Goal: Task Accomplishment & Management: Use online tool/utility

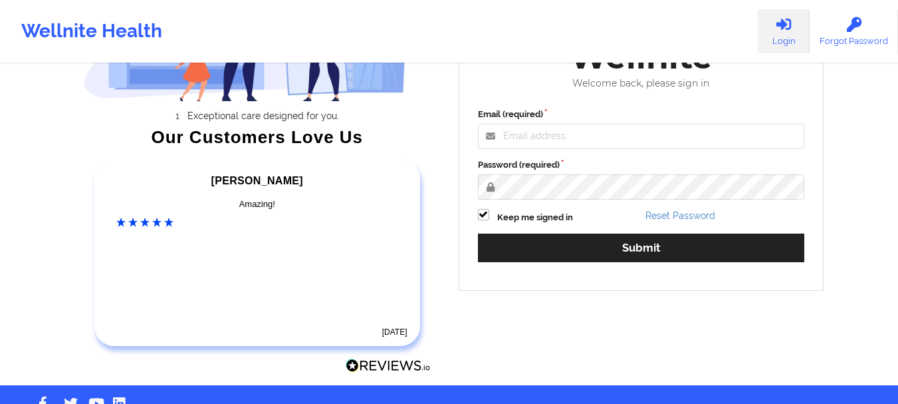
scroll to position [178, 0]
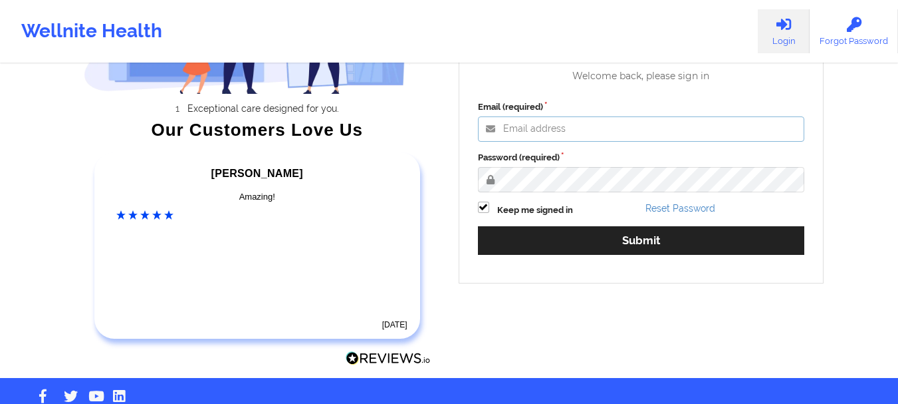
click at [574, 131] on input "Email (required)" at bounding box center [641, 128] width 327 height 25
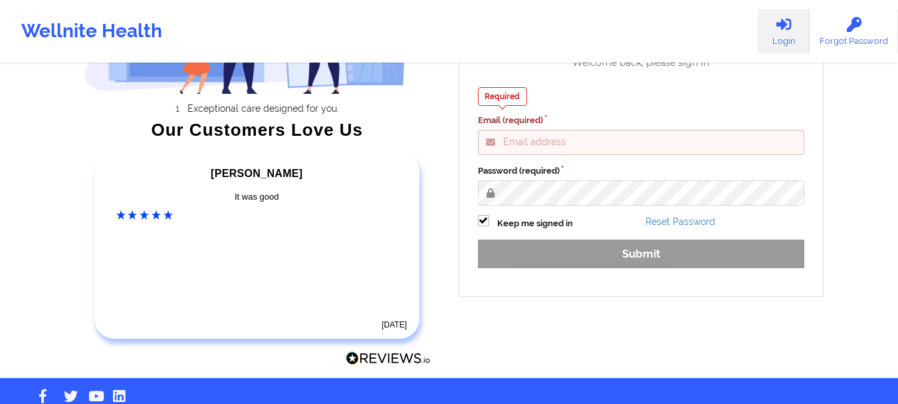
type input "[EMAIL_ADDRESS][DOMAIN_NAME]"
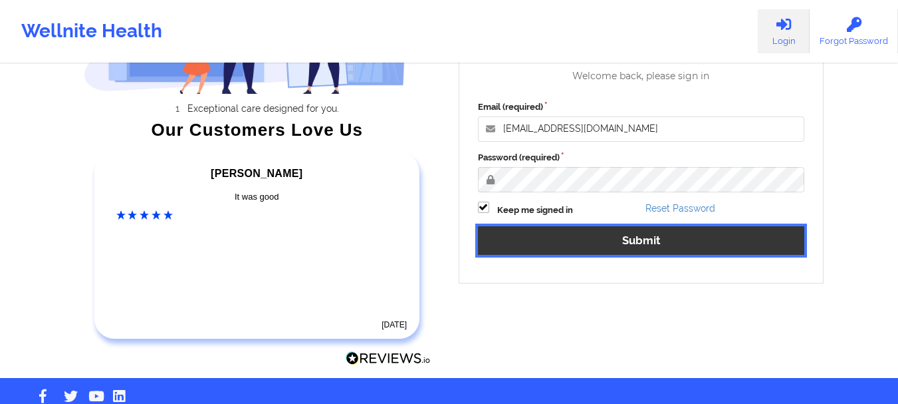
click at [656, 235] on button "Submit" at bounding box center [641, 240] width 327 height 29
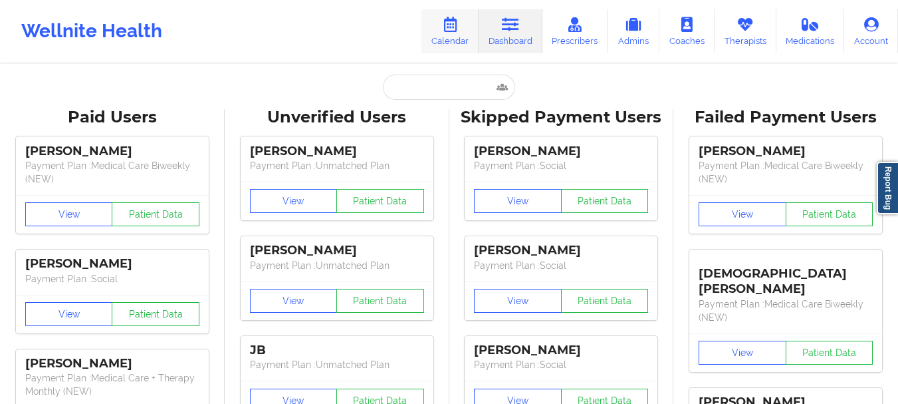
click at [449, 27] on icon at bounding box center [450, 24] width 17 height 15
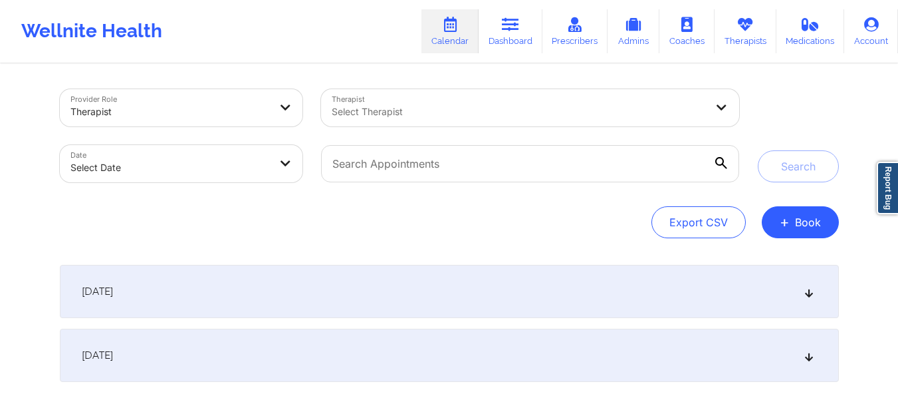
click at [652, 105] on div at bounding box center [519, 112] width 374 height 16
click at [770, 100] on div "Search" at bounding box center [798, 135] width 81 height 93
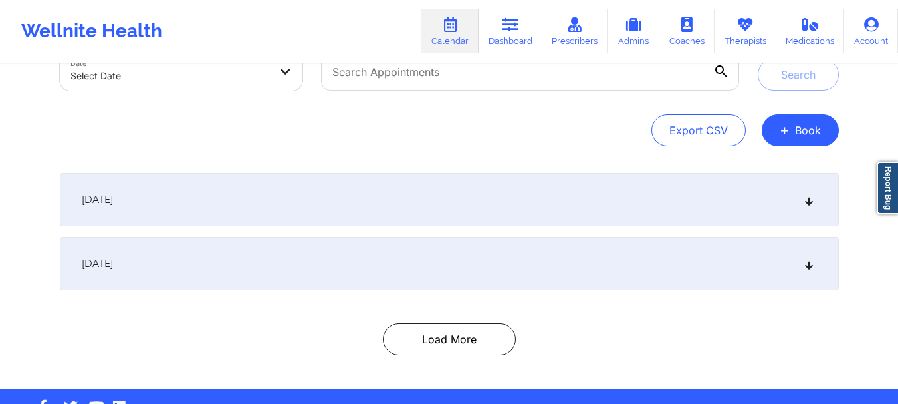
scroll to position [131, 0]
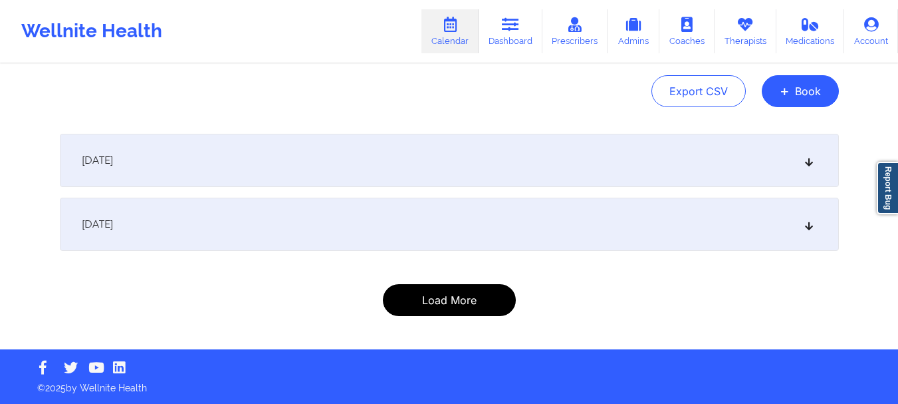
click at [487, 301] on button "Load More" at bounding box center [449, 300] width 133 height 32
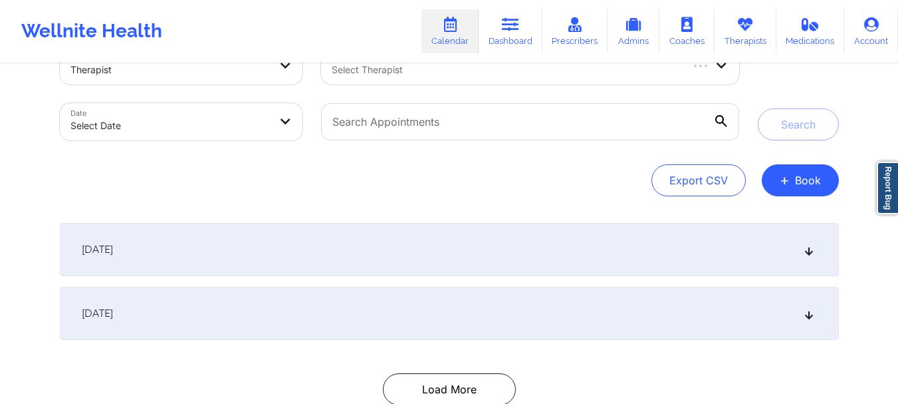
scroll to position [25, 0]
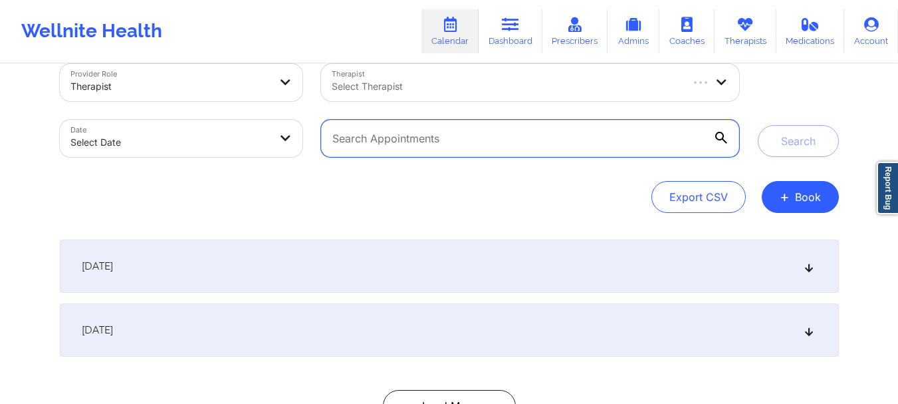
click at [405, 134] on input "text" at bounding box center [530, 138] width 418 height 37
type input "[DEMOGRAPHIC_DATA]"
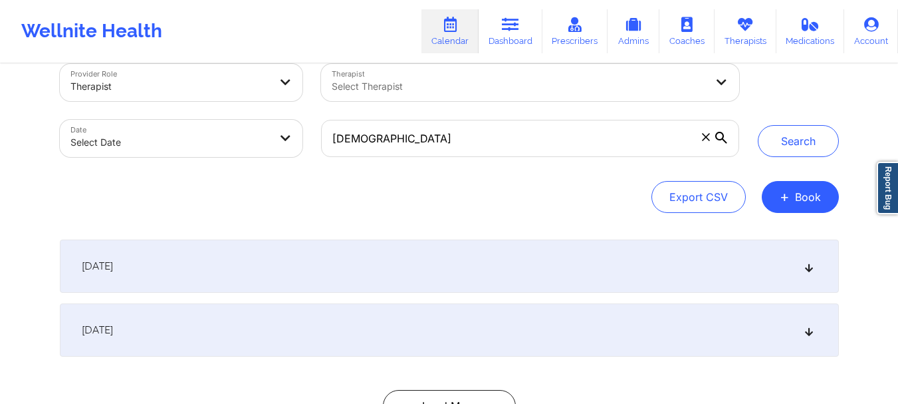
click at [726, 142] on icon at bounding box center [722, 138] width 12 height 12
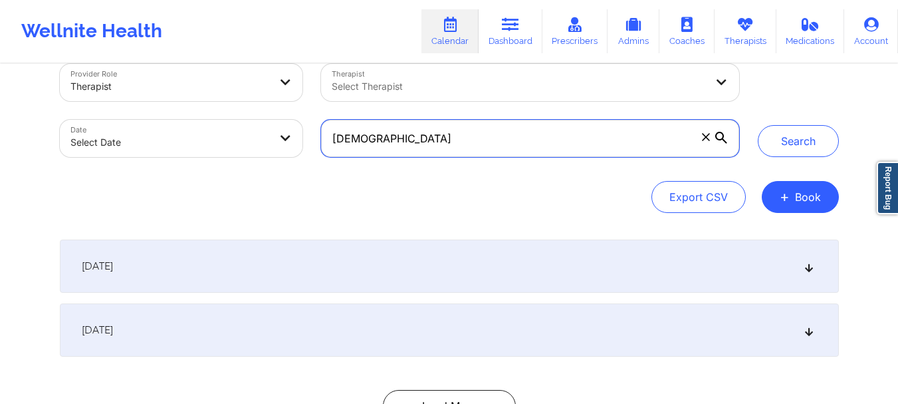
click at [726, 142] on input "[DEMOGRAPHIC_DATA]" at bounding box center [530, 138] width 418 height 37
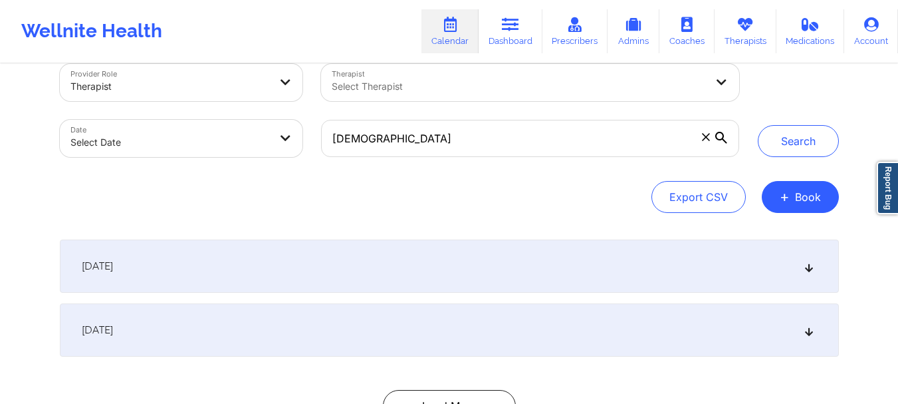
click at [722, 139] on icon at bounding box center [722, 138] width 12 height 12
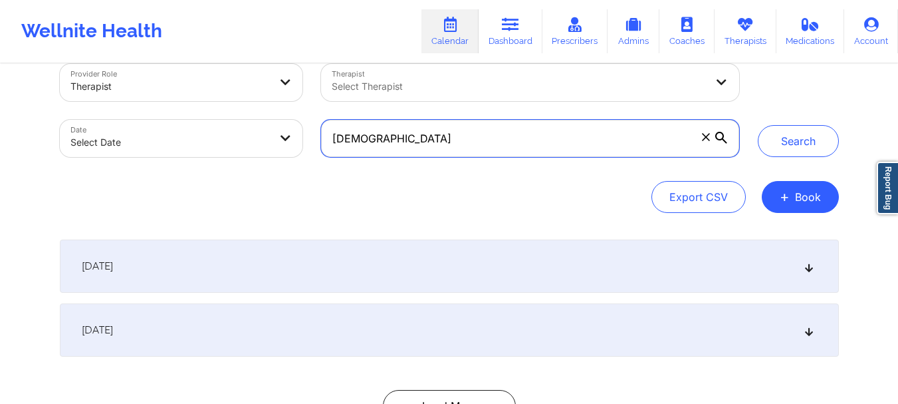
click at [722, 139] on input "[DEMOGRAPHIC_DATA]" at bounding box center [530, 138] width 418 height 37
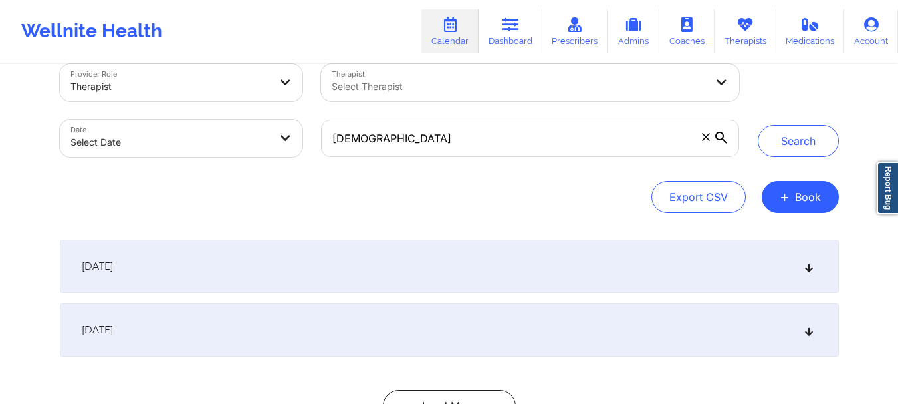
click at [722, 138] on icon at bounding box center [722, 138] width 12 height 12
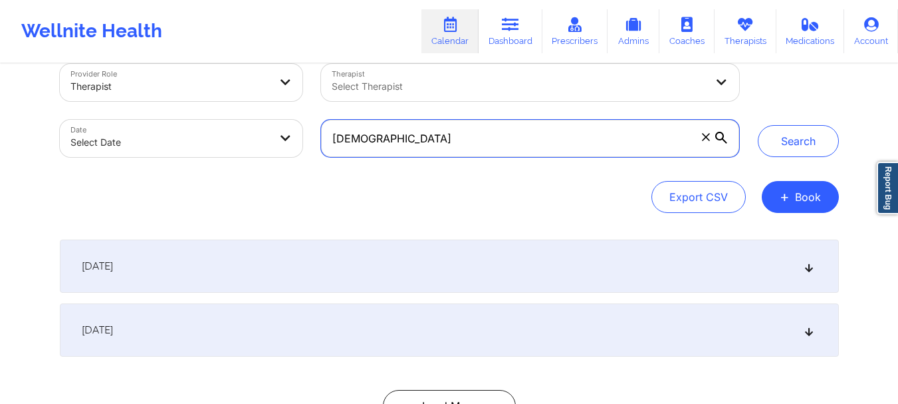
click at [722, 138] on input "[DEMOGRAPHIC_DATA]" at bounding box center [530, 138] width 418 height 37
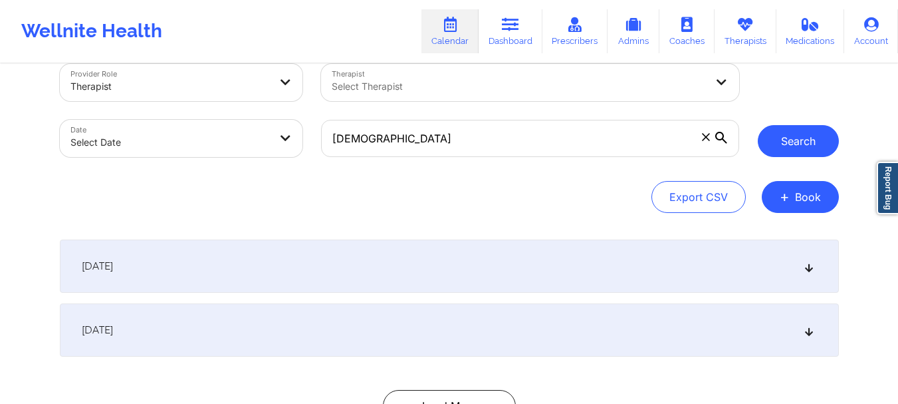
click at [809, 138] on button "Search" at bounding box center [798, 141] width 81 height 32
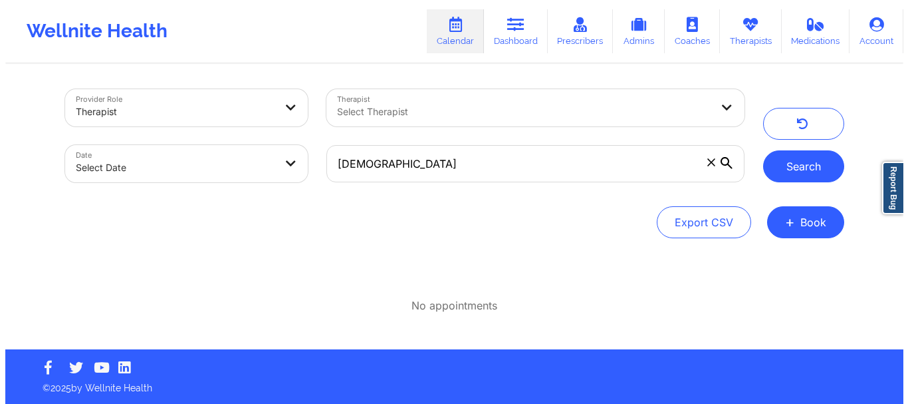
scroll to position [0, 0]
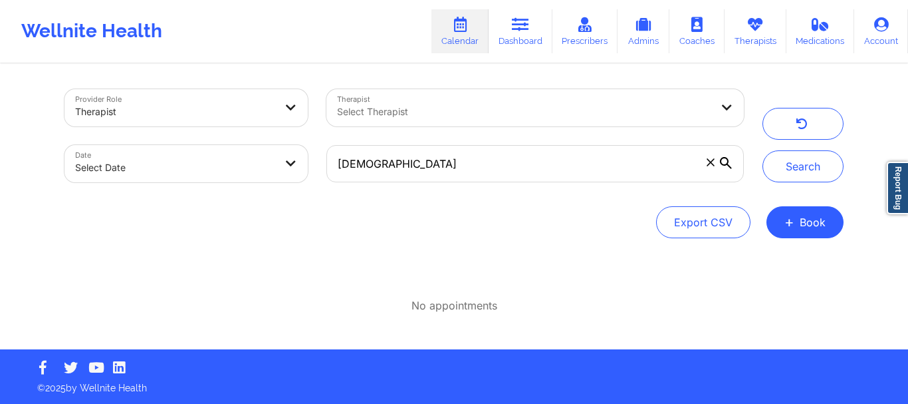
select select "2025-8"
select select "2025-9"
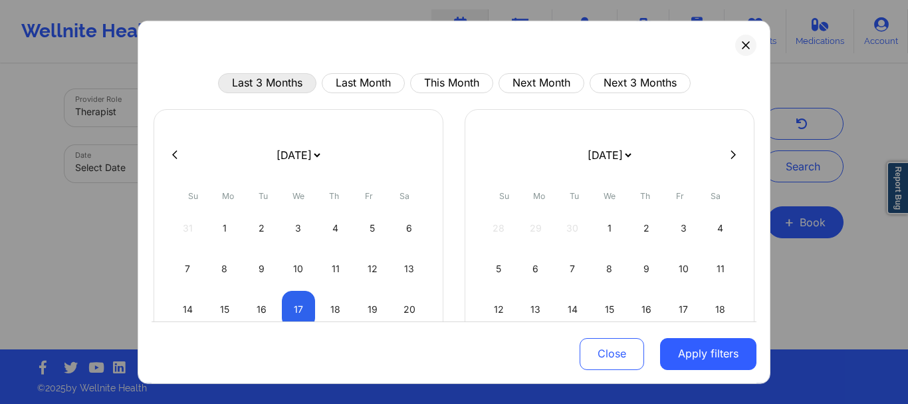
click at [267, 84] on button "Last 3 Months" at bounding box center [267, 82] width 98 height 20
select select "2025-5"
select select "2025-6"
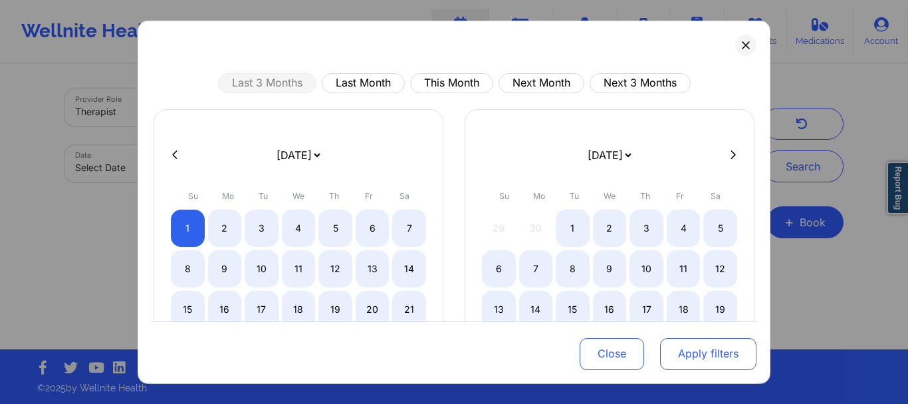
click at [704, 361] on button "Apply filters" at bounding box center [708, 354] width 96 height 32
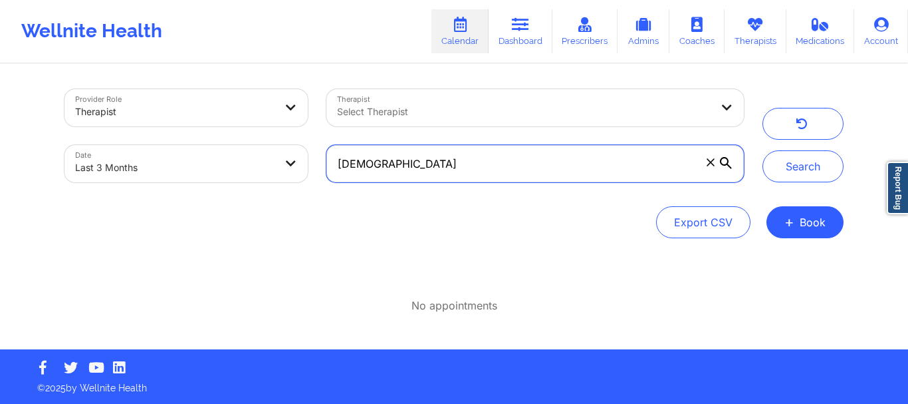
click at [446, 177] on input "[DEMOGRAPHIC_DATA]" at bounding box center [536, 163] width 418 height 37
type input "g"
type input "[PERSON_NAME]"
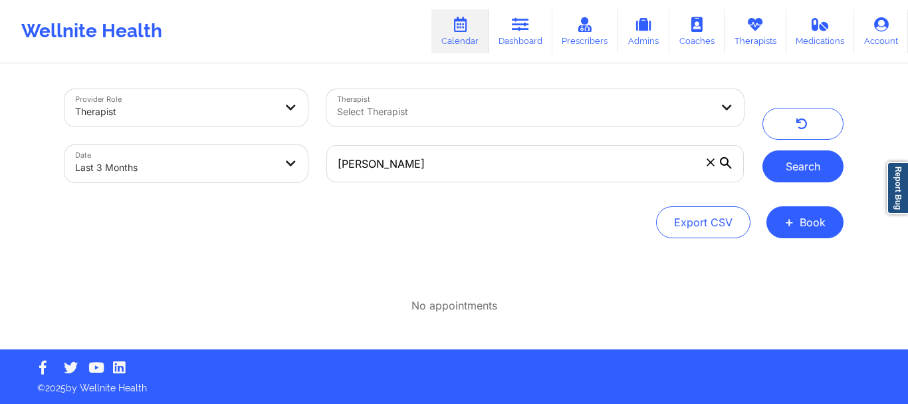
click at [789, 157] on button "Search" at bounding box center [803, 166] width 81 height 32
click at [491, 116] on div at bounding box center [524, 112] width 374 height 16
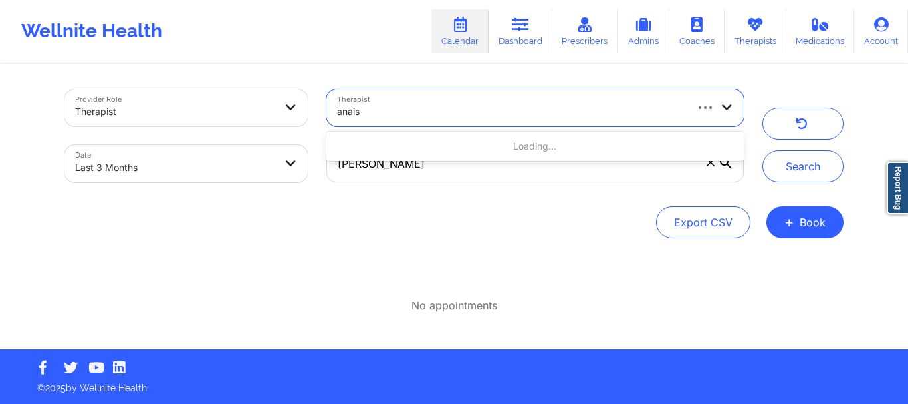
type input "anais"
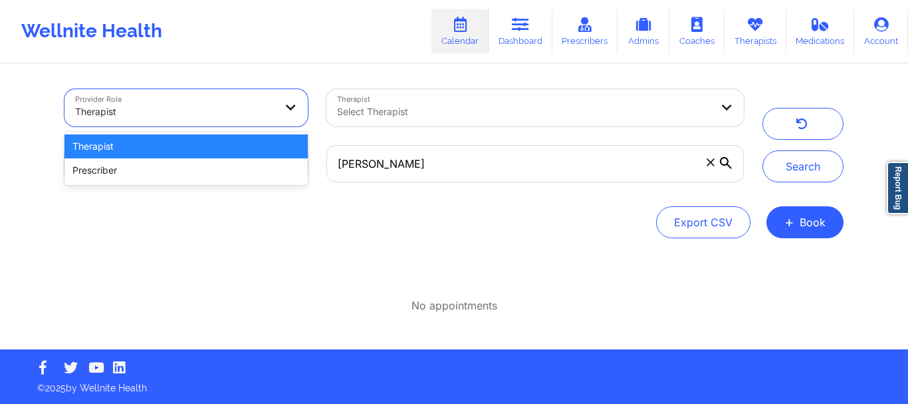
click at [539, 130] on div "Therapist Select Therapist" at bounding box center [535, 108] width 436 height 56
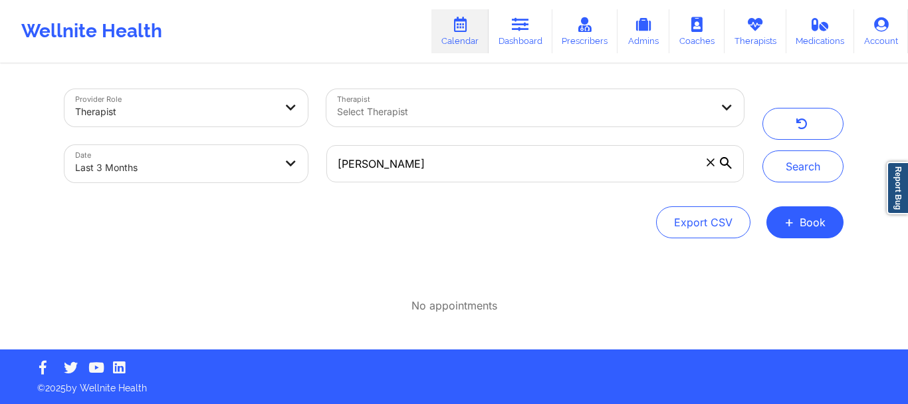
click at [481, 108] on div at bounding box center [524, 112] width 374 height 16
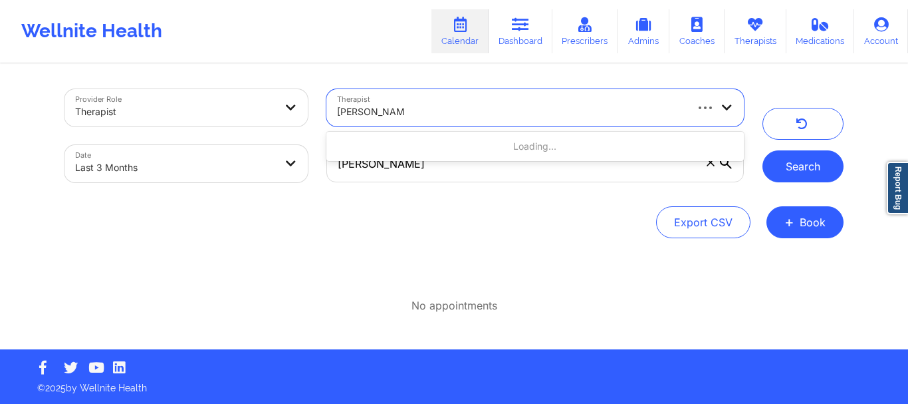
type input "[PERSON_NAME]"
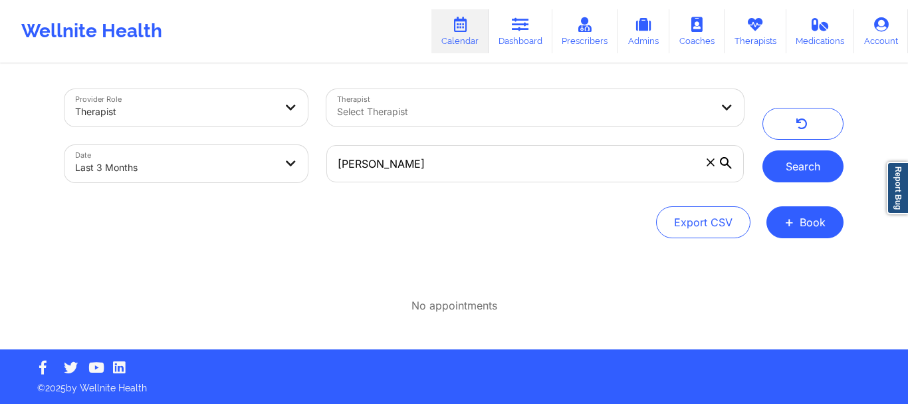
click at [805, 177] on button "Search" at bounding box center [803, 166] width 81 height 32
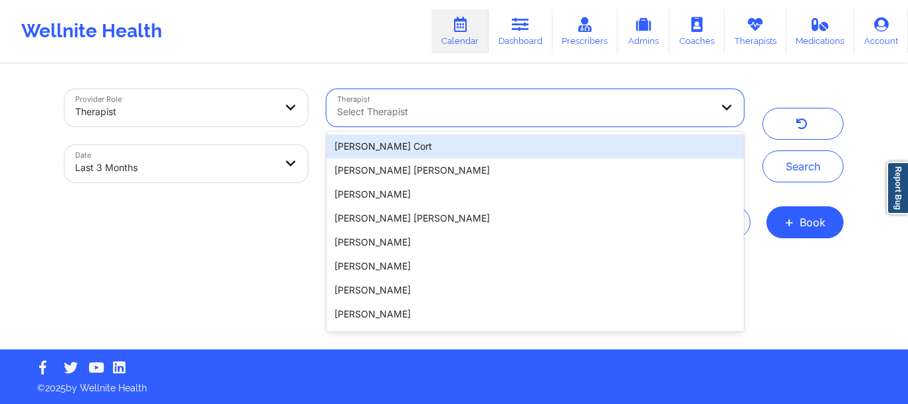
click at [568, 110] on div at bounding box center [524, 112] width 374 height 16
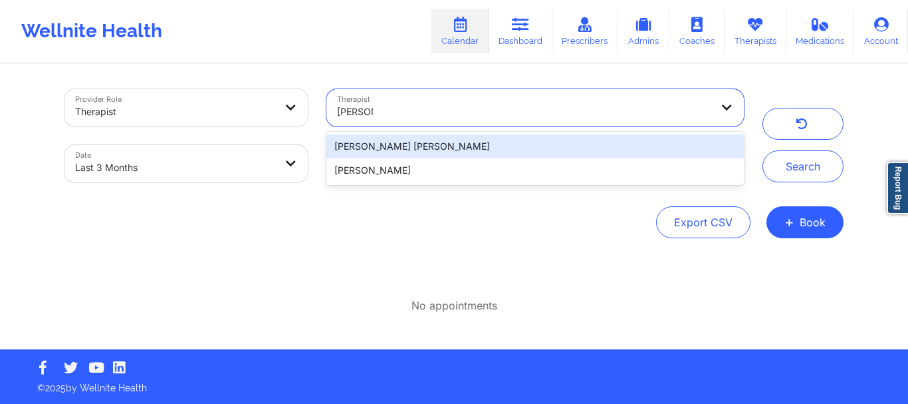
type input "[PERSON_NAME]"
click at [496, 139] on div "[PERSON_NAME]" at bounding box center [536, 146] width 418 height 24
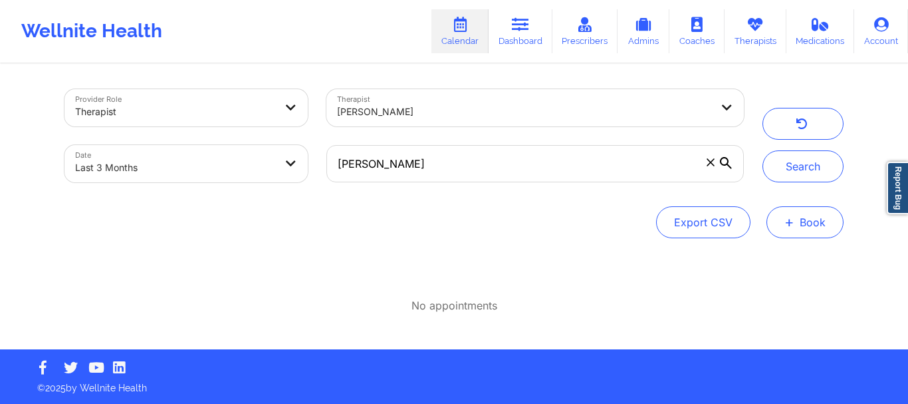
click at [809, 225] on button "+ Book" at bounding box center [805, 222] width 77 height 32
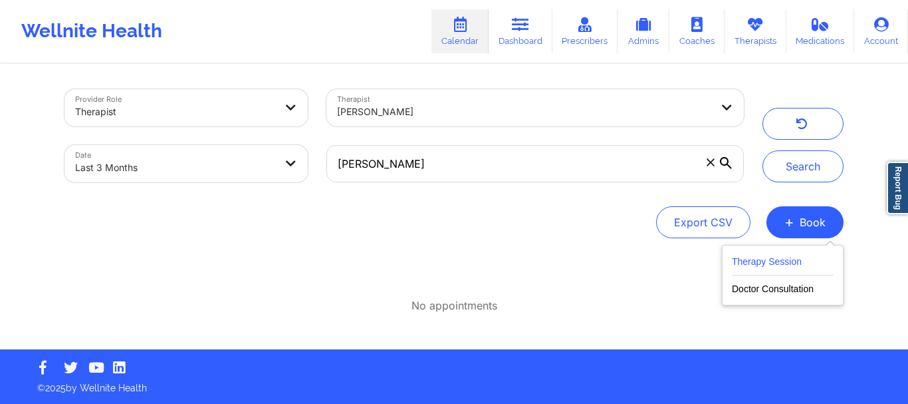
click at [811, 259] on button "Therapy Session" at bounding box center [783, 264] width 102 height 22
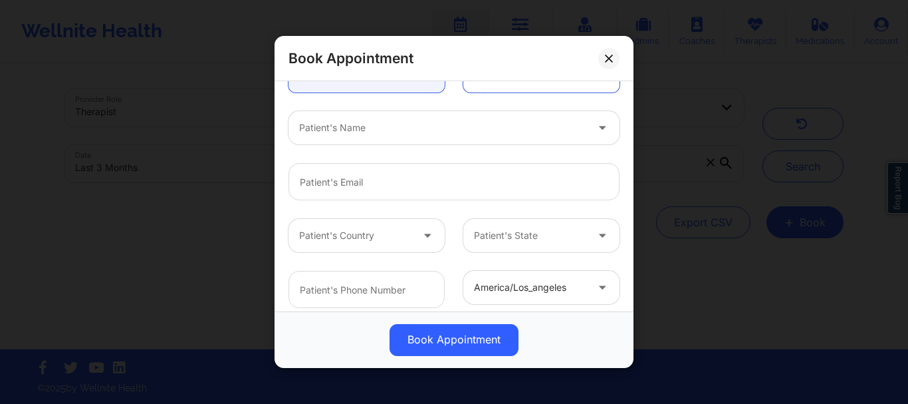
scroll to position [173, 0]
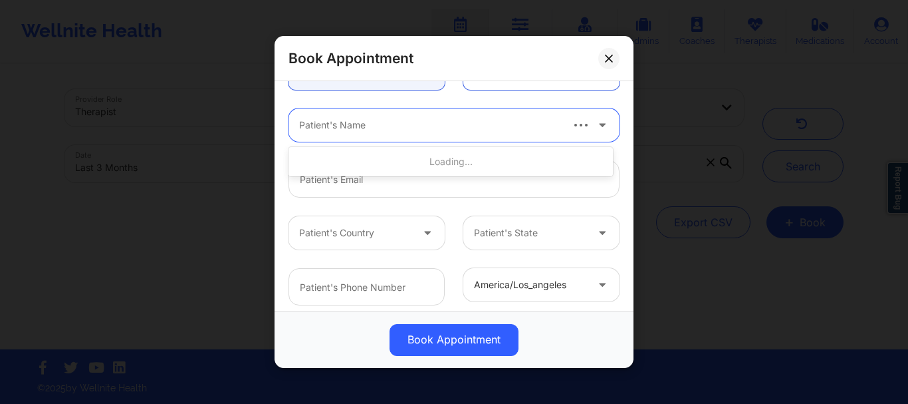
click at [388, 130] on div at bounding box center [429, 126] width 261 height 16
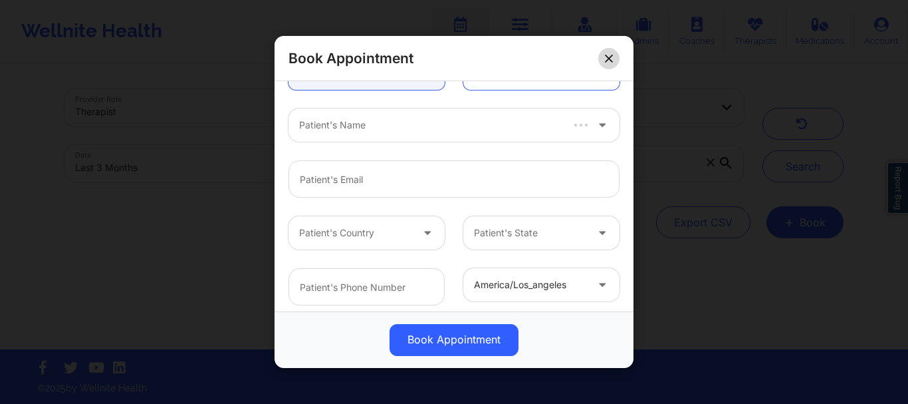
click at [611, 56] on icon at bounding box center [608, 58] width 7 height 7
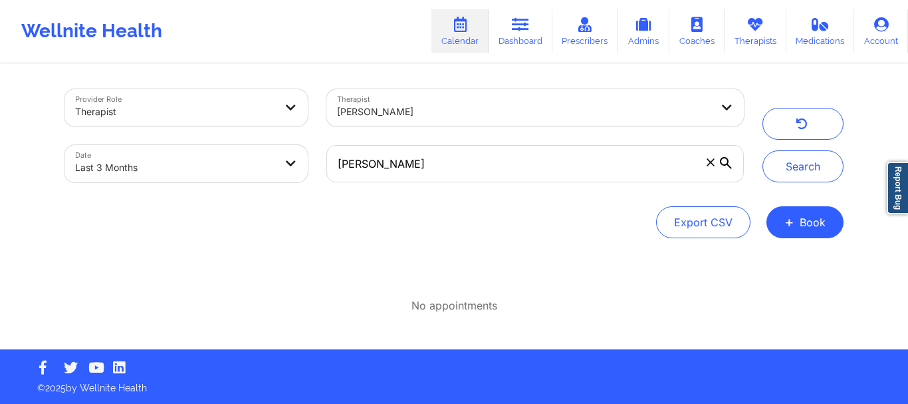
click at [707, 164] on icon at bounding box center [711, 162] width 8 height 8
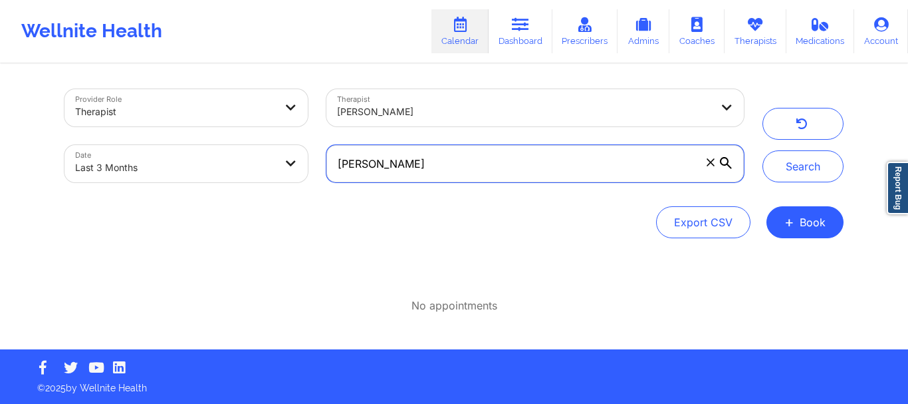
click at [707, 164] on input "[PERSON_NAME]" at bounding box center [536, 163] width 418 height 37
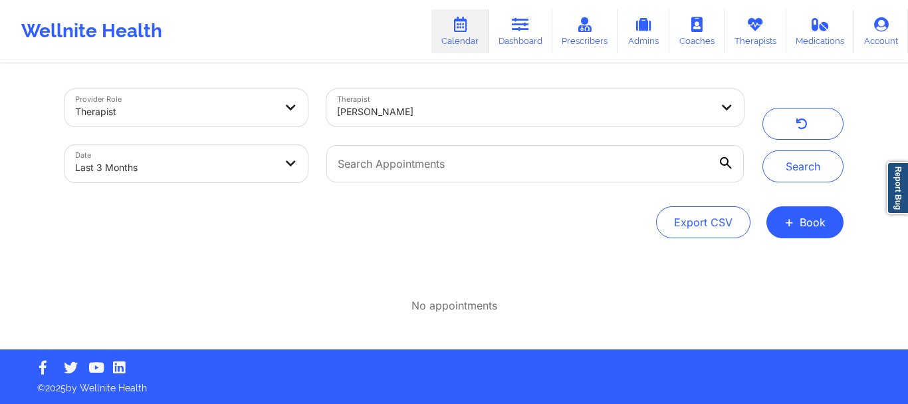
select select "2025-5"
select select "2025-6"
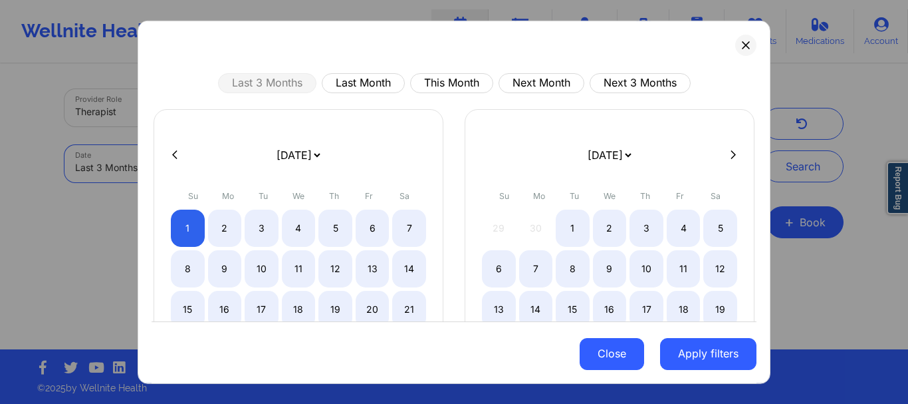
click at [587, 342] on button "Close" at bounding box center [612, 354] width 65 height 32
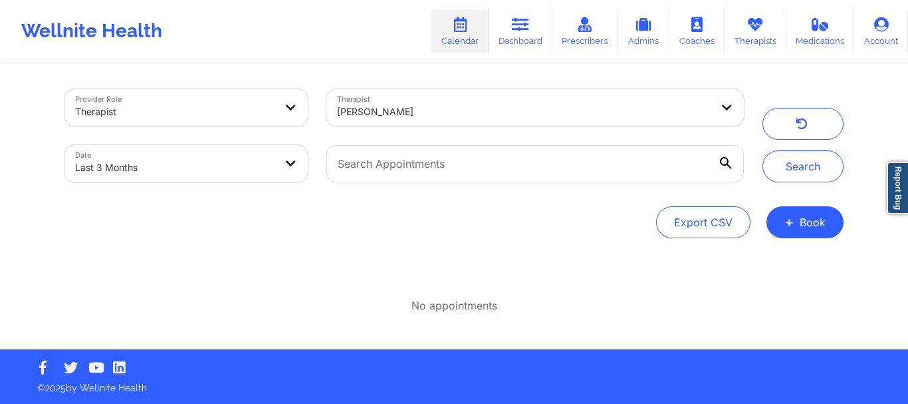
select select "2025-5"
select select "2025-6"
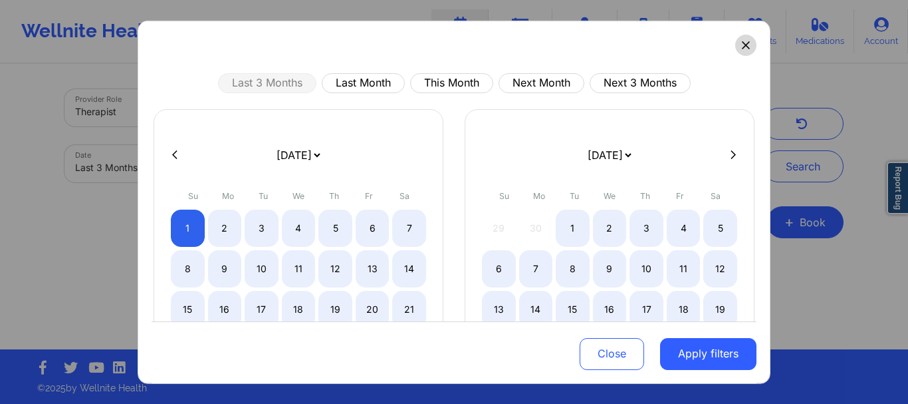
click at [735, 47] on button at bounding box center [745, 44] width 21 height 21
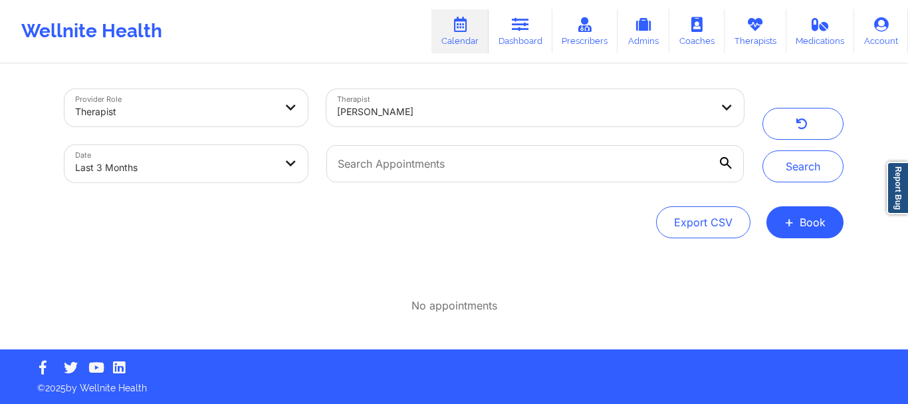
select select "2025-5"
select select "2025-6"
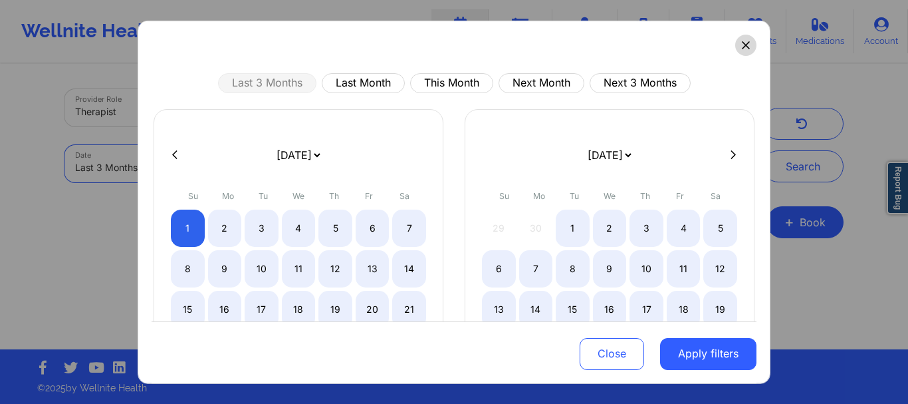
click at [742, 48] on icon at bounding box center [746, 45] width 8 height 8
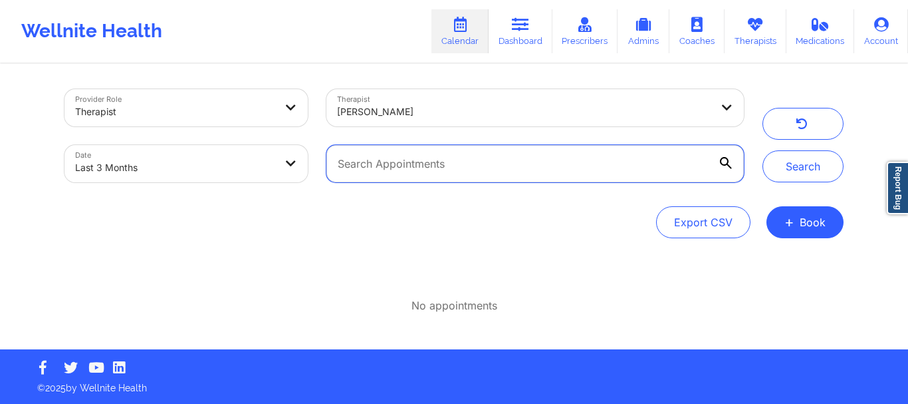
click at [511, 163] on input "text" at bounding box center [536, 163] width 418 height 37
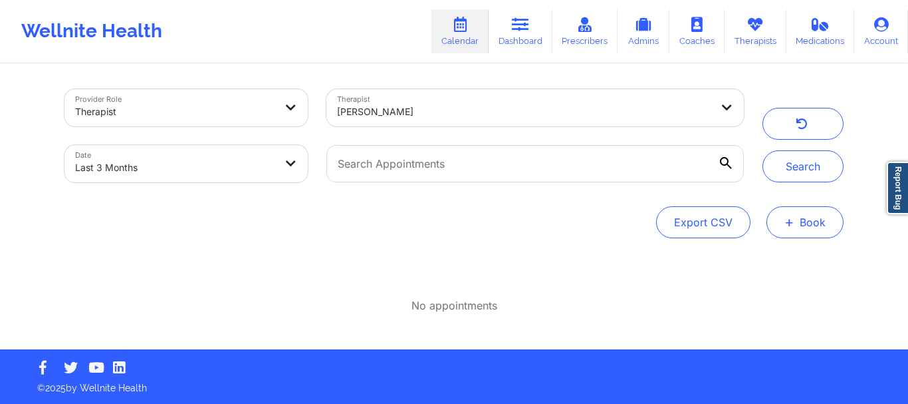
click at [797, 218] on button "+ Book" at bounding box center [805, 222] width 77 height 32
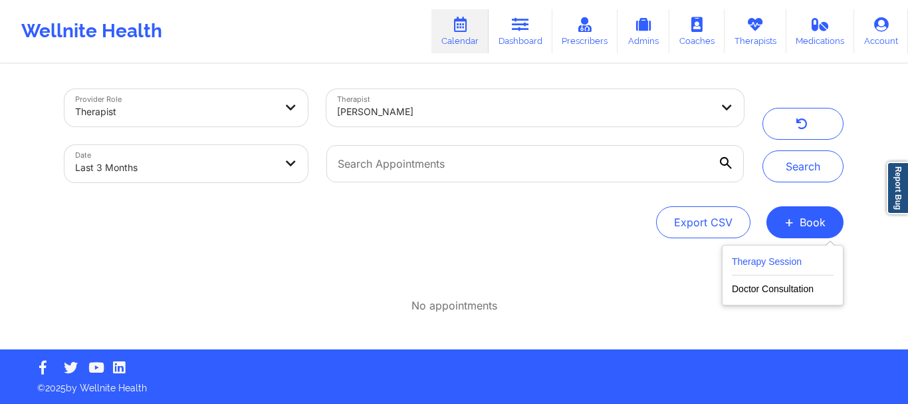
click at [765, 263] on button "Therapy Session" at bounding box center [783, 264] width 102 height 22
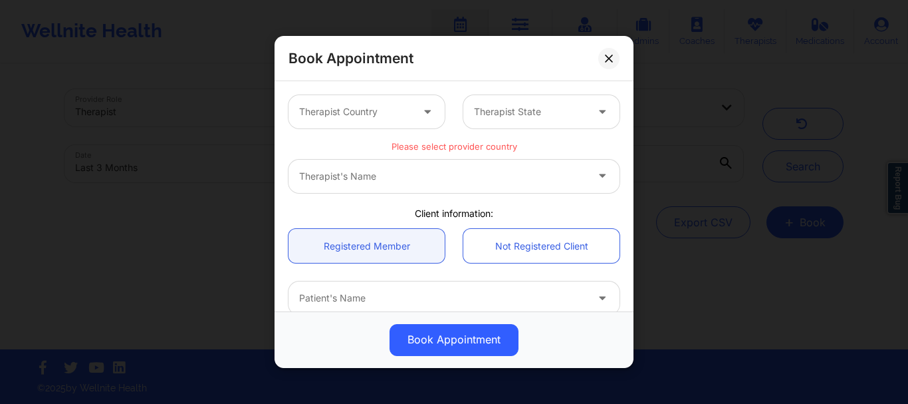
drag, startPoint x: 634, startPoint y: 132, endPoint x: 624, endPoint y: 186, distance: 54.8
click at [624, 186] on div "Book Appointment Therapist Country Therapist State Please select provider count…" at bounding box center [454, 202] width 908 height 404
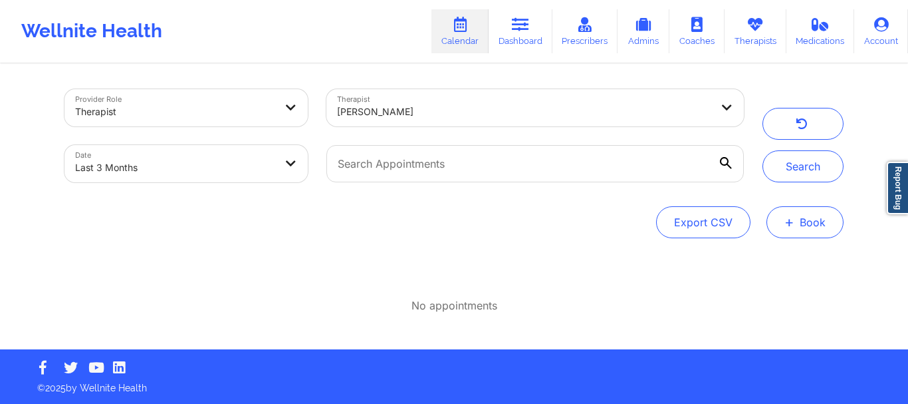
click at [805, 228] on button "+ Book" at bounding box center [805, 222] width 77 height 32
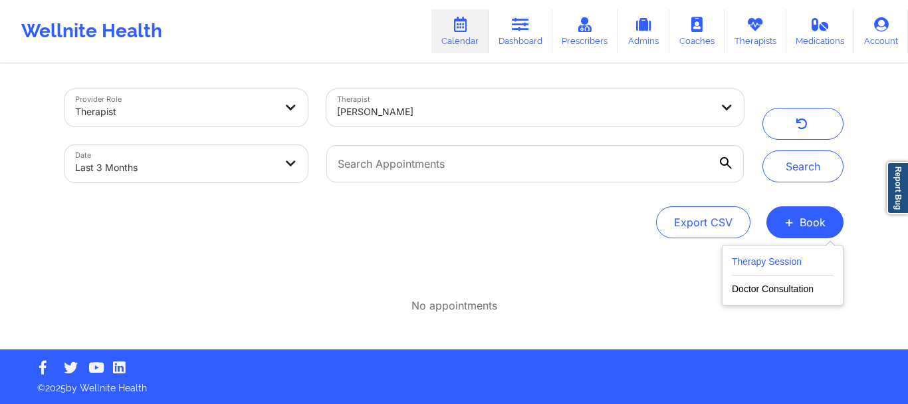
click at [779, 265] on button "Therapy Session" at bounding box center [783, 264] width 102 height 22
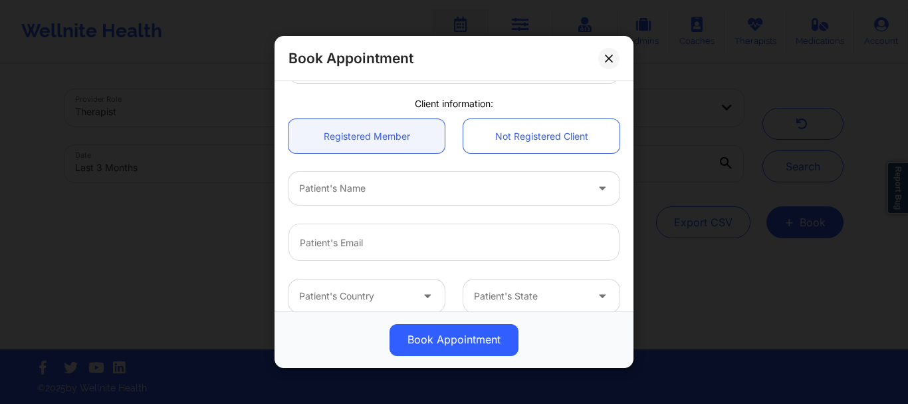
scroll to position [160, 0]
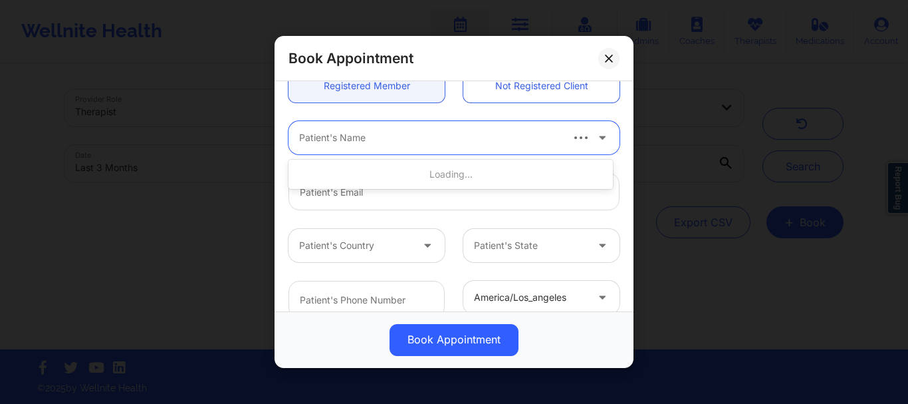
click at [323, 142] on div at bounding box center [429, 138] width 261 height 16
drag, startPoint x: 323, startPoint y: 142, endPoint x: 307, endPoint y: 142, distance: 16.0
click at [307, 142] on div at bounding box center [429, 138] width 261 height 16
drag, startPoint x: 307, startPoint y: 142, endPoint x: 297, endPoint y: 132, distance: 13.6
click at [297, 132] on div "Patient's Name" at bounding box center [438, 137] width 299 height 33
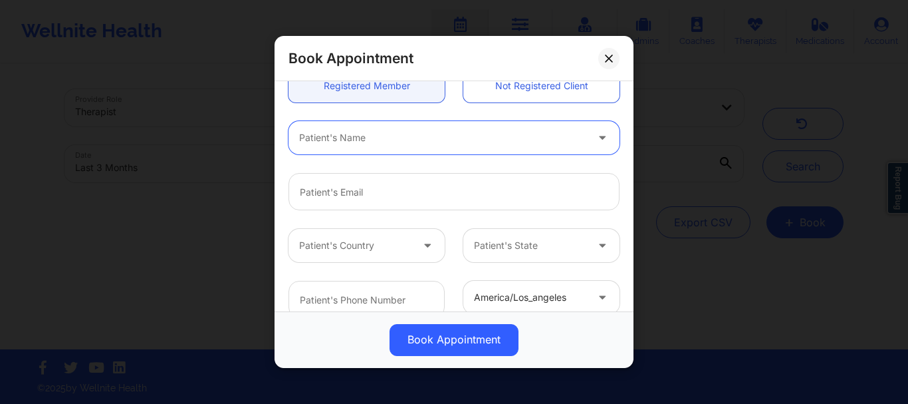
click at [293, 132] on div "Patient's Name" at bounding box center [438, 137] width 299 height 33
type input "cinth"
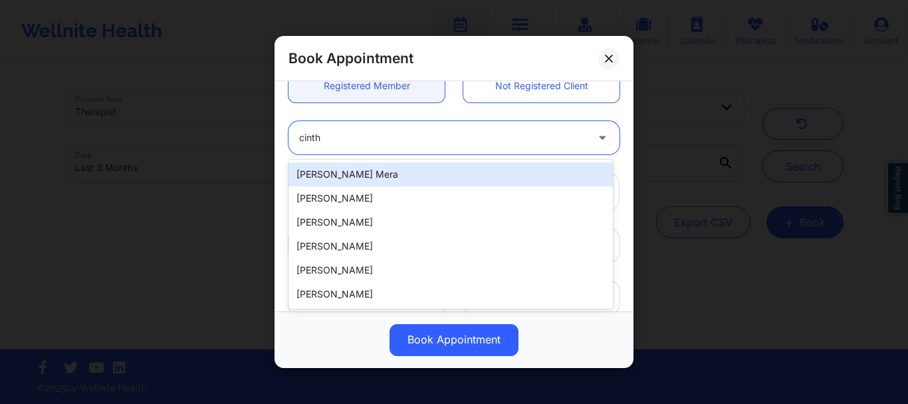
click at [337, 170] on div "[PERSON_NAME] Mera" at bounding box center [451, 174] width 325 height 24
type input "[EMAIL_ADDRESS][DOMAIN_NAME]"
type input "[PHONE_NUMBER]"
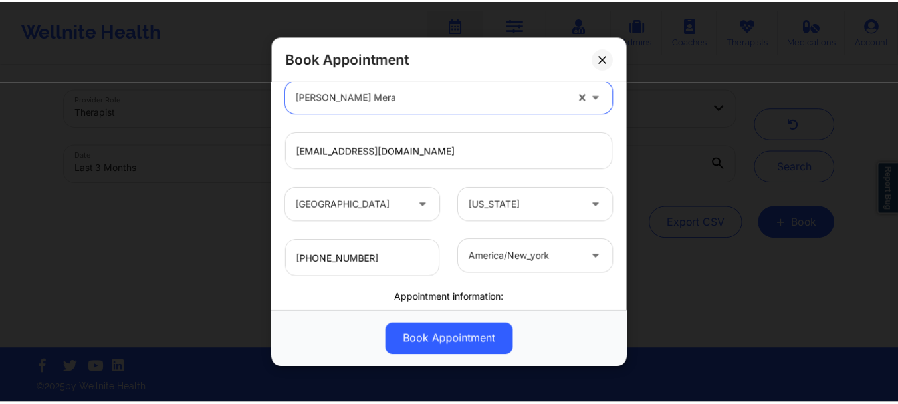
scroll to position [120, 0]
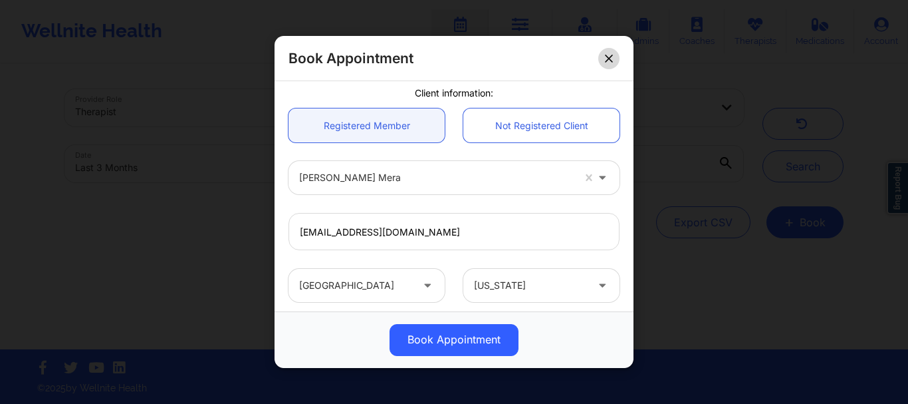
click at [610, 57] on icon at bounding box center [608, 58] width 7 height 7
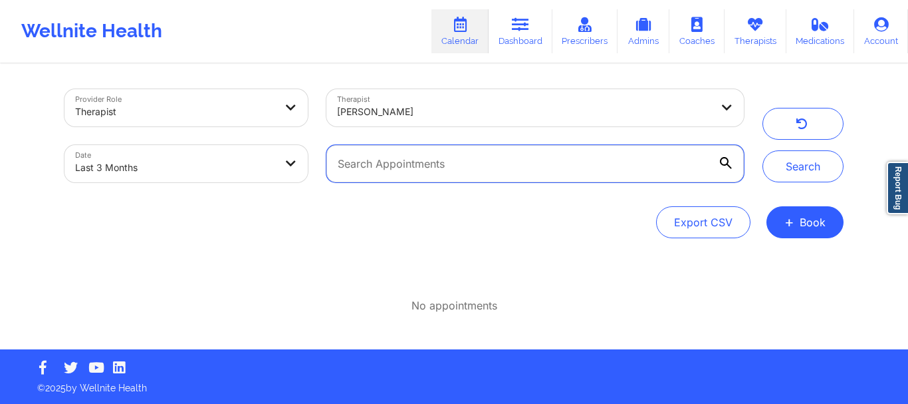
click at [384, 167] on input "text" at bounding box center [536, 163] width 418 height 37
click at [763, 150] on button "Search" at bounding box center [803, 166] width 81 height 32
type input "[PERSON_NAME]"
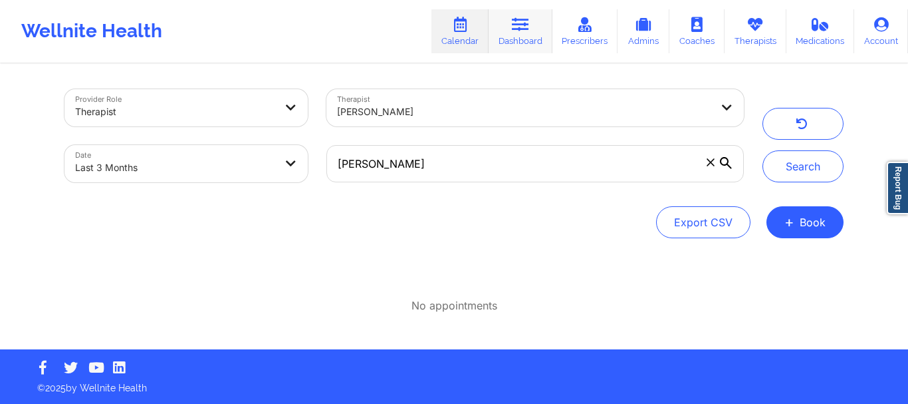
click at [537, 33] on link "Dashboard" at bounding box center [521, 31] width 64 height 44
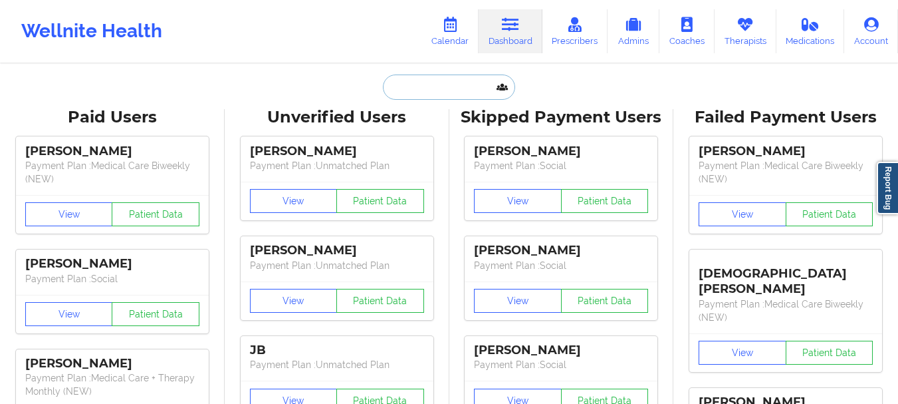
click at [430, 89] on input "text" at bounding box center [449, 86] width 132 height 25
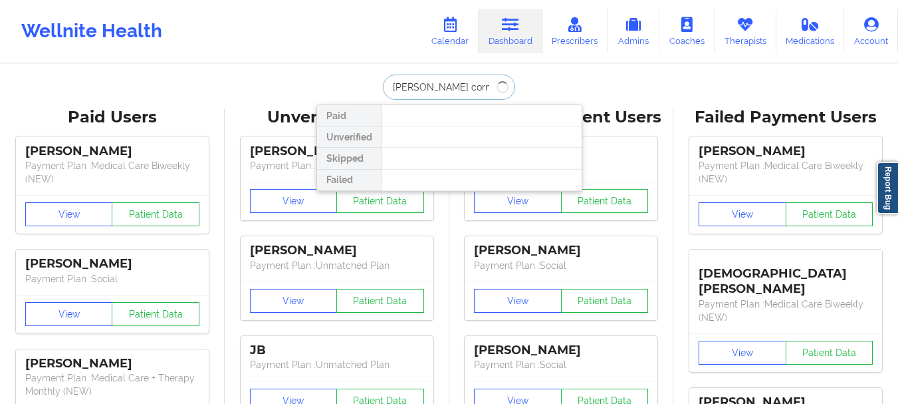
type input "[PERSON_NAME]"
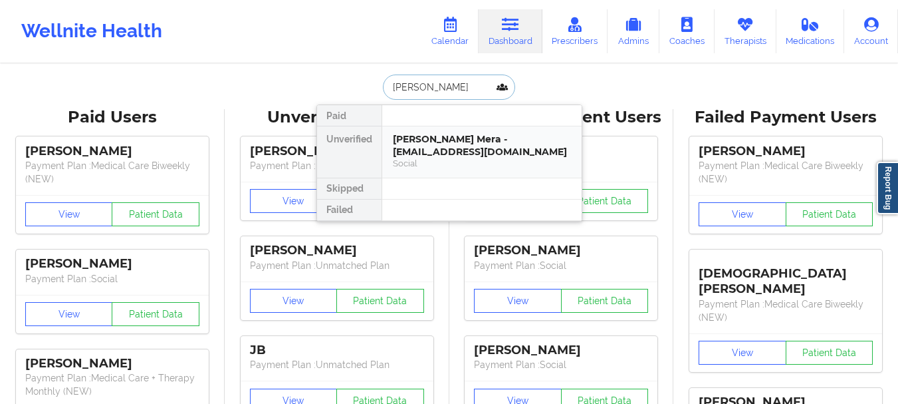
click at [448, 141] on div "[PERSON_NAME] Mera - [EMAIL_ADDRESS][DOMAIN_NAME]" at bounding box center [482, 145] width 178 height 25
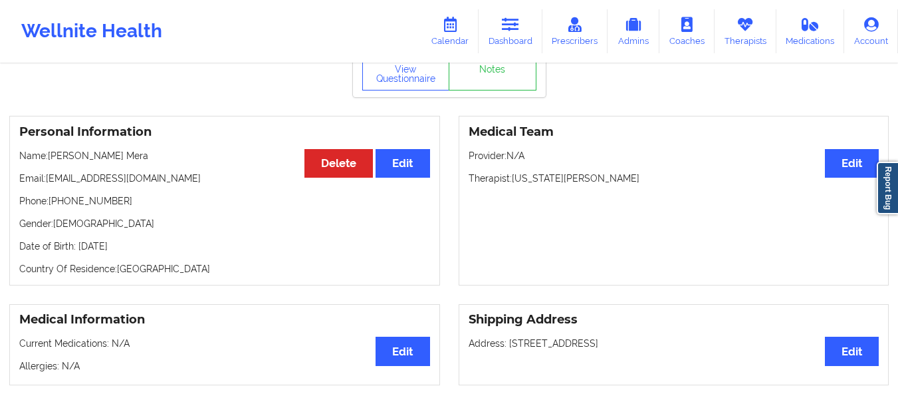
scroll to position [80, 0]
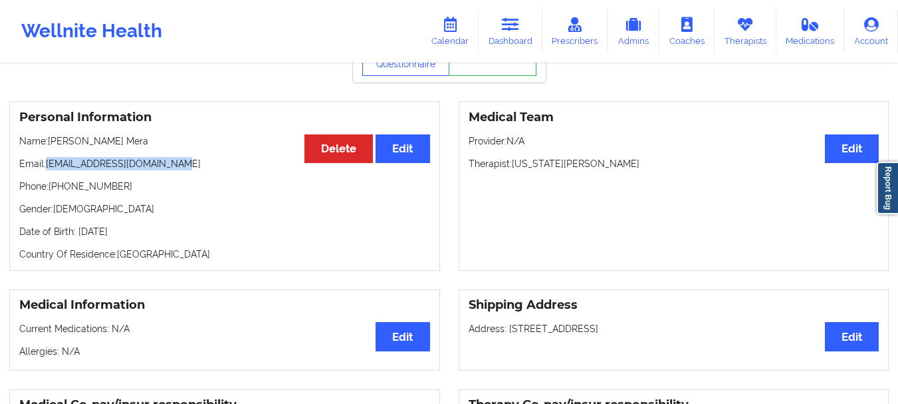
drag, startPoint x: 178, startPoint y: 163, endPoint x: 48, endPoint y: 168, distance: 129.8
click at [48, 168] on p "Email: [EMAIL_ADDRESS][DOMAIN_NAME]" at bounding box center [224, 163] width 411 height 13
copy p "[EMAIL_ADDRESS][DOMAIN_NAME]"
click at [472, 33] on link "Calendar" at bounding box center [450, 31] width 57 height 44
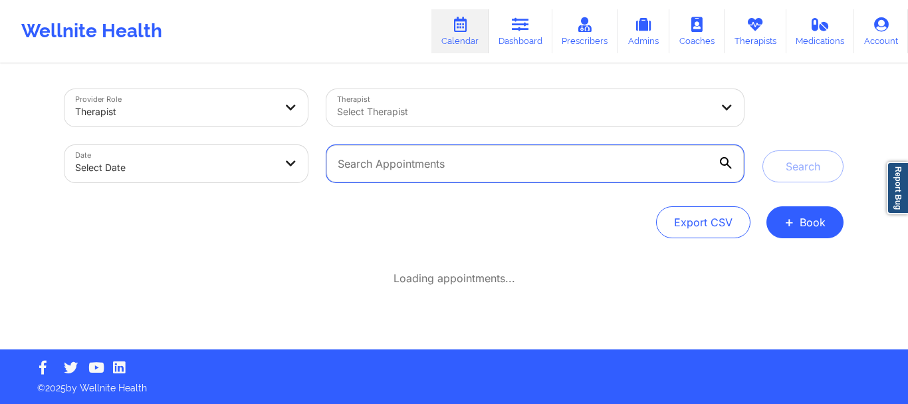
click at [389, 177] on input "text" at bounding box center [536, 163] width 418 height 37
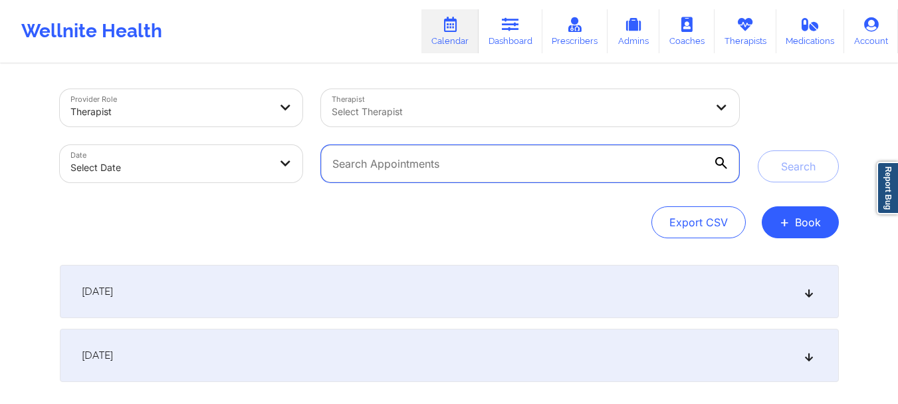
paste input "[EMAIL_ADDRESS][DOMAIN_NAME]"
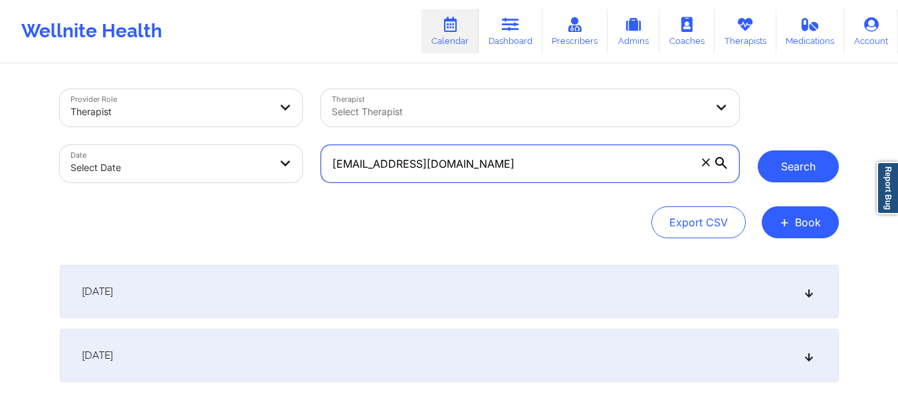
type input "[EMAIL_ADDRESS][DOMAIN_NAME]"
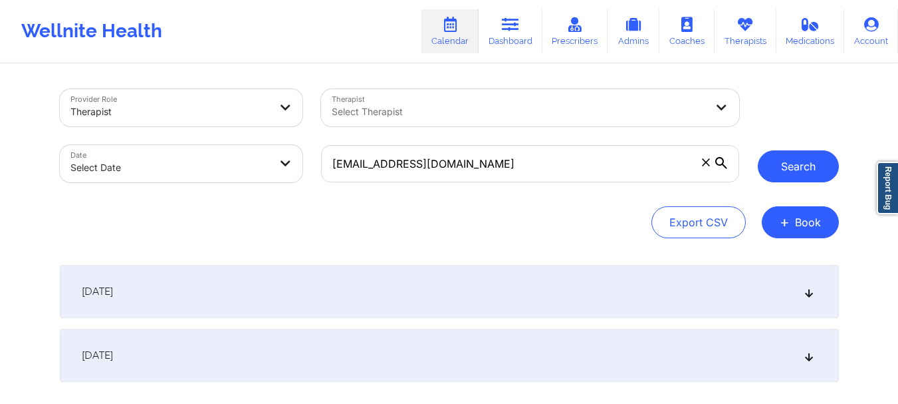
click at [787, 161] on button "Search" at bounding box center [798, 166] width 81 height 32
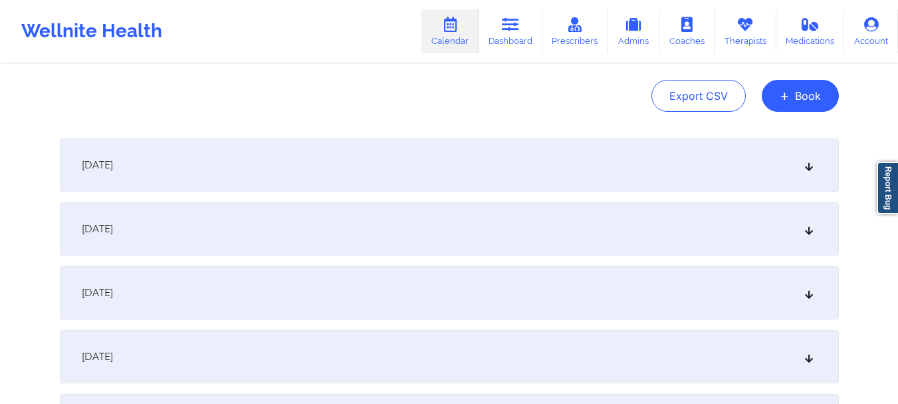
scroll to position [121, 0]
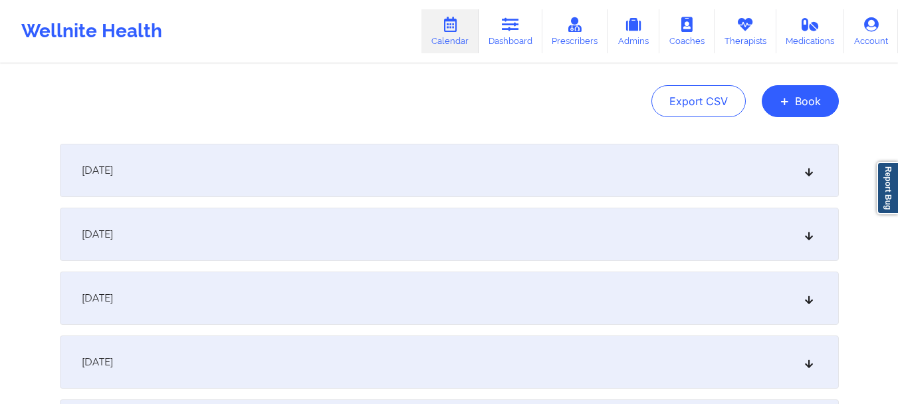
click at [805, 169] on icon at bounding box center [808, 170] width 11 height 9
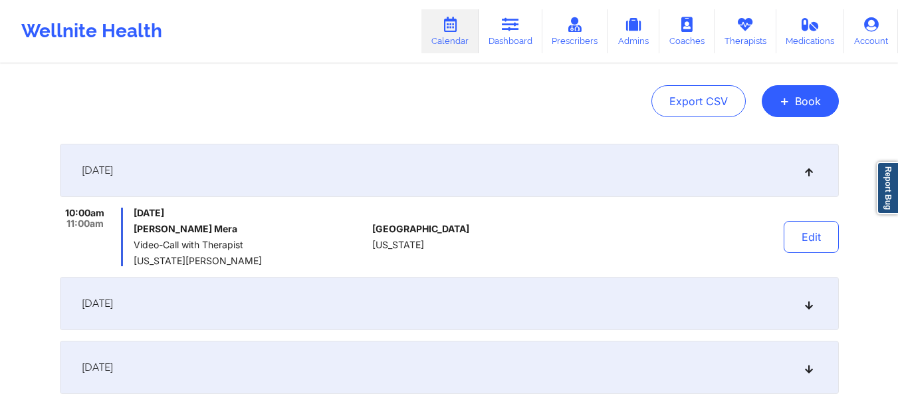
click at [807, 169] on icon at bounding box center [808, 170] width 11 height 9
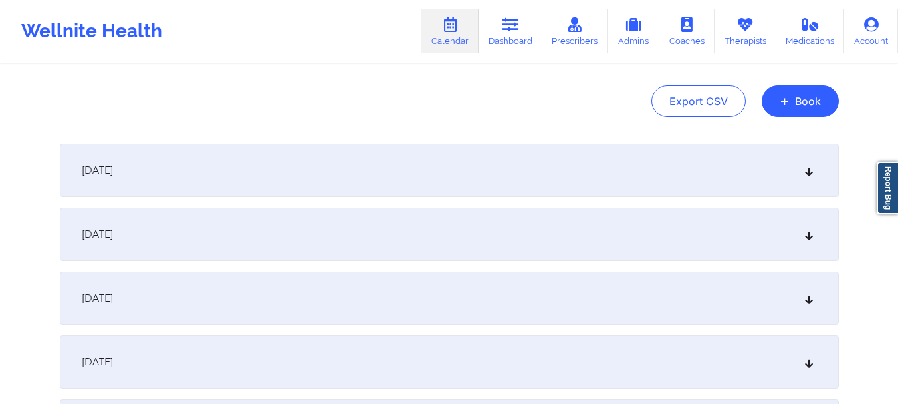
click at [811, 235] on icon at bounding box center [808, 233] width 11 height 9
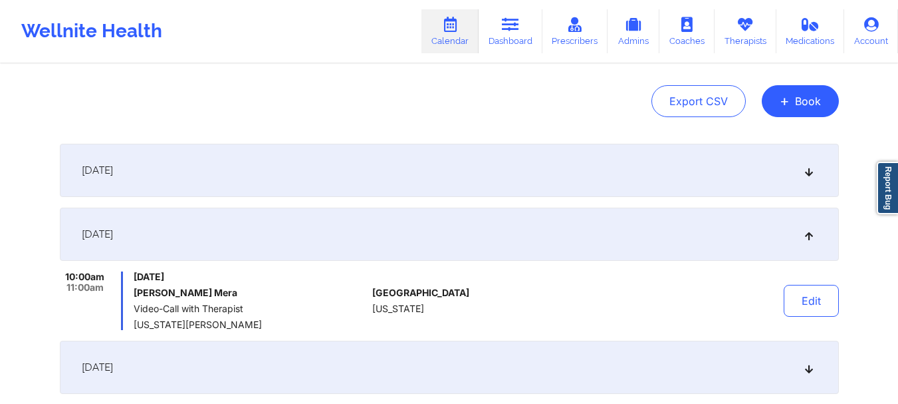
click at [813, 239] on icon at bounding box center [808, 233] width 11 height 9
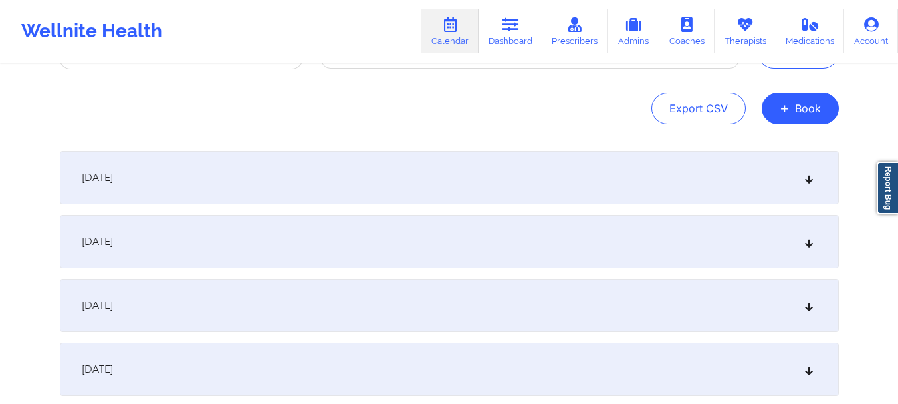
scroll to position [0, 0]
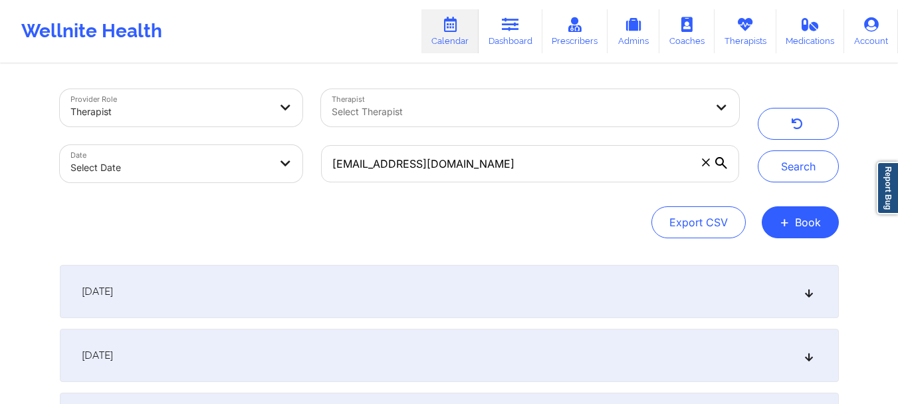
select select "2025-8"
select select "2025-9"
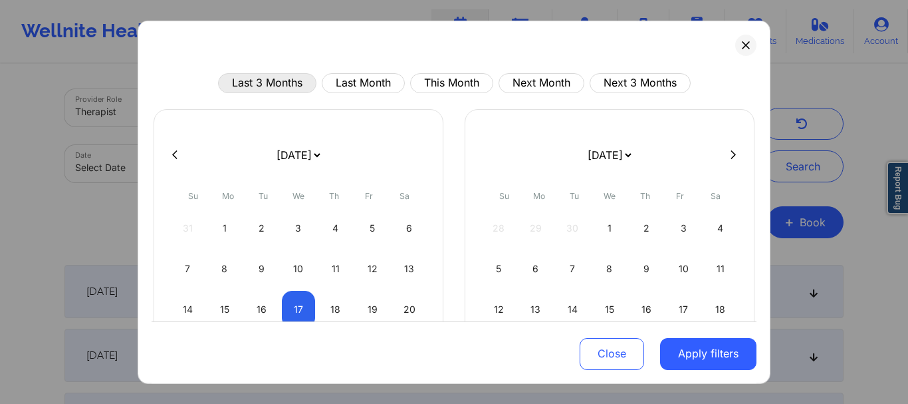
drag, startPoint x: 260, startPoint y: 65, endPoint x: 260, endPoint y: 80, distance: 15.3
click at [260, 80] on div "Last 3 Months Last Month This Month Next Month Next 3 Months [DATE] [DATE] [DAT…" at bounding box center [454, 201] width 633 height 363
click at [260, 80] on button "Last 3 Months" at bounding box center [267, 82] width 98 height 20
select select "2025-5"
select select "2025-6"
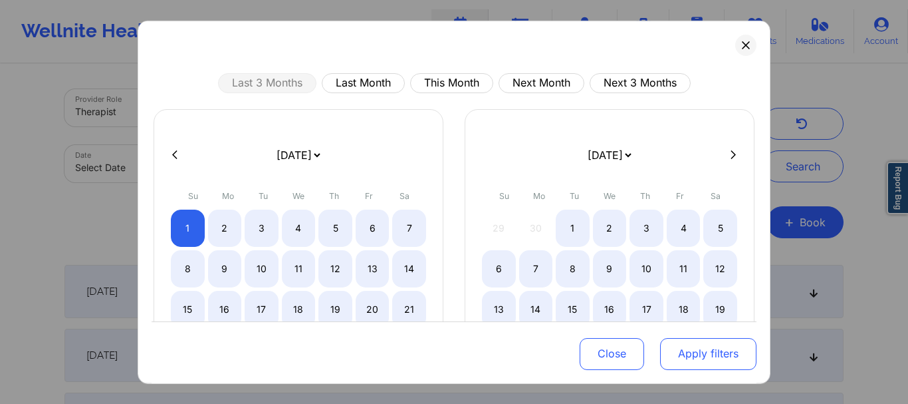
click at [686, 365] on button "Apply filters" at bounding box center [708, 354] width 96 height 32
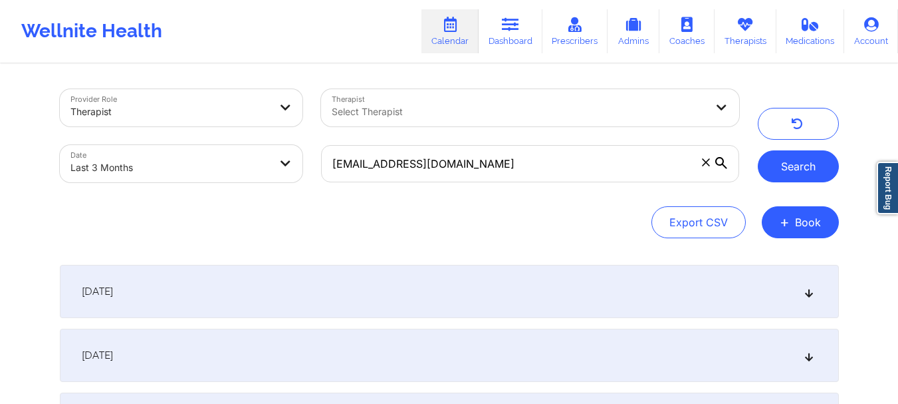
click at [798, 168] on button "Search" at bounding box center [798, 166] width 81 height 32
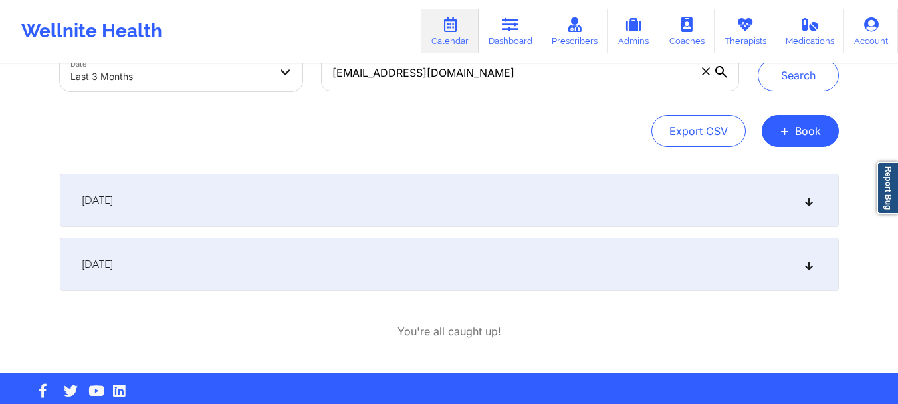
scroll to position [114, 0]
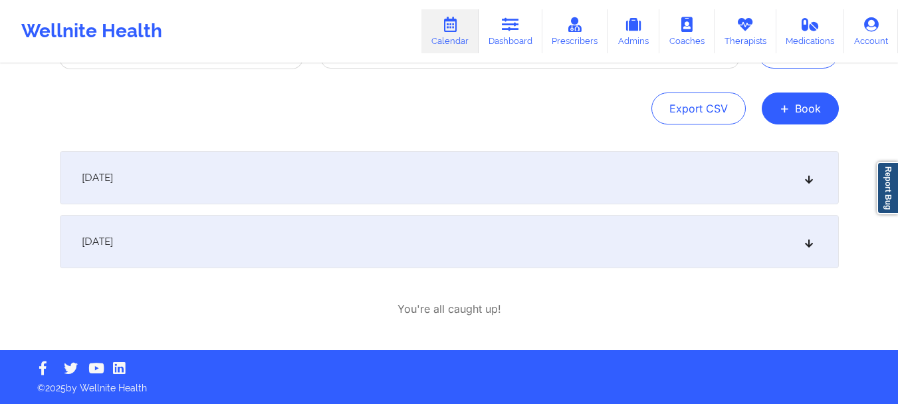
click at [811, 178] on icon at bounding box center [808, 177] width 11 height 9
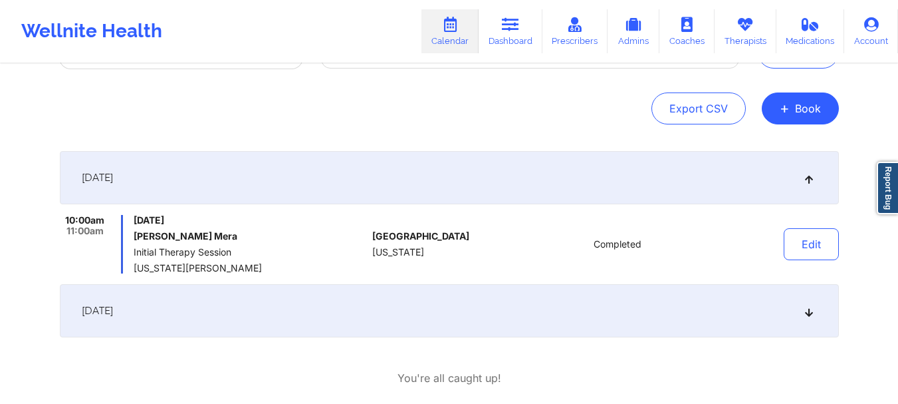
click at [811, 178] on icon at bounding box center [808, 177] width 11 height 9
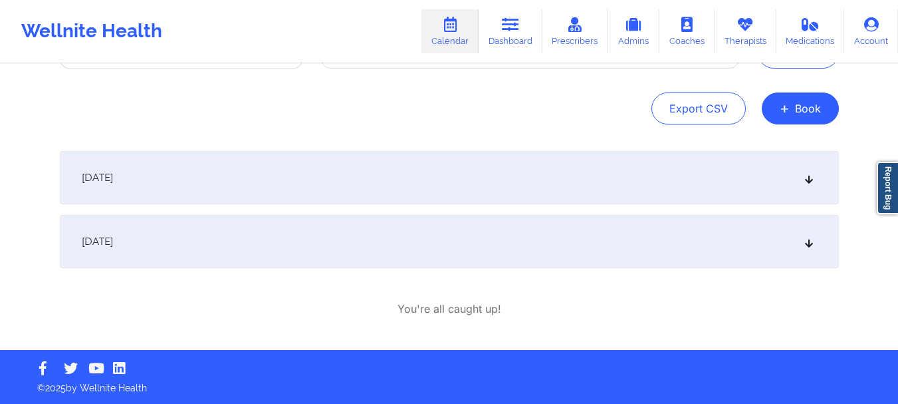
click at [809, 180] on icon at bounding box center [808, 177] width 11 height 9
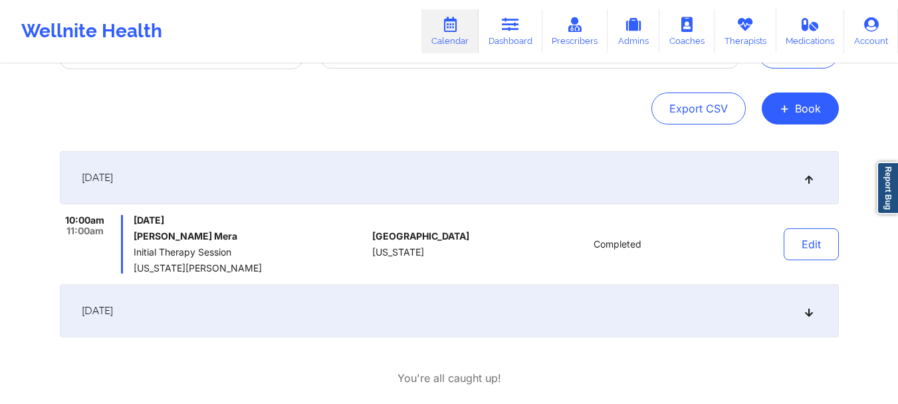
click at [809, 180] on icon at bounding box center [808, 177] width 11 height 9
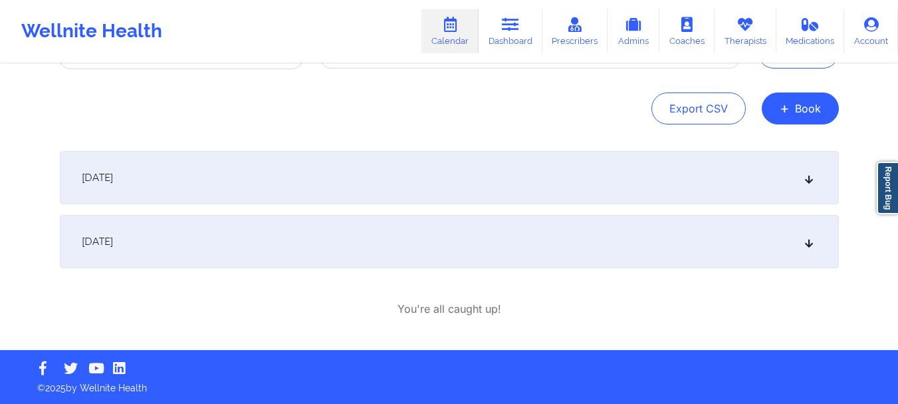
click at [815, 243] on div "[DATE]" at bounding box center [449, 241] width 779 height 53
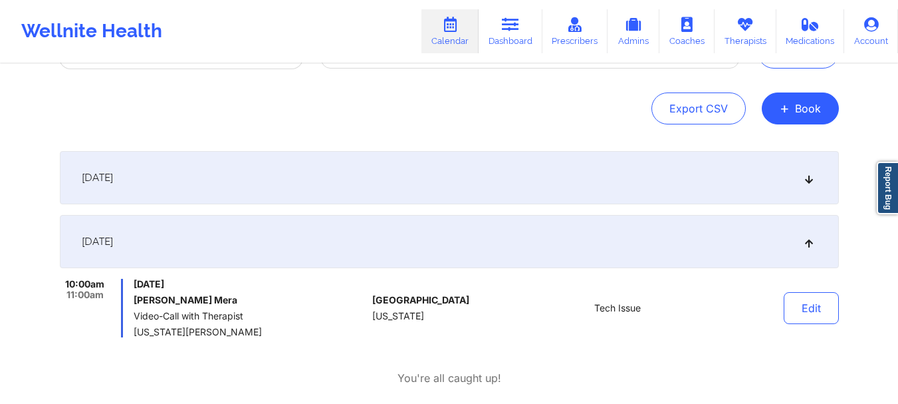
click at [810, 244] on icon at bounding box center [808, 241] width 11 height 9
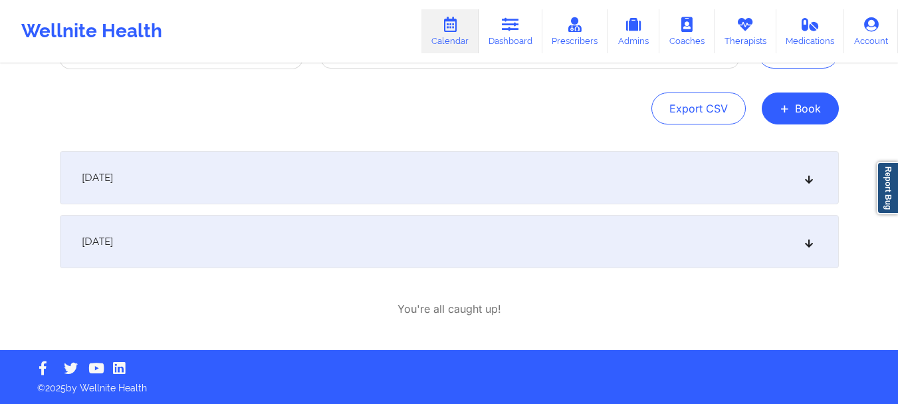
scroll to position [35, 0]
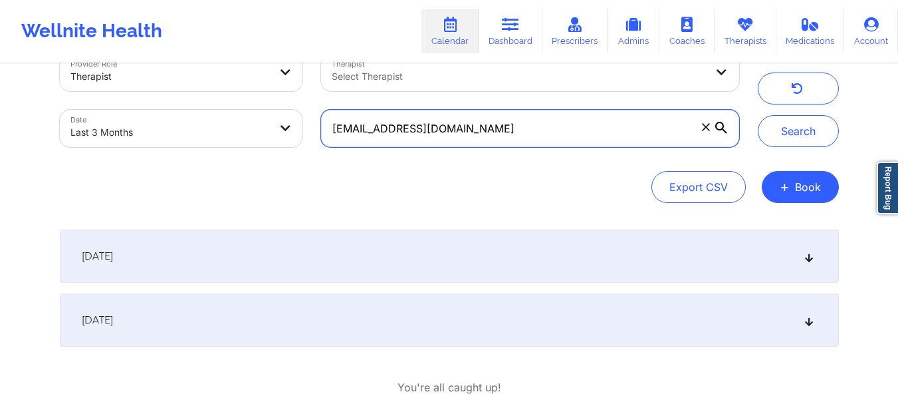
click at [416, 128] on input "[EMAIL_ADDRESS][DOMAIN_NAME]" at bounding box center [530, 128] width 418 height 37
click at [417, 128] on input "[EMAIL_ADDRESS][DOMAIN_NAME]" at bounding box center [530, 128] width 418 height 37
click at [418, 128] on input "[EMAIL_ADDRESS][DOMAIN_NAME]" at bounding box center [530, 128] width 418 height 37
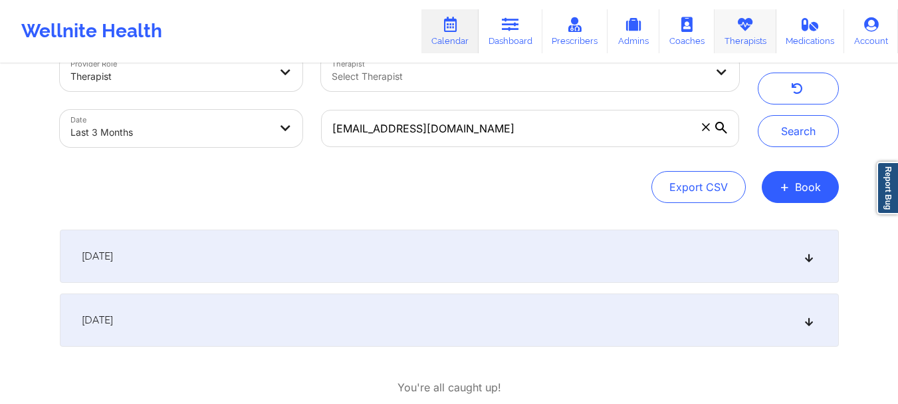
click at [745, 23] on icon at bounding box center [745, 24] width 17 height 15
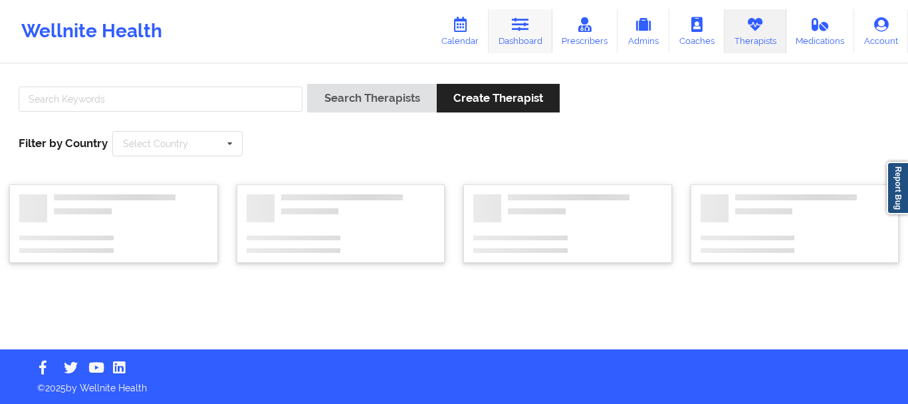
click at [515, 34] on link "Dashboard" at bounding box center [521, 31] width 64 height 44
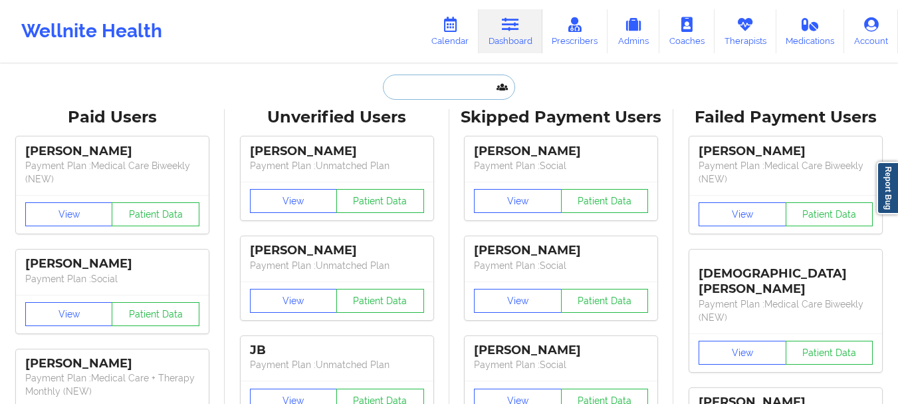
click at [464, 81] on input "text" at bounding box center [449, 86] width 132 height 25
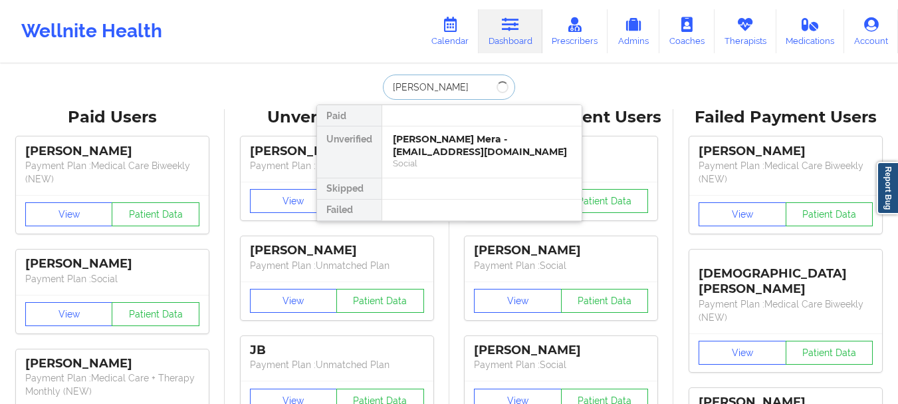
type input "[PERSON_NAME]"
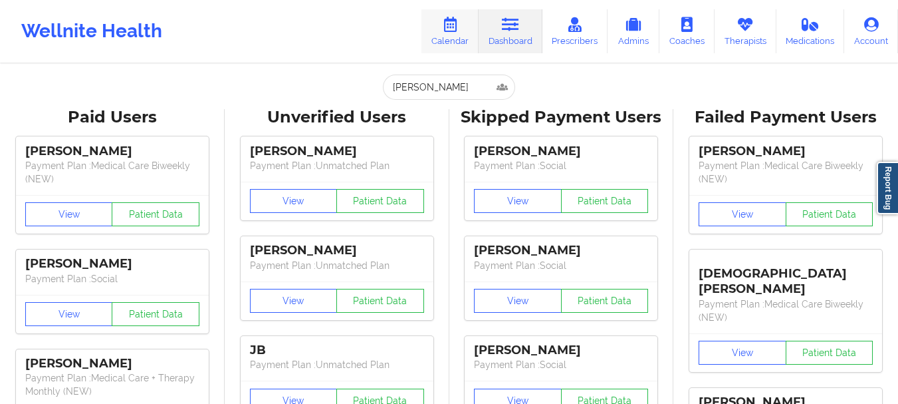
click at [442, 23] on link "Calendar" at bounding box center [450, 31] width 57 height 44
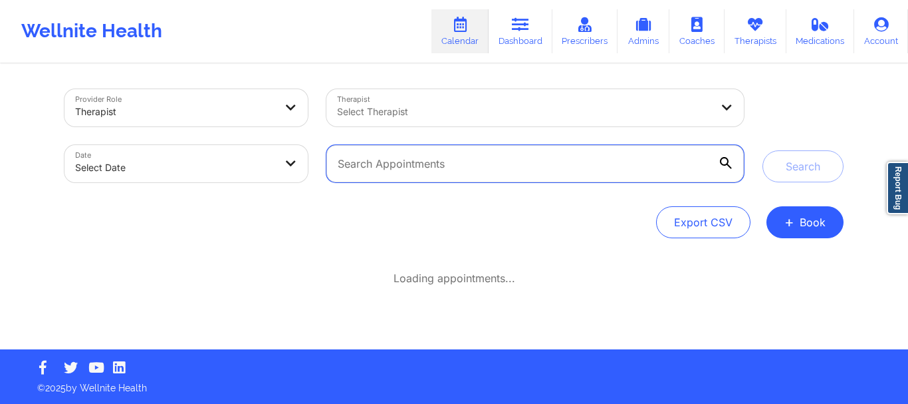
click at [417, 164] on input "text" at bounding box center [536, 163] width 418 height 37
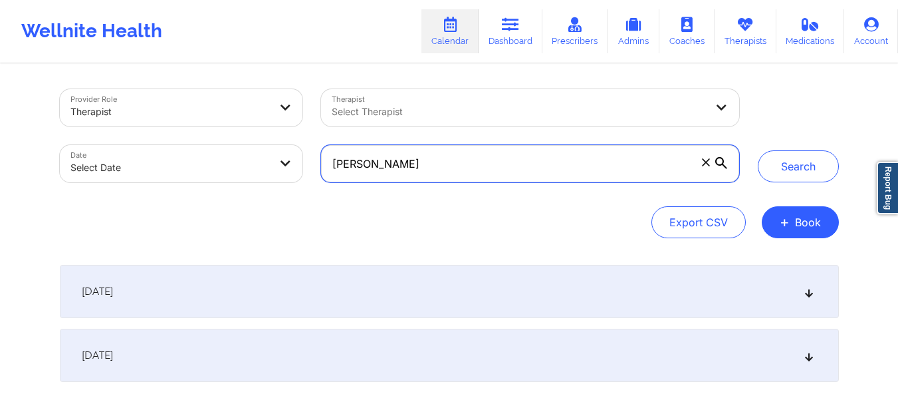
type input "[PERSON_NAME]"
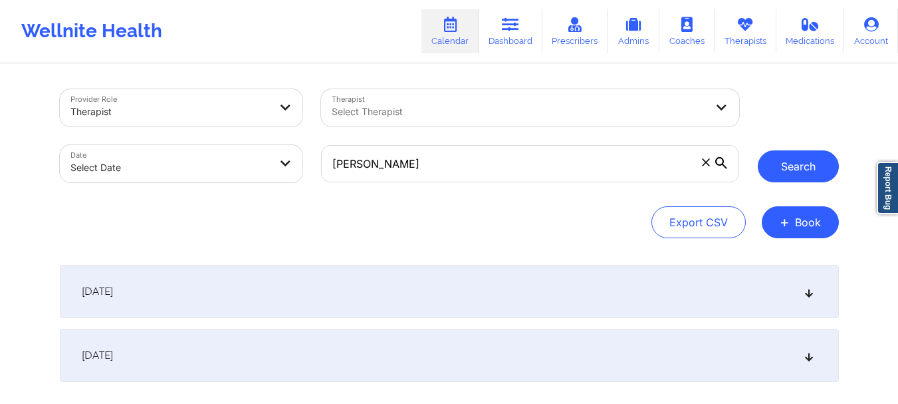
click at [804, 168] on button "Search" at bounding box center [798, 166] width 81 height 32
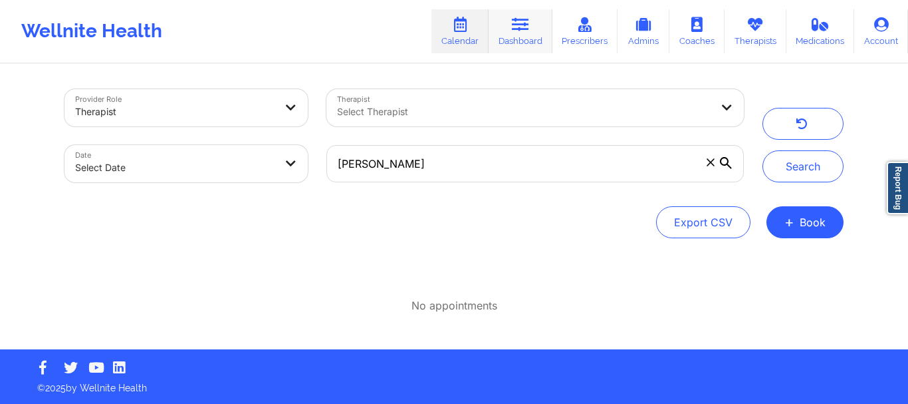
click at [517, 35] on link "Dashboard" at bounding box center [521, 31] width 64 height 44
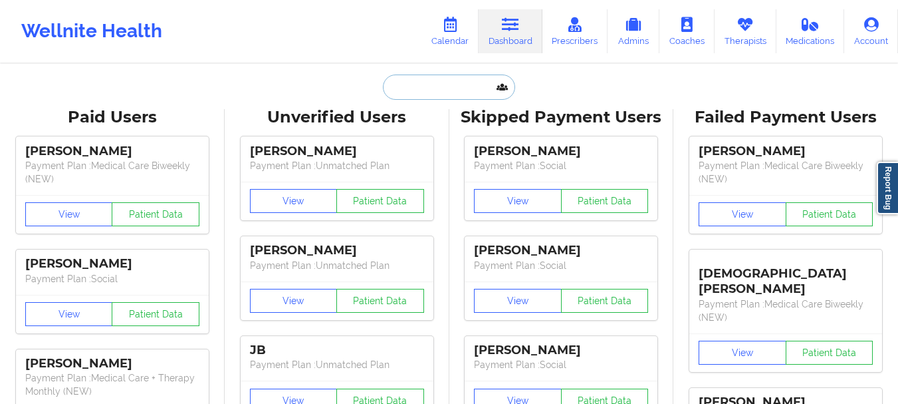
click at [425, 83] on input "text" at bounding box center [449, 86] width 132 height 25
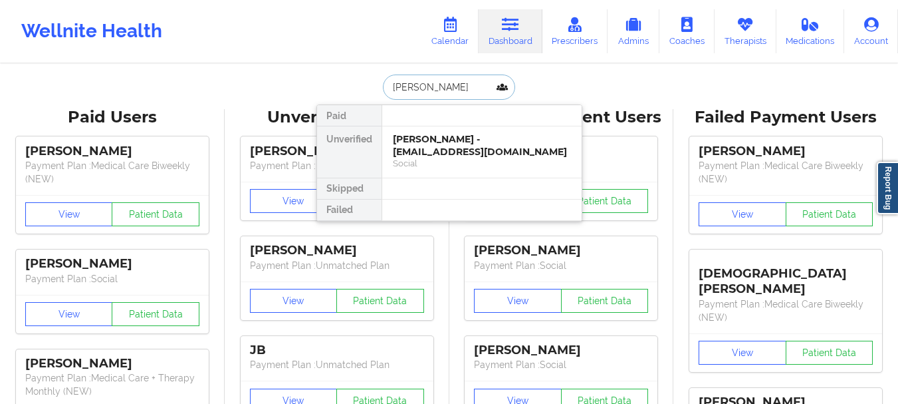
type input "[PERSON_NAME]"
click at [498, 135] on div "[PERSON_NAME] - [EMAIL_ADDRESS][DOMAIN_NAME]" at bounding box center [482, 145] width 178 height 25
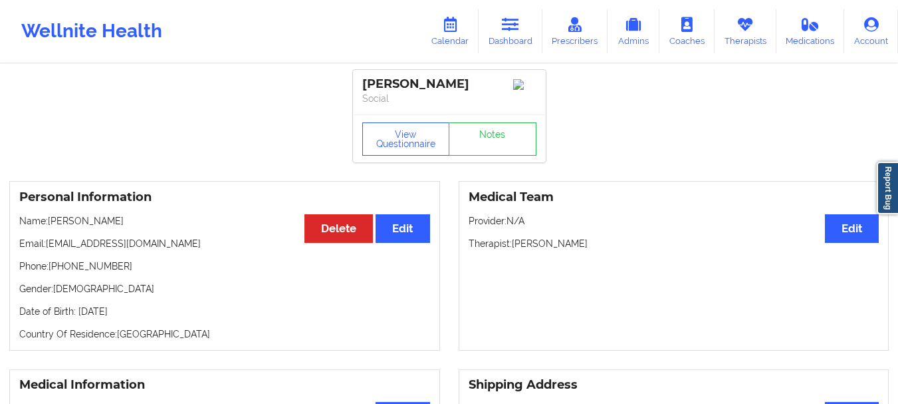
scroll to position [11, 0]
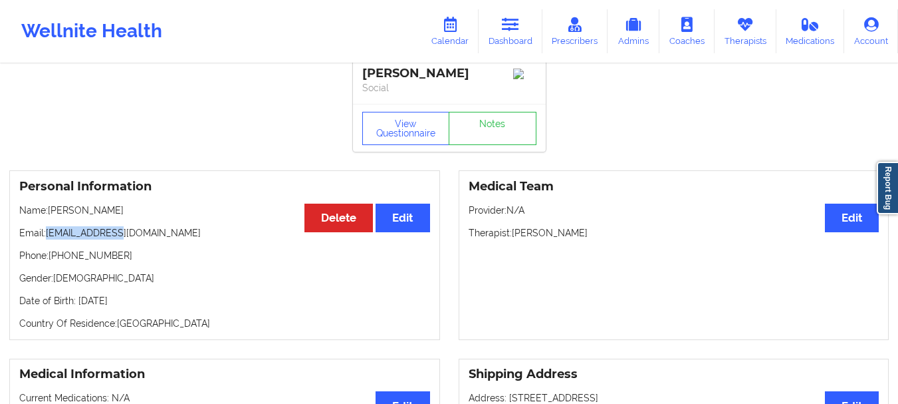
drag, startPoint x: 120, startPoint y: 235, endPoint x: 49, endPoint y: 241, distance: 71.4
click at [49, 239] on p "Email: [EMAIL_ADDRESS][DOMAIN_NAME]" at bounding box center [224, 232] width 411 height 13
copy p "[EMAIL_ADDRESS][DOMAIN_NAME]"
click at [454, 32] on icon at bounding box center [450, 24] width 17 height 15
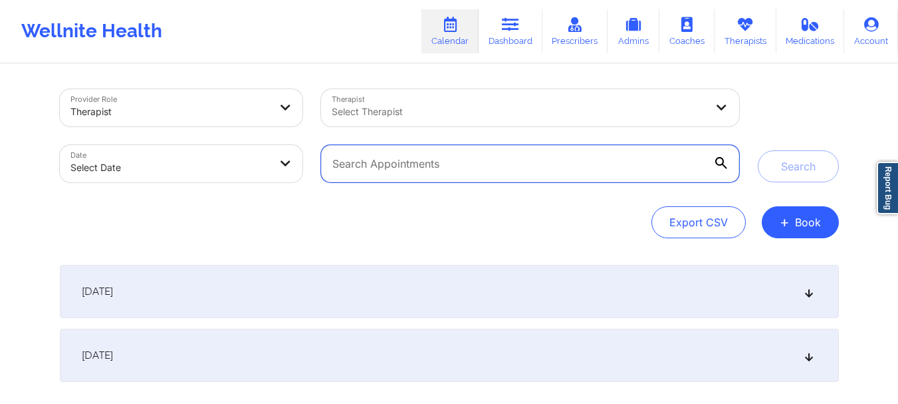
click at [406, 158] on input "text" at bounding box center [530, 163] width 418 height 37
paste input "[EMAIL_ADDRESS][DOMAIN_NAME]"
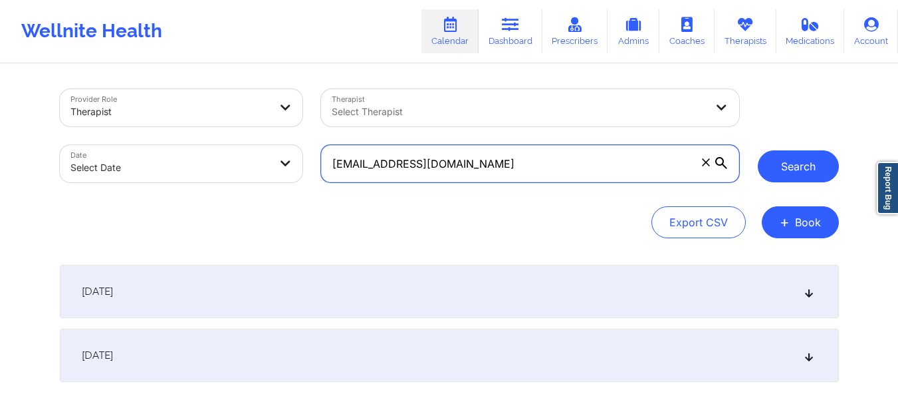
type input "[EMAIL_ADDRESS][DOMAIN_NAME]"
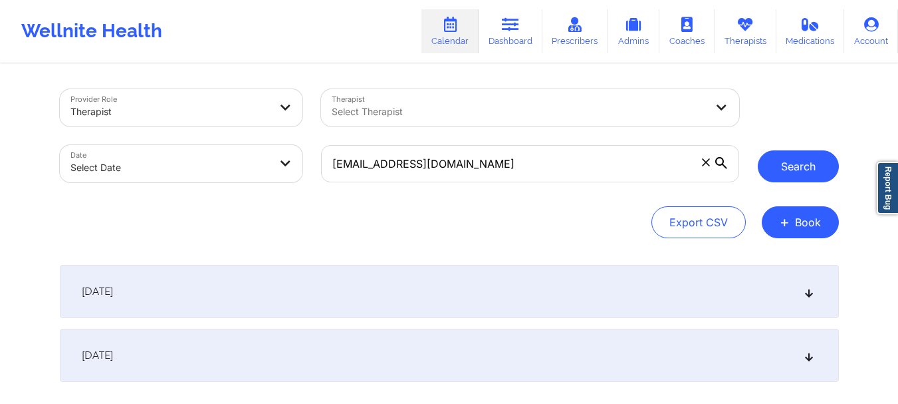
click at [793, 172] on button "Search" at bounding box center [798, 166] width 81 height 32
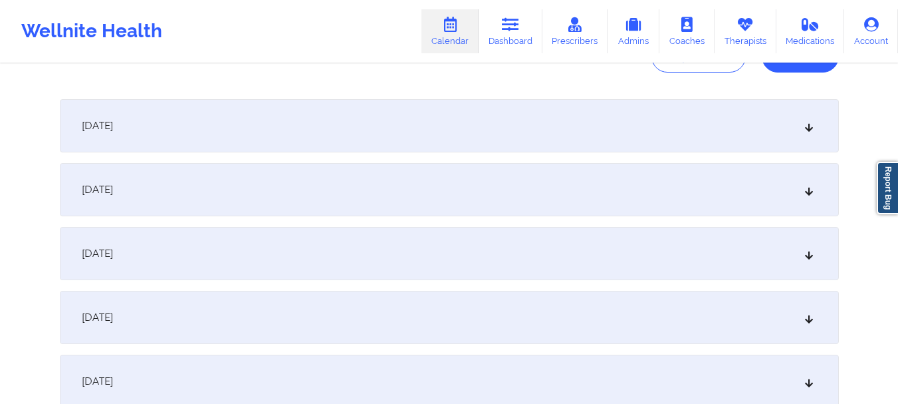
scroll to position [182, 0]
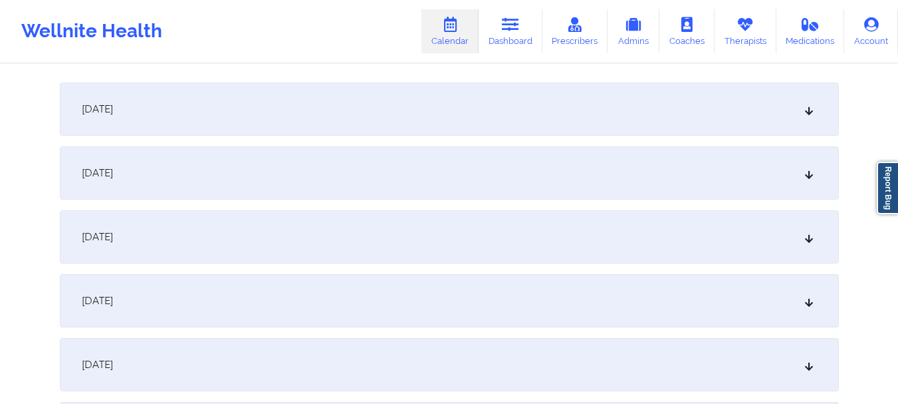
click at [819, 117] on div "[DATE]" at bounding box center [449, 108] width 779 height 53
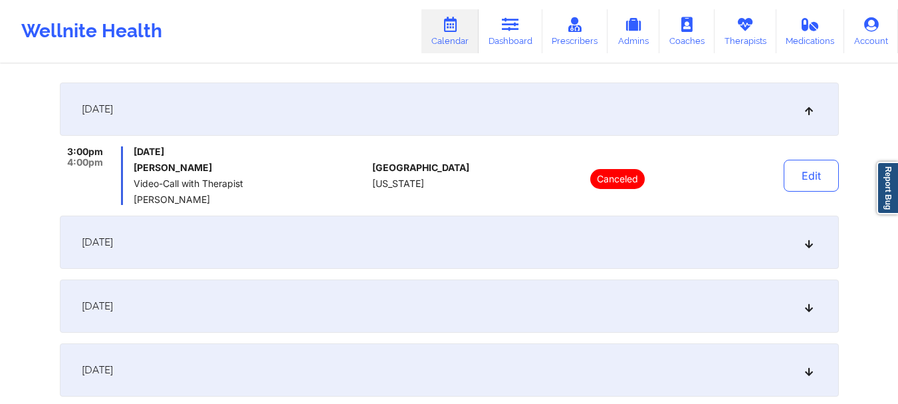
click at [811, 106] on icon at bounding box center [808, 108] width 11 height 9
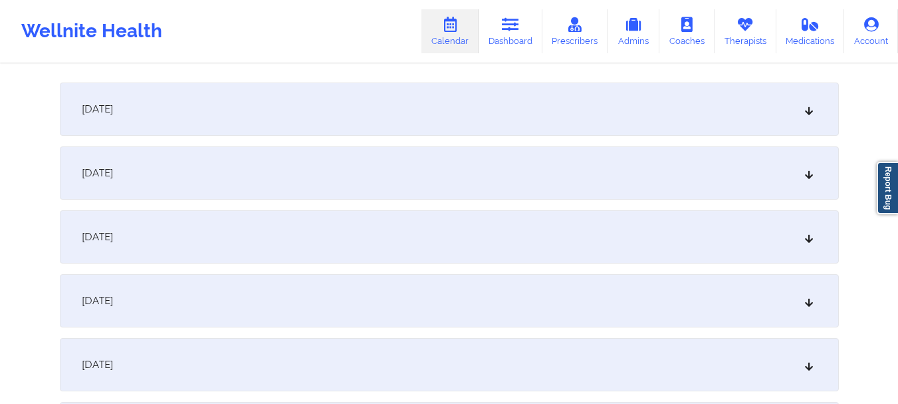
click at [809, 170] on icon at bounding box center [808, 172] width 11 height 9
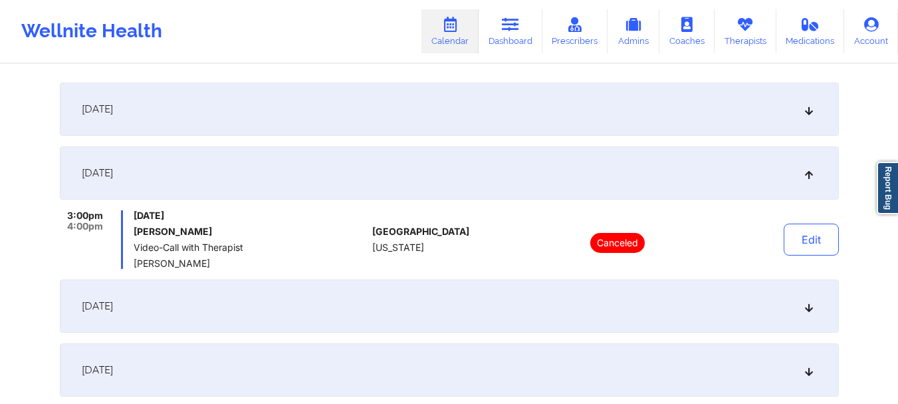
click at [809, 170] on icon at bounding box center [808, 172] width 11 height 9
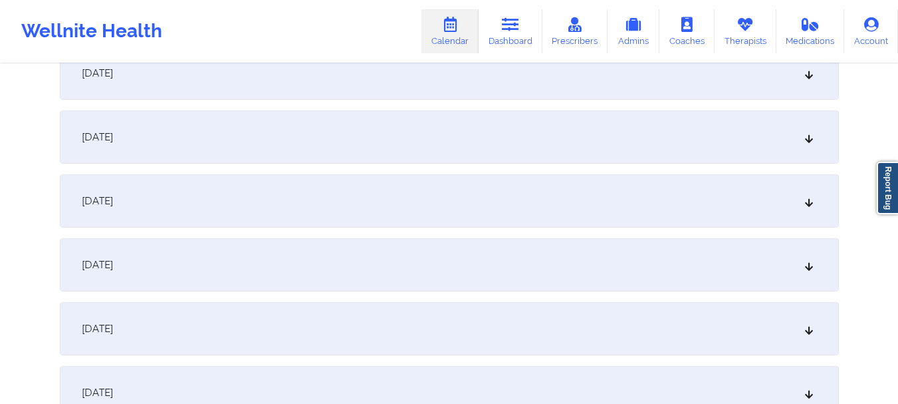
scroll to position [315, 0]
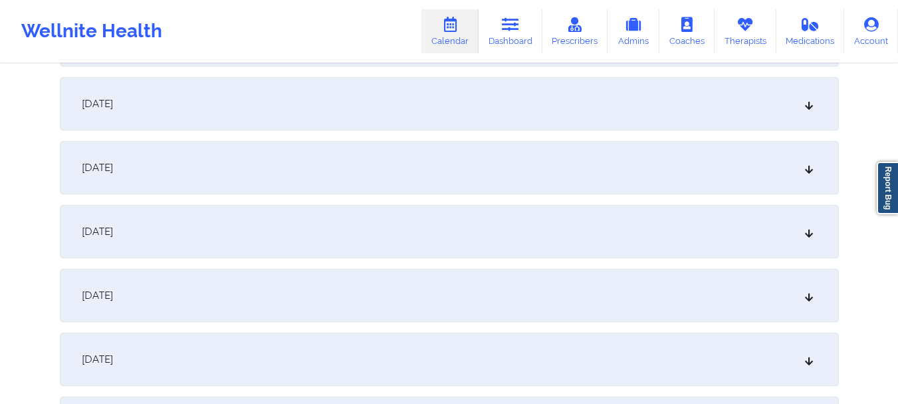
click at [817, 107] on div "[DATE]" at bounding box center [449, 103] width 779 height 53
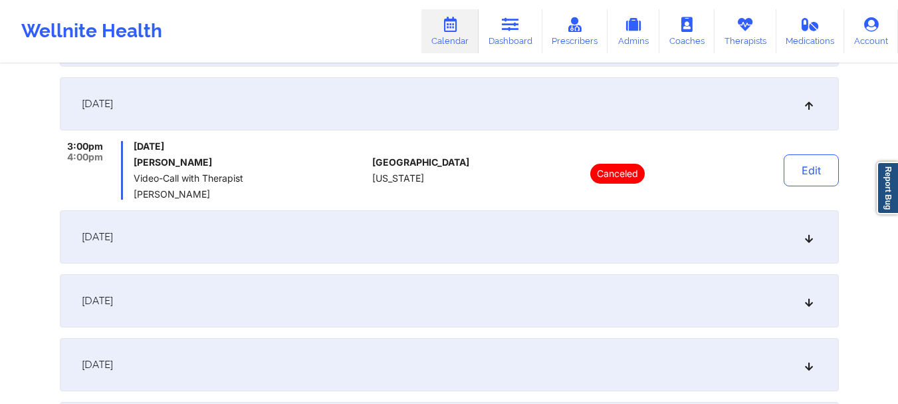
click at [815, 244] on div "[DATE]" at bounding box center [449, 236] width 779 height 53
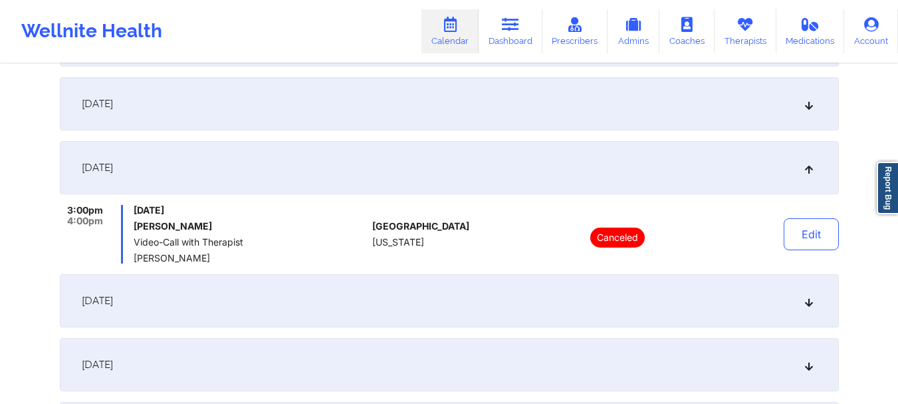
click at [805, 174] on div "[DATE]" at bounding box center [449, 167] width 779 height 53
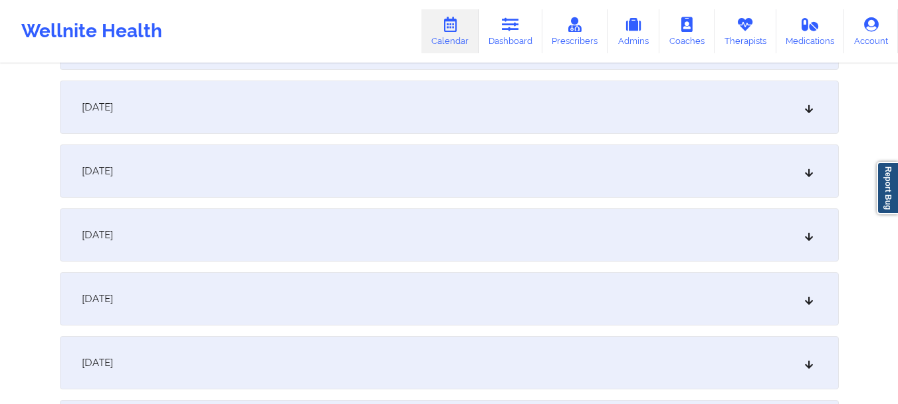
scroll to position [460, 0]
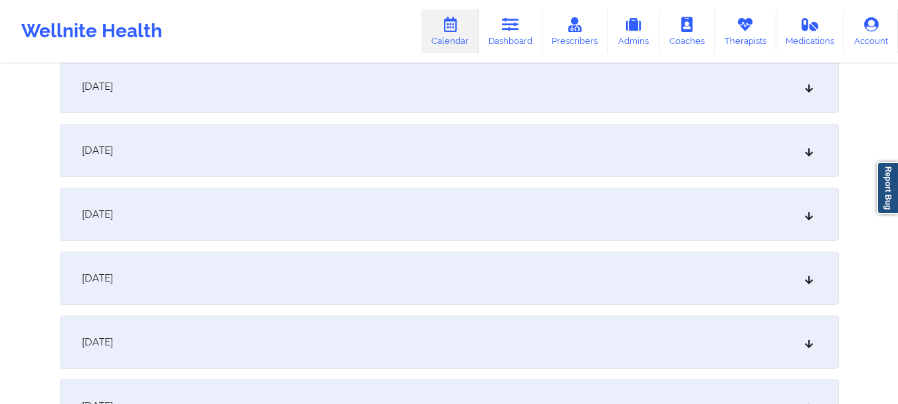
click at [805, 150] on icon at bounding box center [808, 150] width 11 height 9
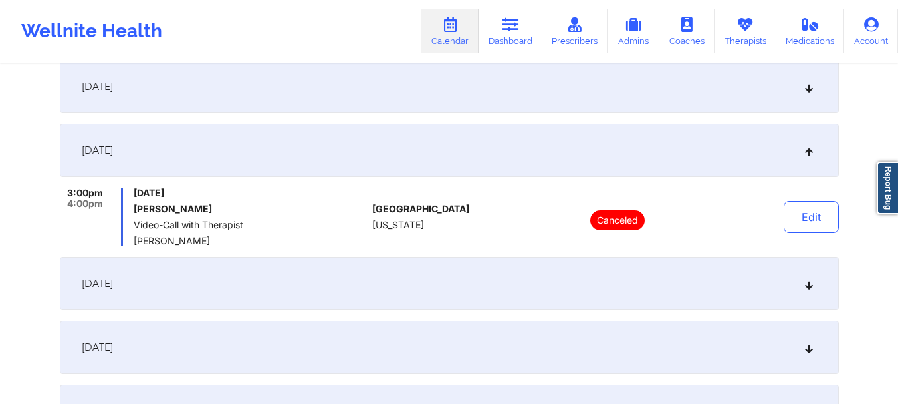
click at [805, 150] on icon at bounding box center [808, 150] width 11 height 9
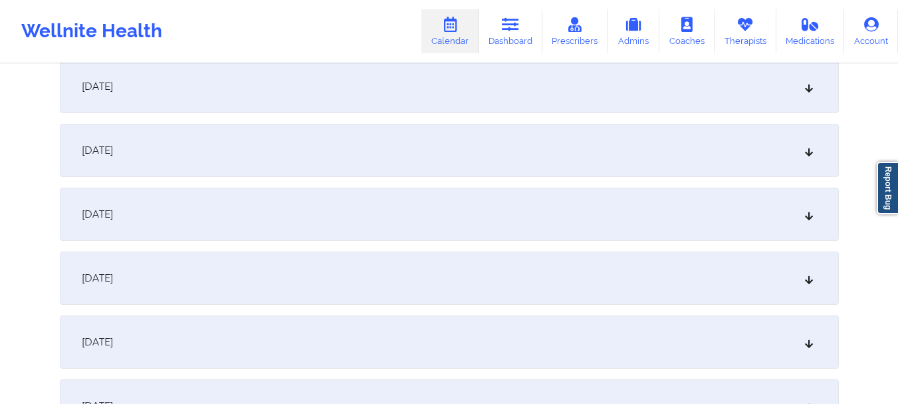
click at [808, 219] on icon at bounding box center [808, 213] width 11 height 9
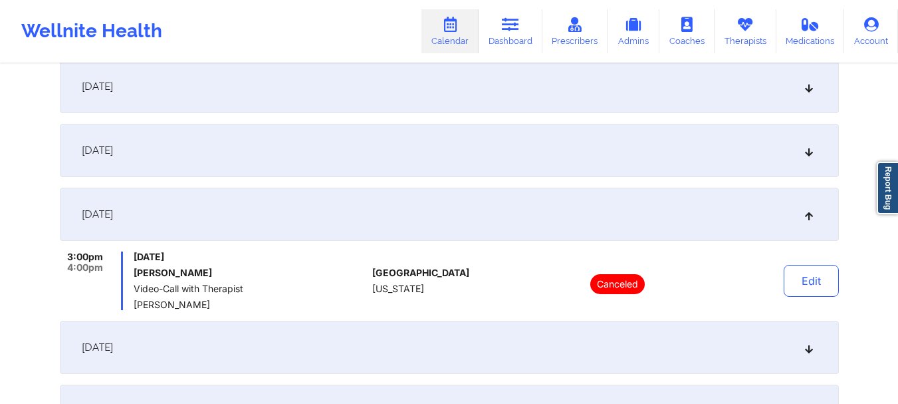
click at [810, 208] on div "[DATE]" at bounding box center [449, 214] width 779 height 53
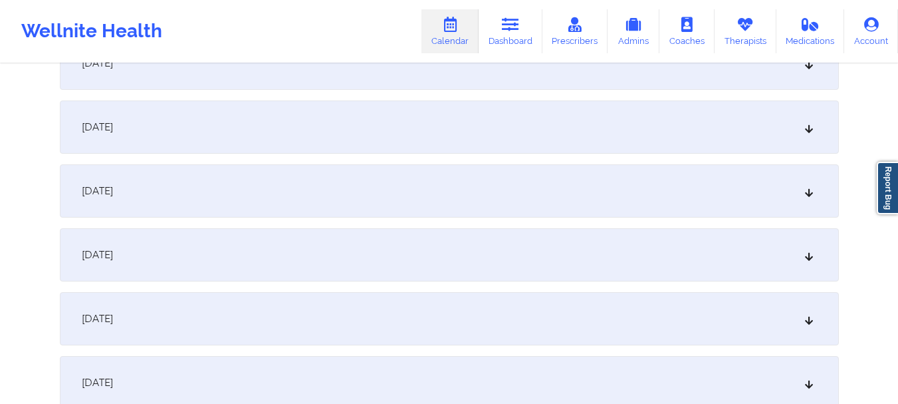
scroll to position [581, 0]
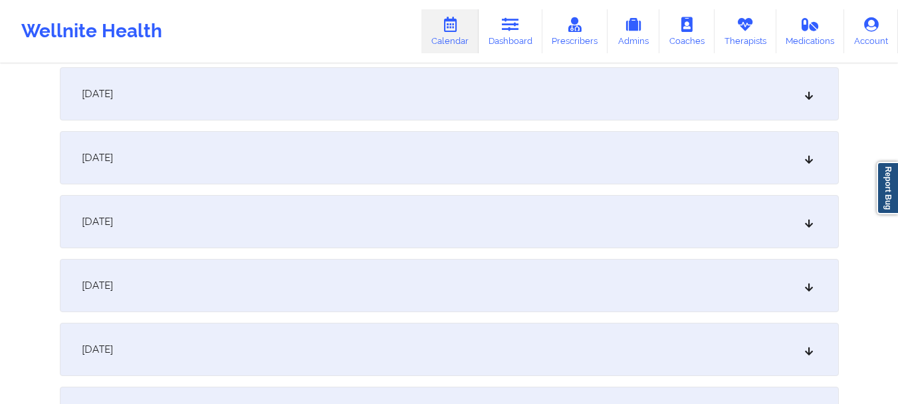
click at [803, 161] on icon at bounding box center [808, 157] width 11 height 9
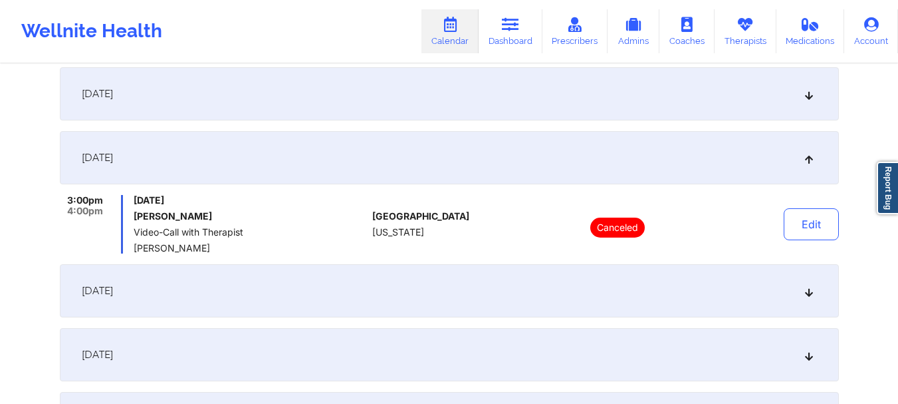
click at [803, 162] on icon at bounding box center [808, 157] width 11 height 9
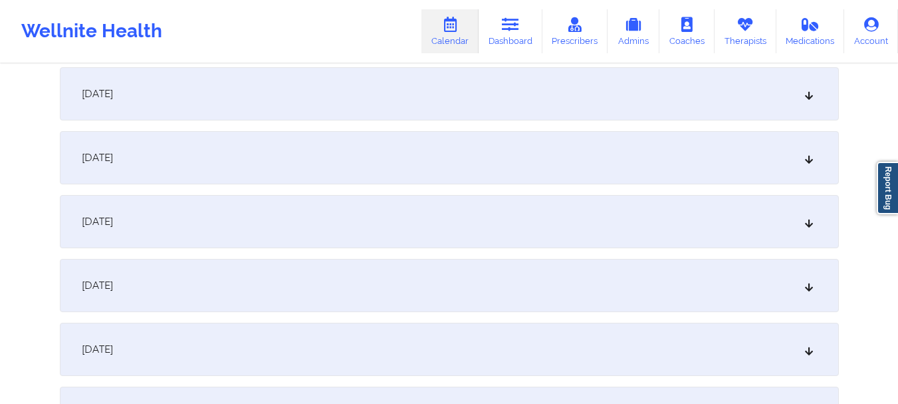
click at [809, 228] on div "[DATE]" at bounding box center [449, 221] width 779 height 53
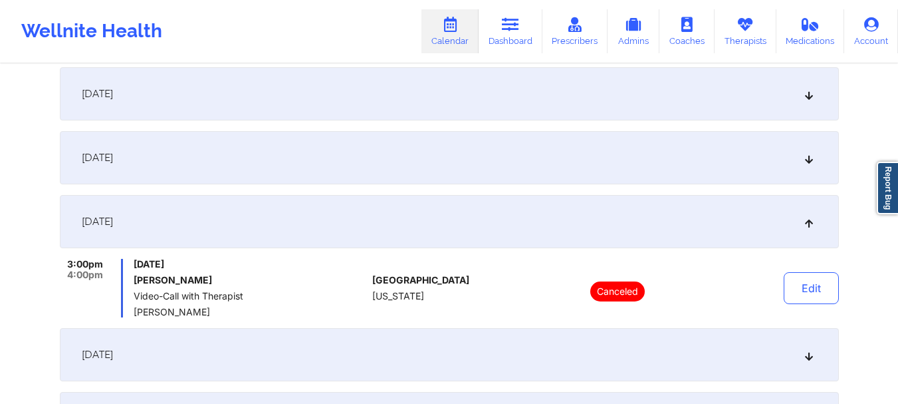
click at [809, 228] on div "[DATE]" at bounding box center [449, 221] width 779 height 53
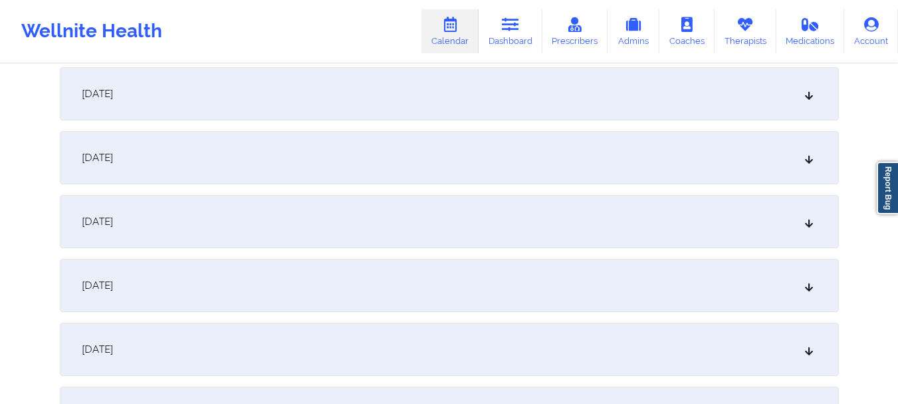
click at [810, 295] on div "[DATE]" at bounding box center [449, 285] width 779 height 53
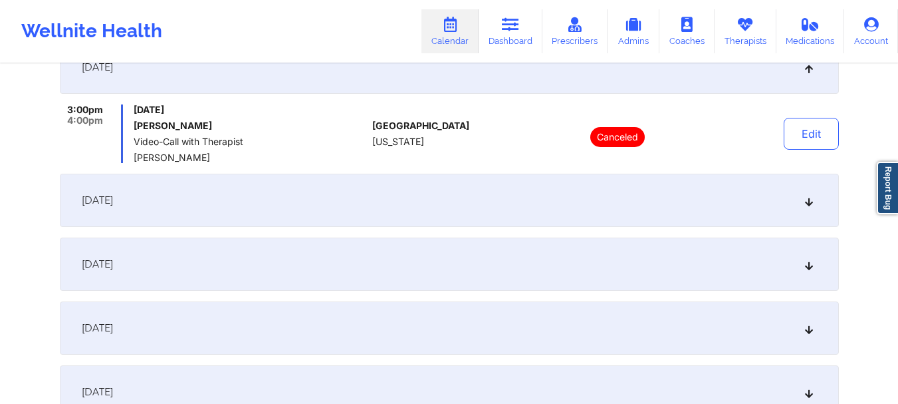
scroll to position [837, 0]
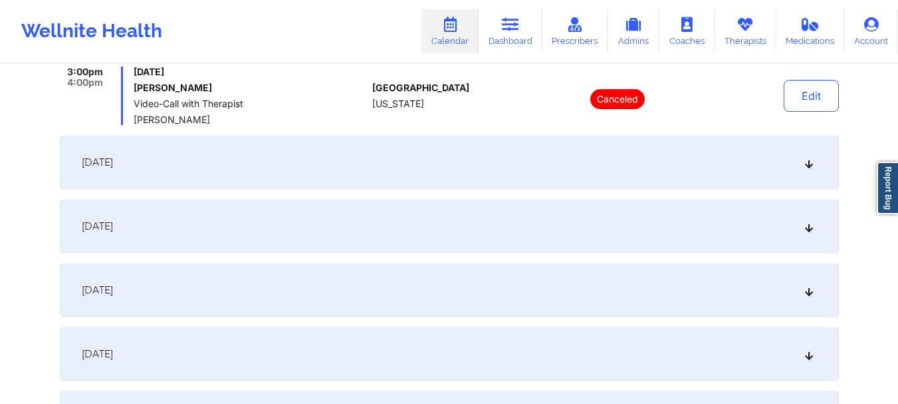
click at [808, 169] on div "[DATE]" at bounding box center [449, 162] width 779 height 53
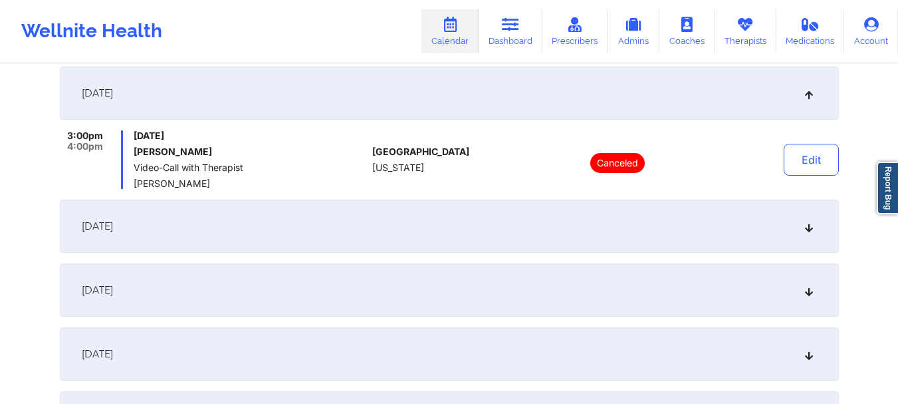
click at [808, 229] on icon at bounding box center [808, 225] width 11 height 9
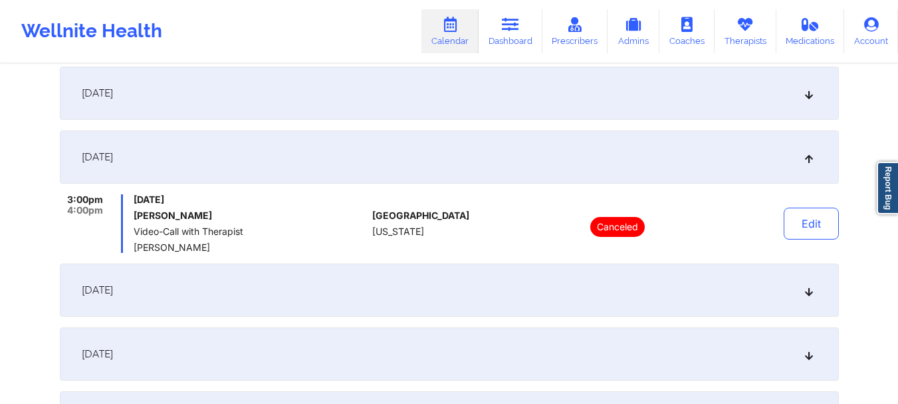
click at [810, 295] on icon at bounding box center [808, 289] width 11 height 9
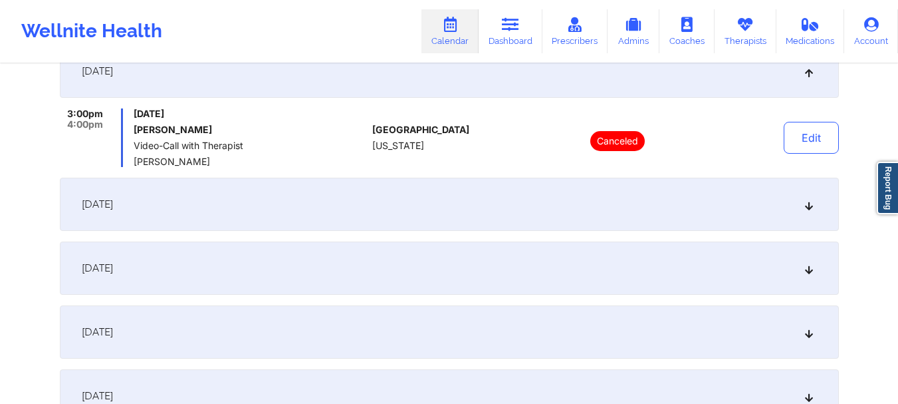
scroll to position [1000, 0]
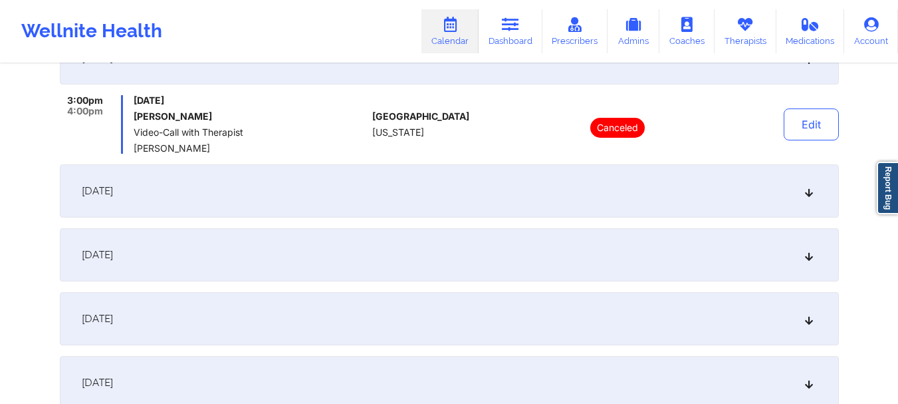
click at [809, 190] on icon at bounding box center [808, 190] width 11 height 9
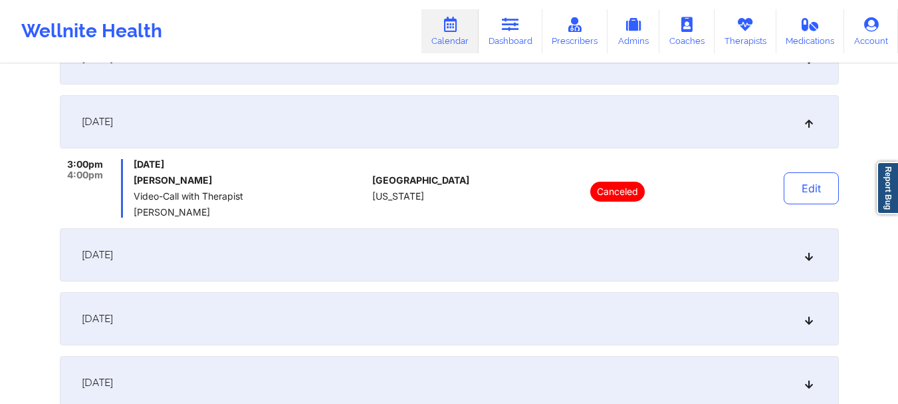
click at [813, 256] on icon at bounding box center [808, 254] width 11 height 9
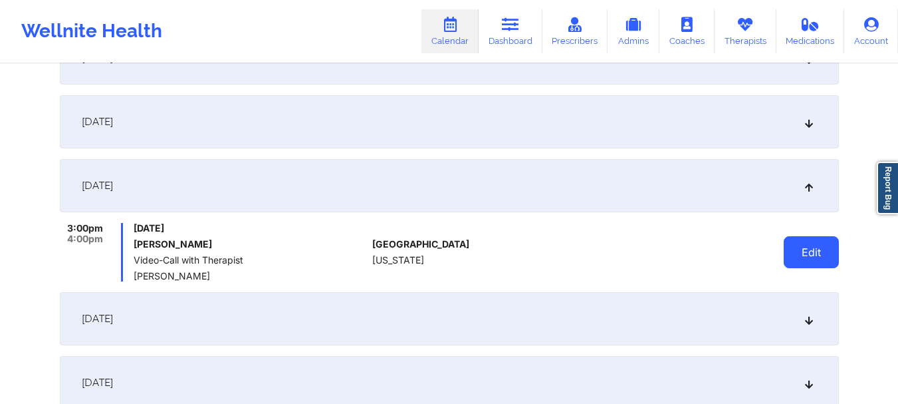
click at [821, 250] on button "Edit" at bounding box center [811, 252] width 55 height 32
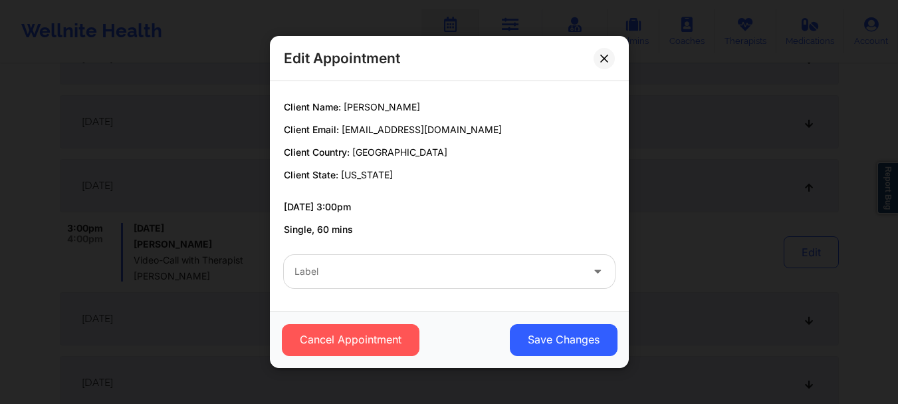
scroll to position [0, 0]
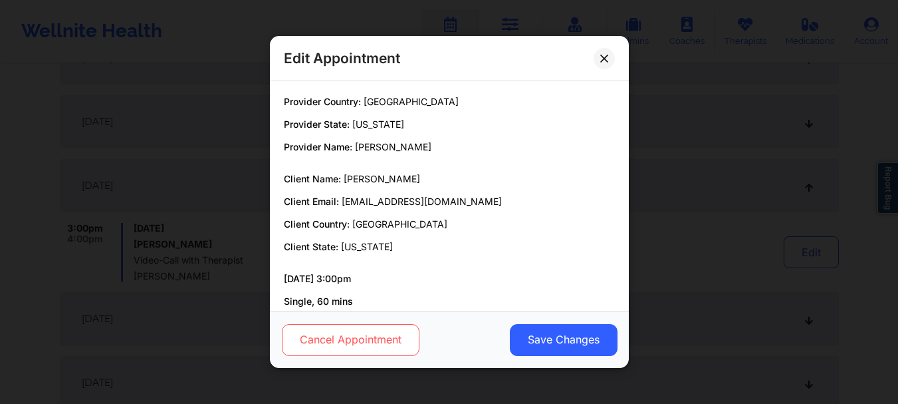
click at [342, 325] on button "Cancel Appointment" at bounding box center [350, 340] width 138 height 32
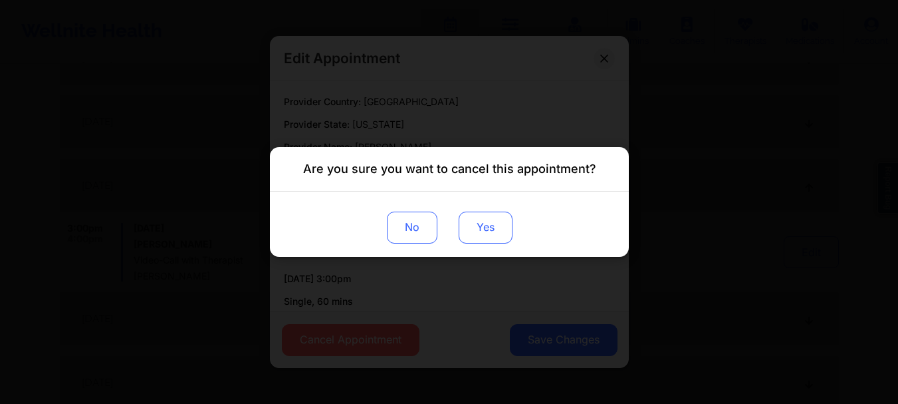
click at [487, 233] on button "Yes" at bounding box center [485, 227] width 54 height 32
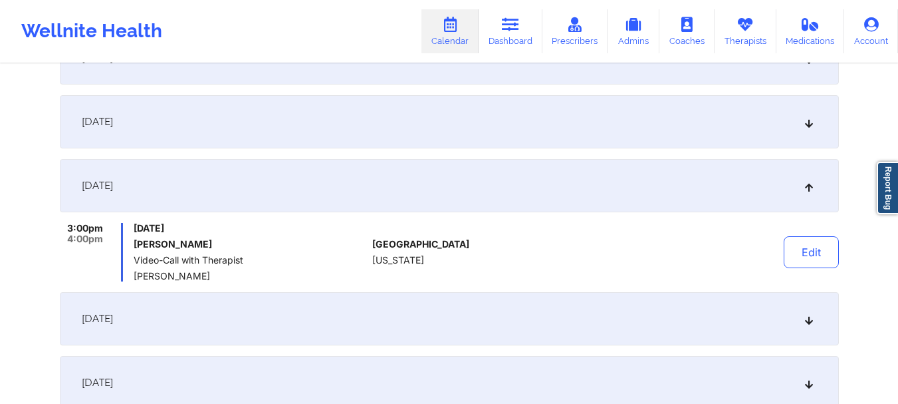
click at [805, 135] on div "[DATE]" at bounding box center [449, 121] width 779 height 53
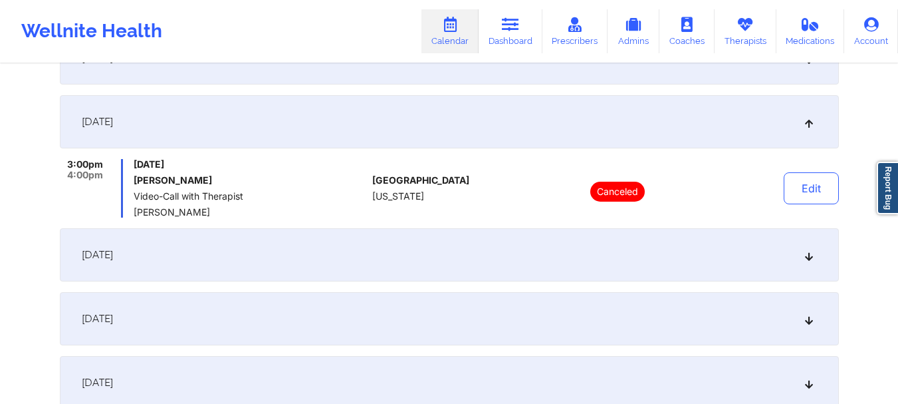
click at [805, 135] on div "[DATE]" at bounding box center [449, 121] width 779 height 53
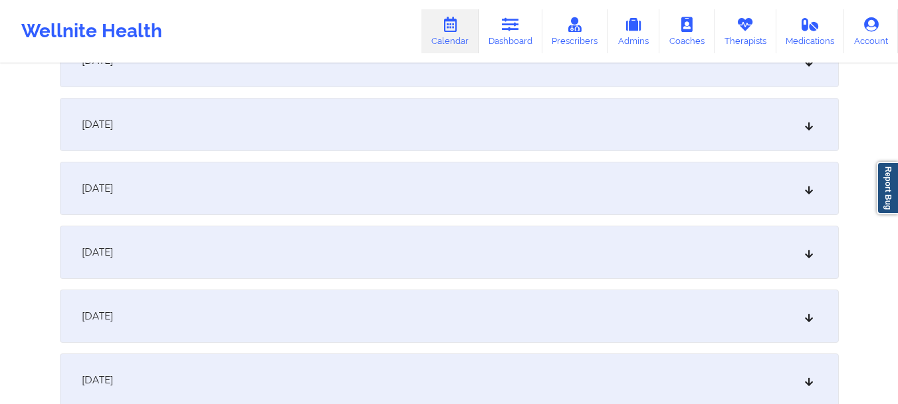
scroll to position [920, 0]
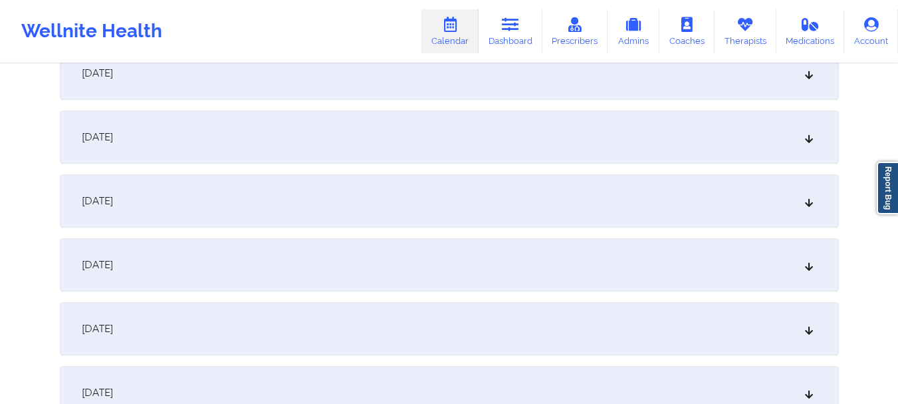
click at [809, 136] on icon at bounding box center [808, 136] width 11 height 9
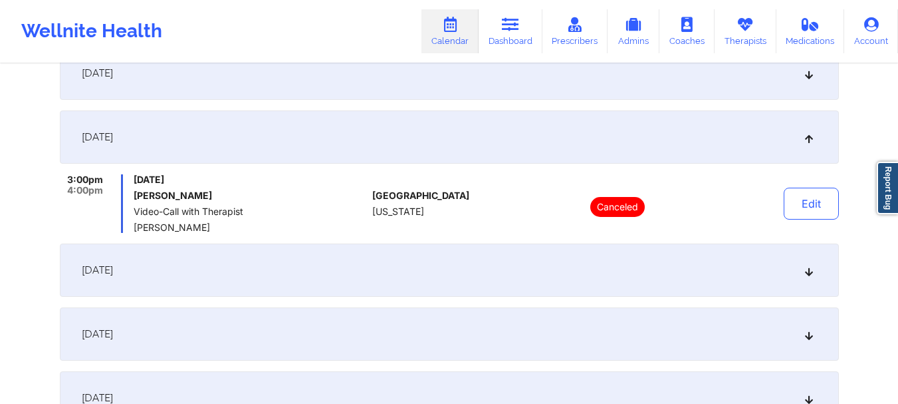
click at [809, 136] on icon at bounding box center [808, 136] width 11 height 9
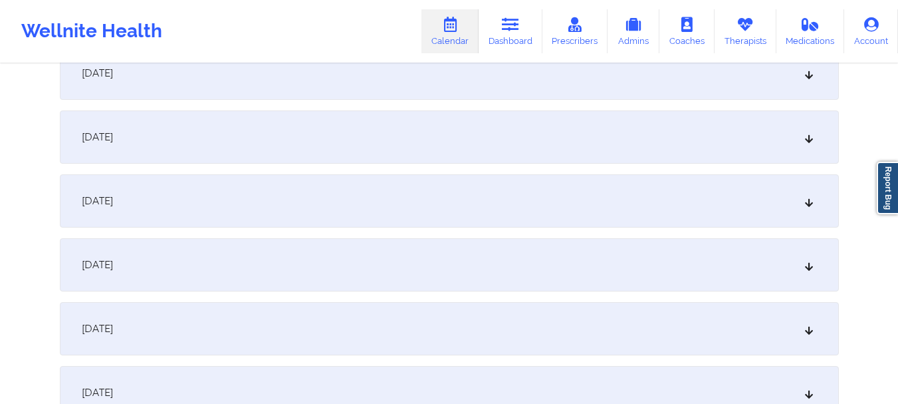
click at [809, 201] on icon at bounding box center [808, 200] width 11 height 9
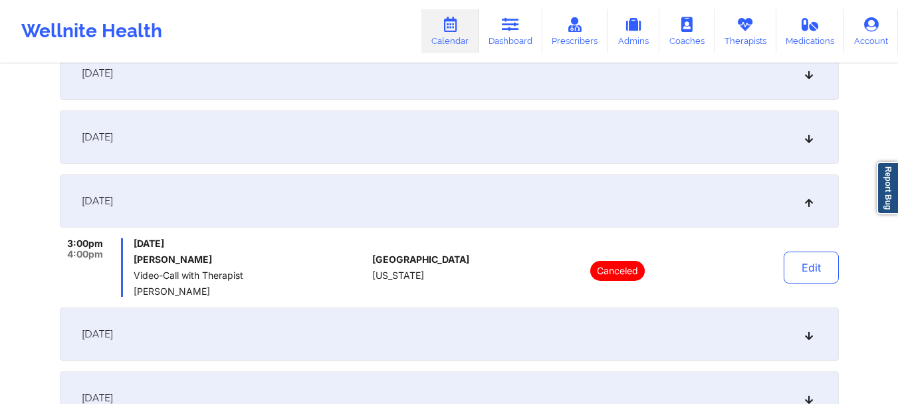
click at [809, 201] on icon at bounding box center [808, 200] width 11 height 9
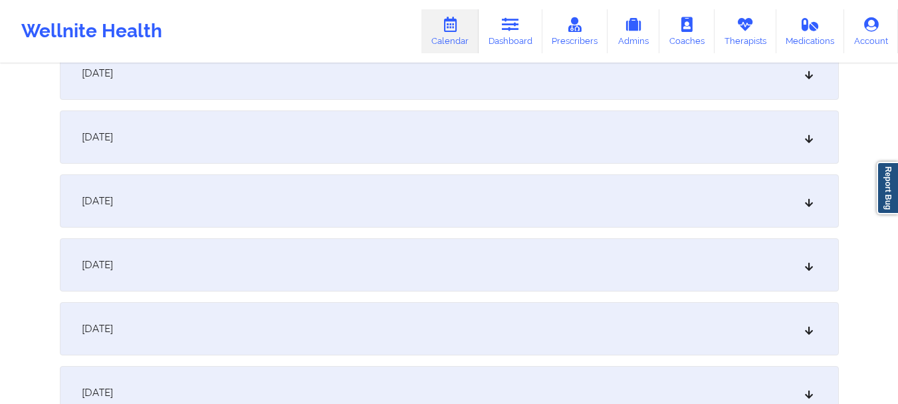
click at [812, 271] on div "[DATE]" at bounding box center [449, 264] width 779 height 53
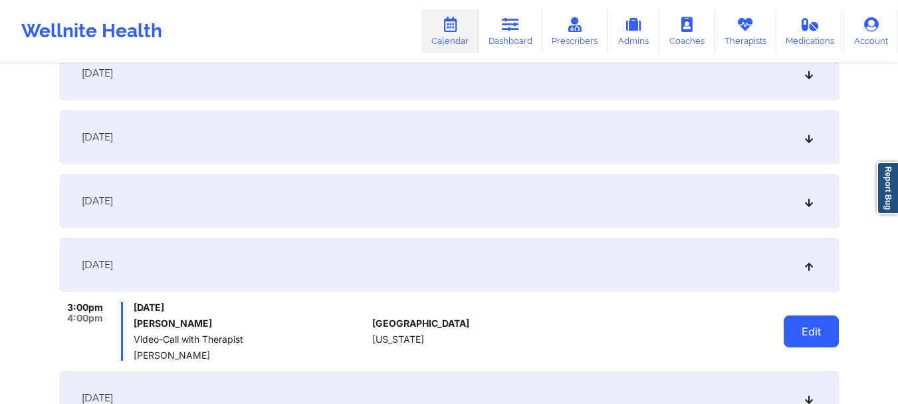
click at [797, 331] on button "Edit" at bounding box center [811, 331] width 55 height 32
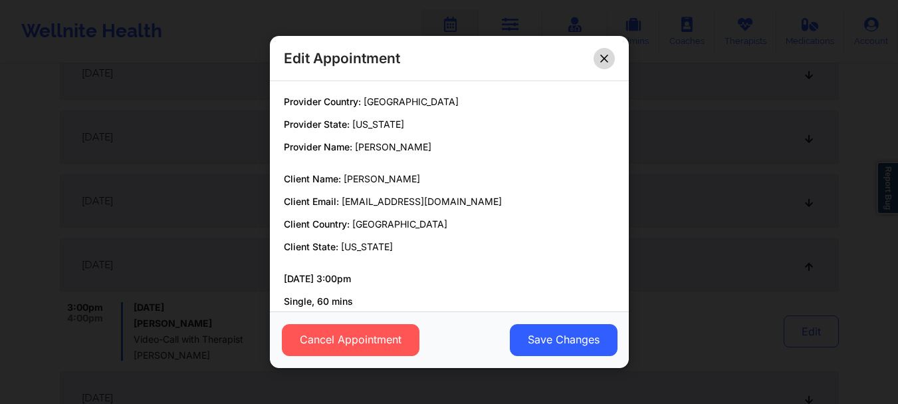
click at [602, 57] on icon at bounding box center [604, 59] width 8 height 8
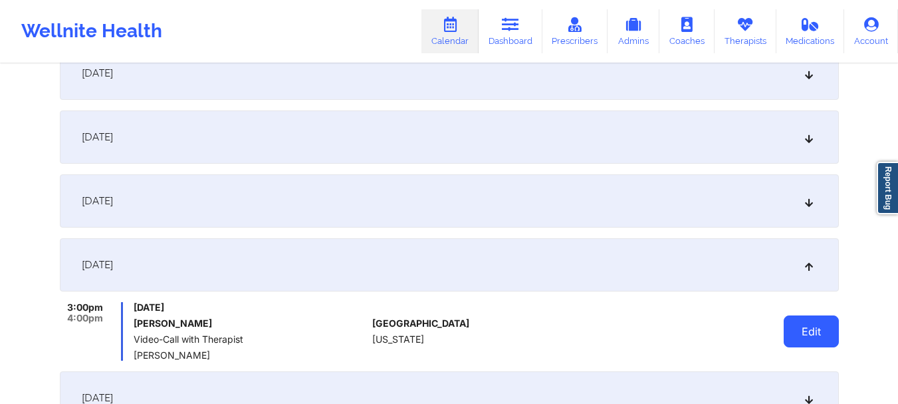
click at [812, 333] on button "Edit" at bounding box center [811, 331] width 55 height 32
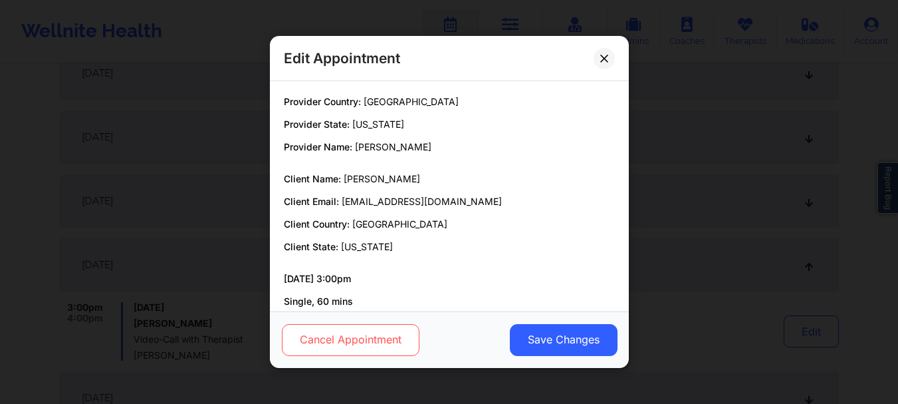
click at [354, 352] on button "Cancel Appointment" at bounding box center [350, 340] width 138 height 32
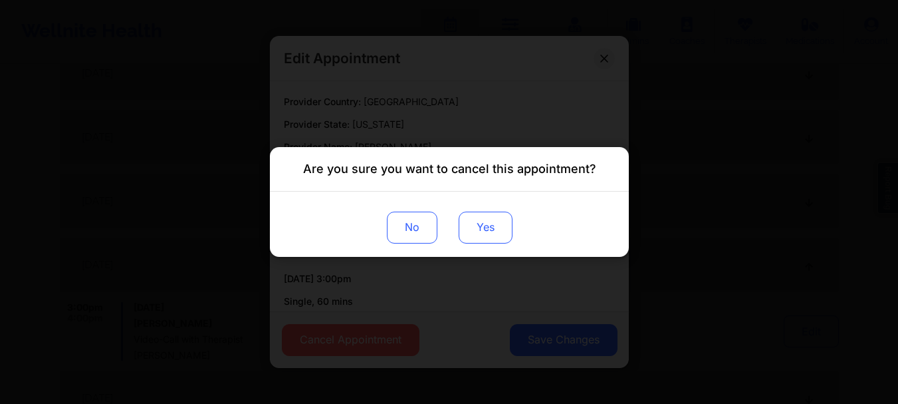
click at [481, 237] on button "Yes" at bounding box center [485, 227] width 54 height 32
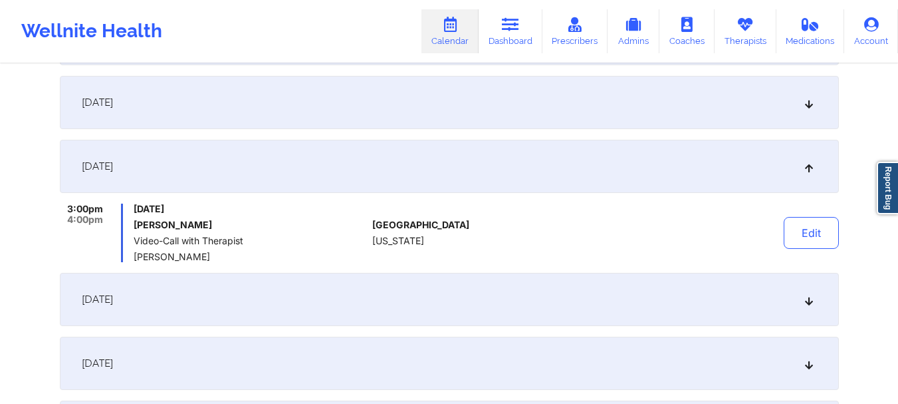
scroll to position [1053, 0]
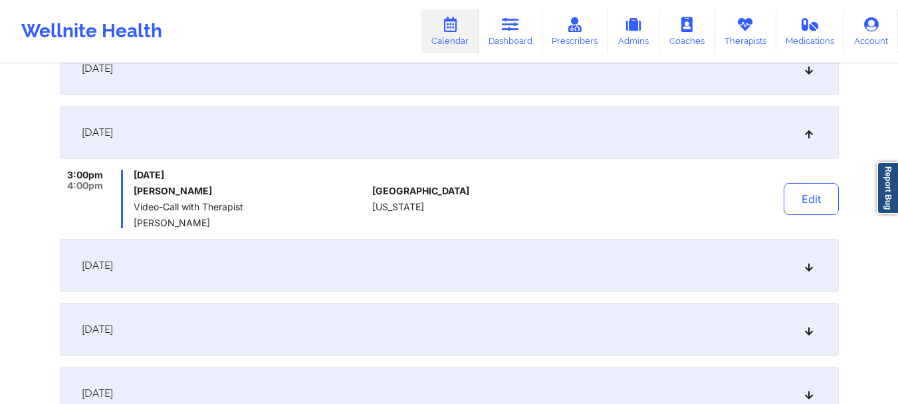
click at [804, 265] on icon at bounding box center [808, 265] width 11 height 9
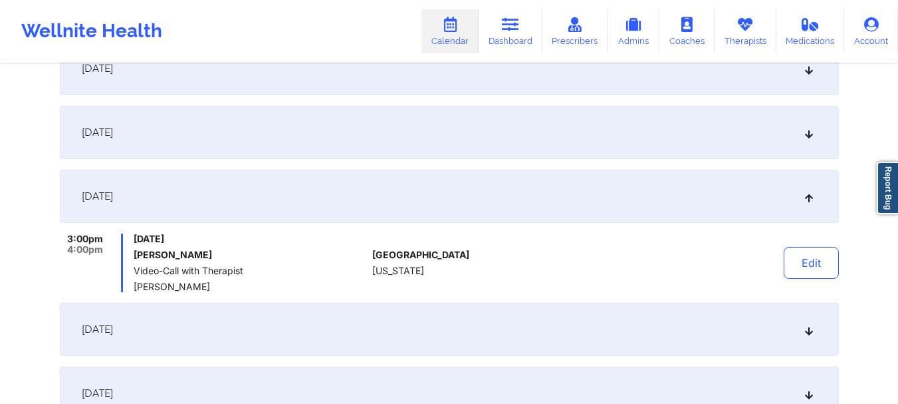
click at [807, 192] on icon at bounding box center [808, 196] width 11 height 9
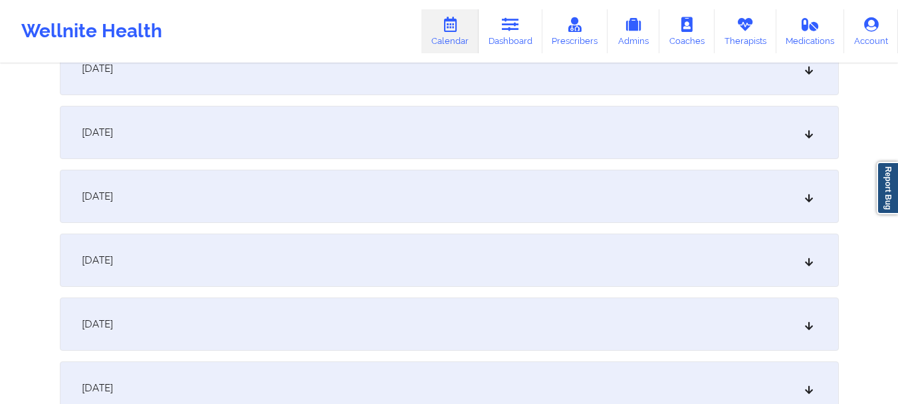
click at [815, 136] on div "[DATE]" at bounding box center [449, 132] width 779 height 53
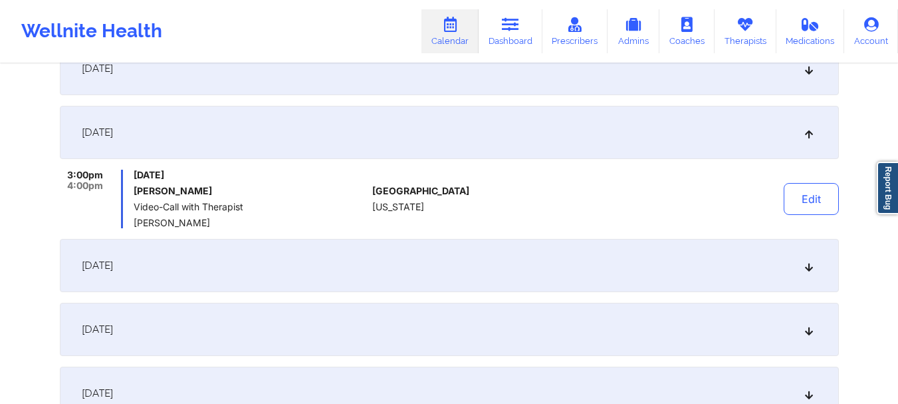
click at [807, 262] on icon at bounding box center [808, 265] width 11 height 9
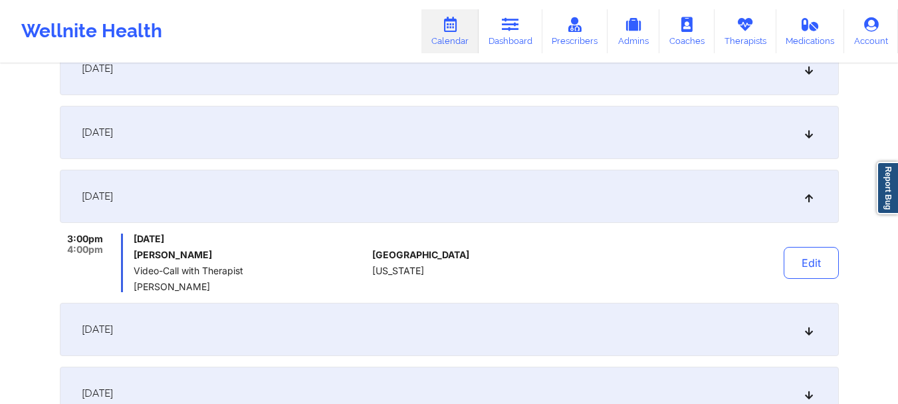
click at [807, 343] on div "[DATE]" at bounding box center [449, 329] width 779 height 53
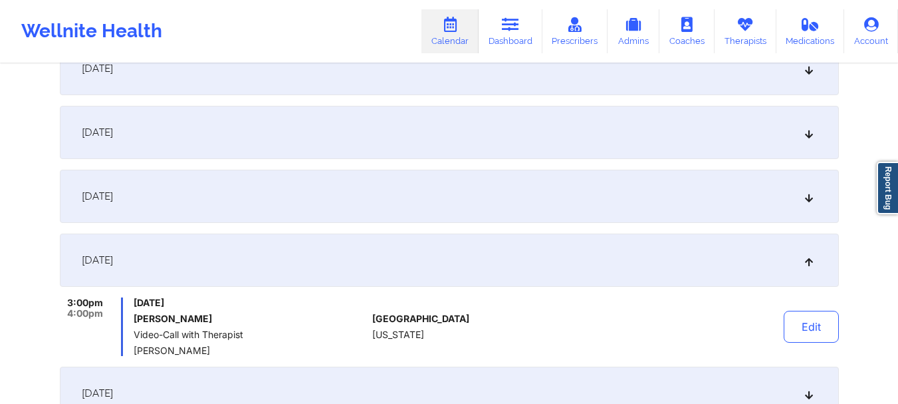
click at [813, 146] on div "[DATE]" at bounding box center [449, 132] width 779 height 53
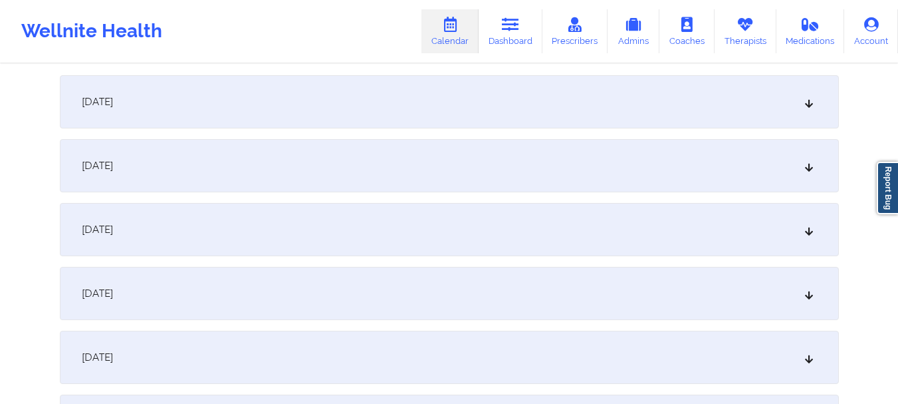
scroll to position [0, 0]
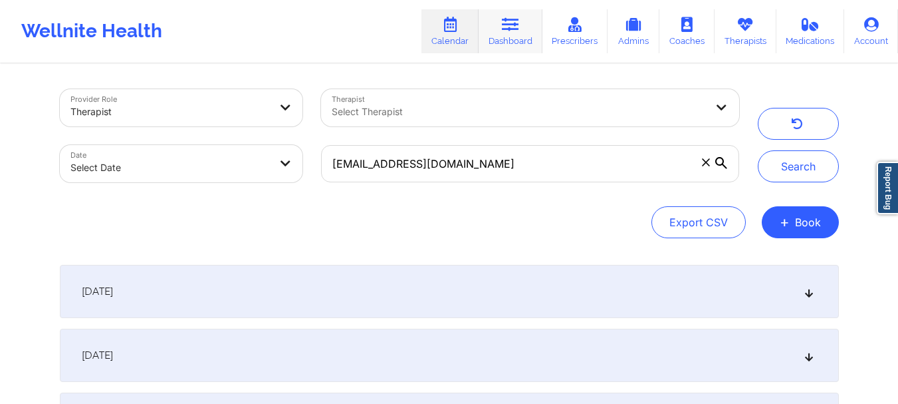
click at [524, 46] on link "Dashboard" at bounding box center [511, 31] width 64 height 44
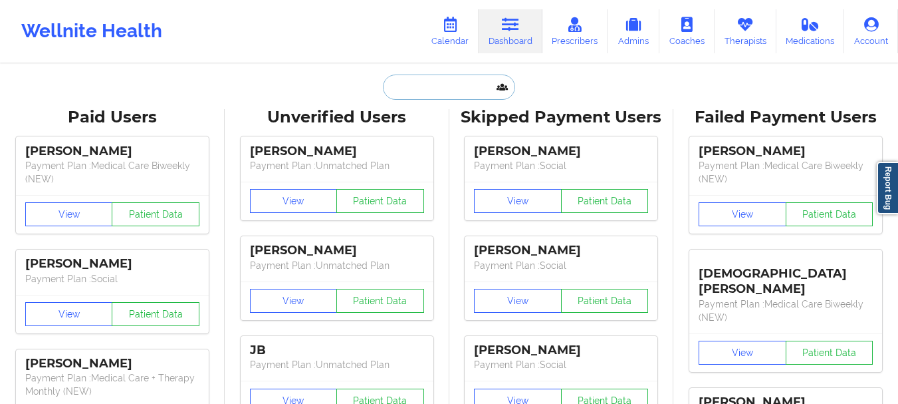
click at [442, 86] on input "text" at bounding box center [449, 86] width 132 height 25
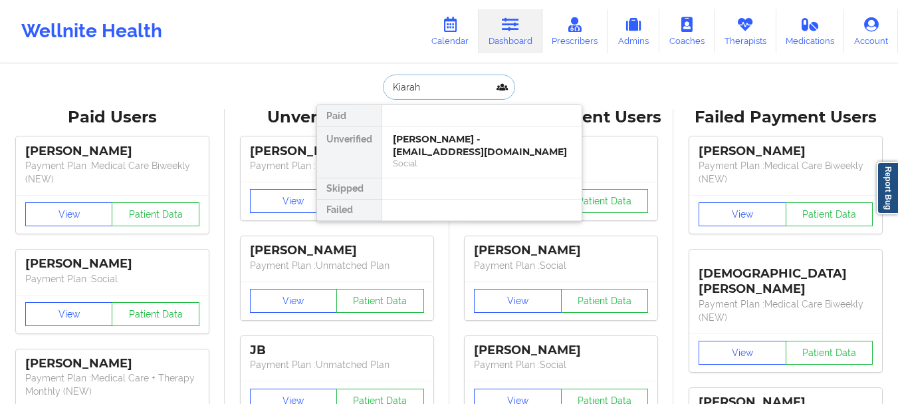
type input "Kiarah"
click at [442, 128] on div "[PERSON_NAME] - [EMAIL_ADDRESS][DOMAIN_NAME] Social" at bounding box center [482, 151] width 200 height 51
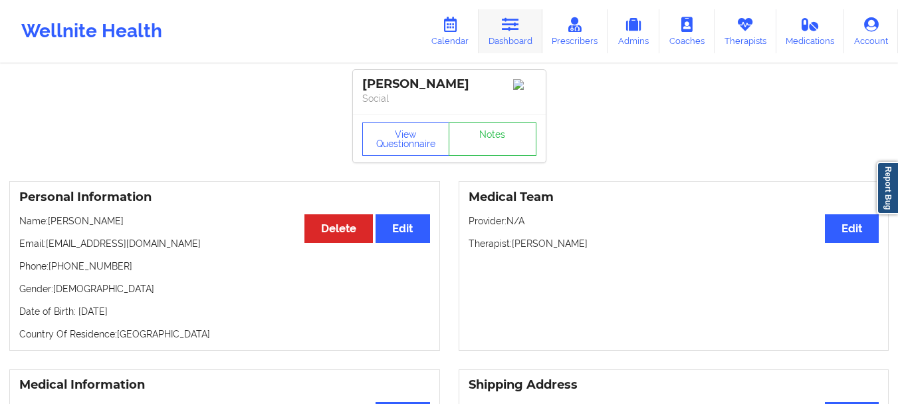
click at [506, 35] on link "Dashboard" at bounding box center [511, 31] width 64 height 44
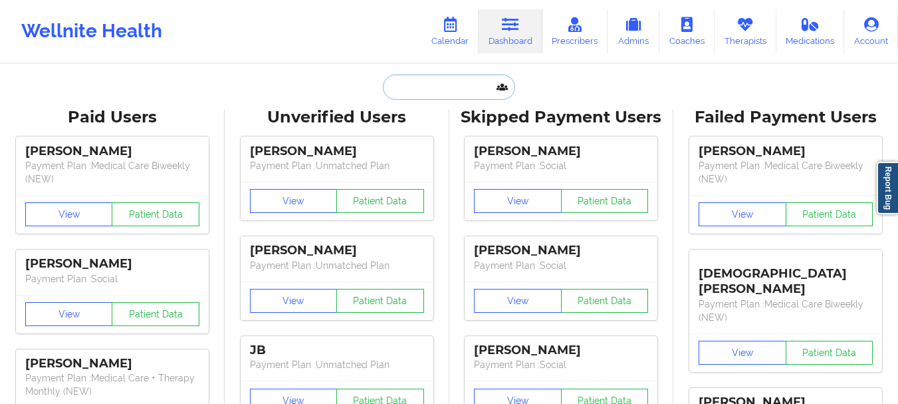
click at [402, 86] on input "text" at bounding box center [449, 86] width 132 height 25
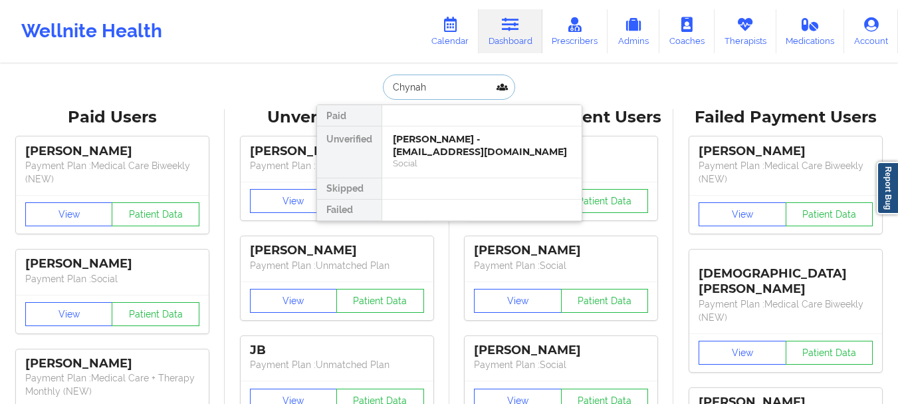
type input "Chynah"
click at [440, 146] on div "[PERSON_NAME] - [EMAIL_ADDRESS][DOMAIN_NAME]" at bounding box center [482, 145] width 178 height 25
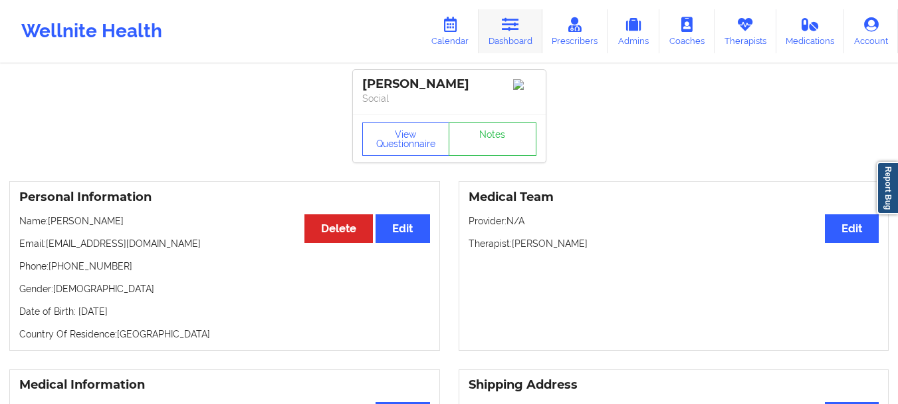
click at [539, 19] on link "Dashboard" at bounding box center [511, 31] width 64 height 44
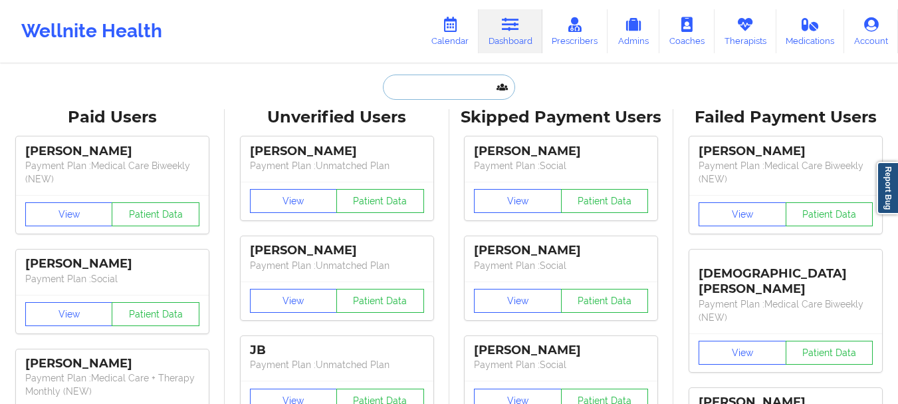
click at [420, 90] on input "text" at bounding box center [449, 86] width 132 height 25
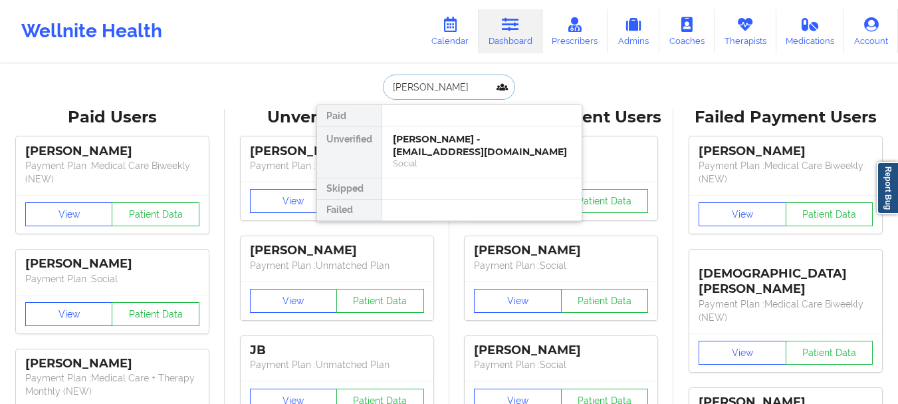
type input "[PERSON_NAME]"
click at [437, 146] on div "[PERSON_NAME] - [EMAIL_ADDRESS][DOMAIN_NAME]" at bounding box center [482, 145] width 178 height 25
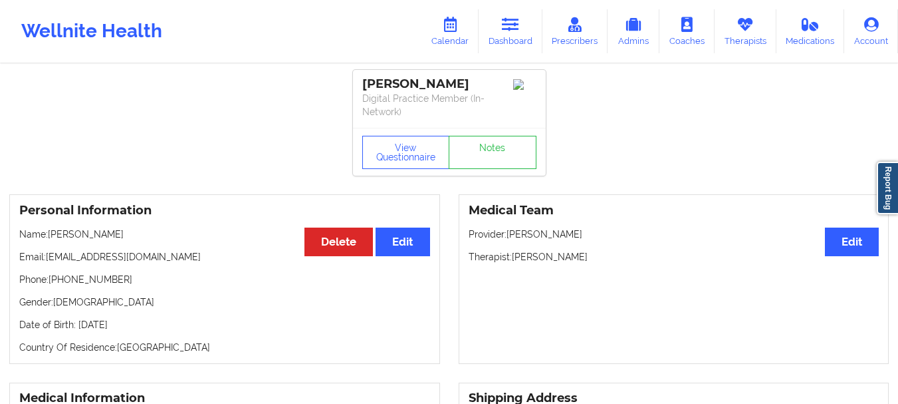
click at [108, 280] on p "Phone: [PHONE_NUMBER]" at bounding box center [224, 279] width 411 height 13
drag, startPoint x: 168, startPoint y: 258, endPoint x: 49, endPoint y: 255, distance: 119.1
click at [49, 255] on p "Email: [EMAIL_ADDRESS][DOMAIN_NAME]" at bounding box center [224, 256] width 411 height 13
copy p "[EMAIL_ADDRESS][DOMAIN_NAME]"
click at [469, 39] on link "Calendar" at bounding box center [450, 31] width 57 height 44
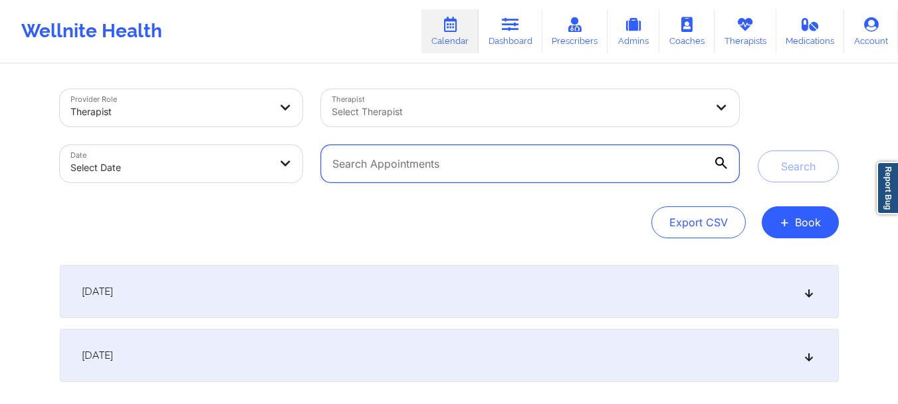
click at [530, 170] on input "text" at bounding box center [530, 163] width 418 height 37
paste input "[EMAIL_ADDRESS][DOMAIN_NAME]"
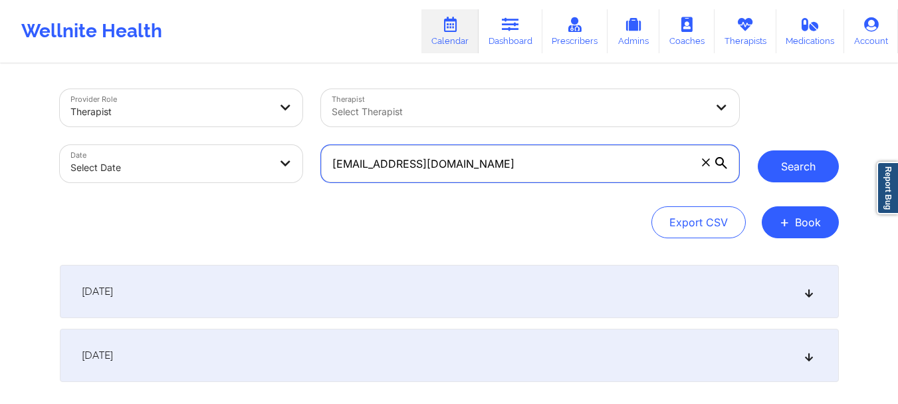
type input "[EMAIL_ADDRESS][DOMAIN_NAME]"
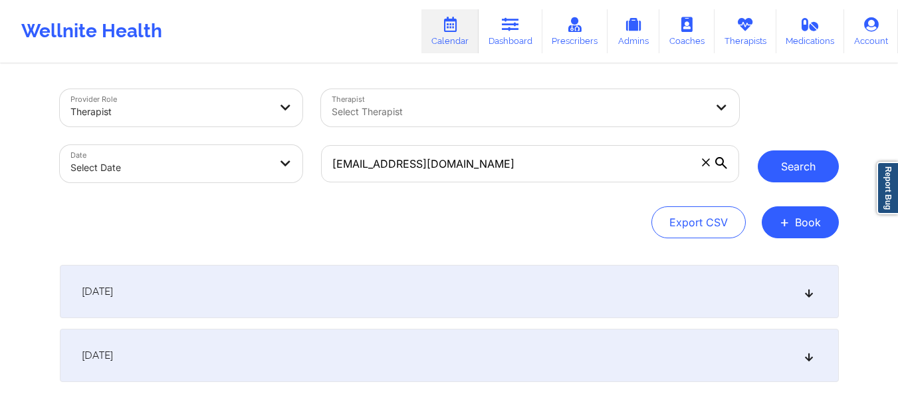
click at [793, 159] on button "Search" at bounding box center [798, 166] width 81 height 32
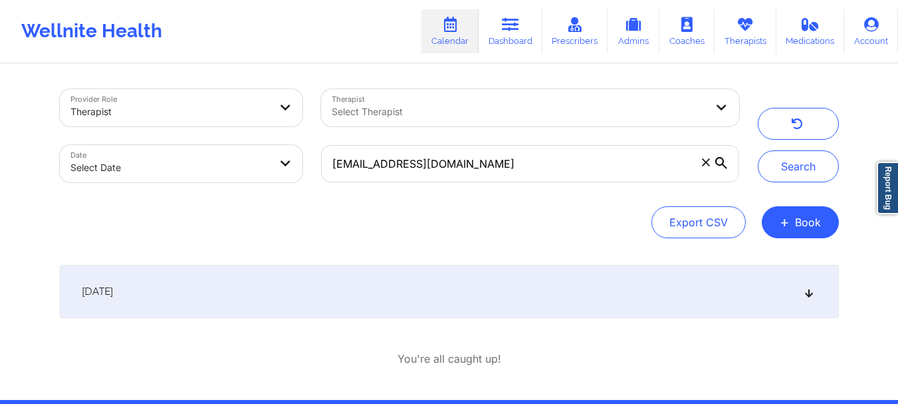
click at [808, 304] on div "[DATE]" at bounding box center [449, 291] width 779 height 53
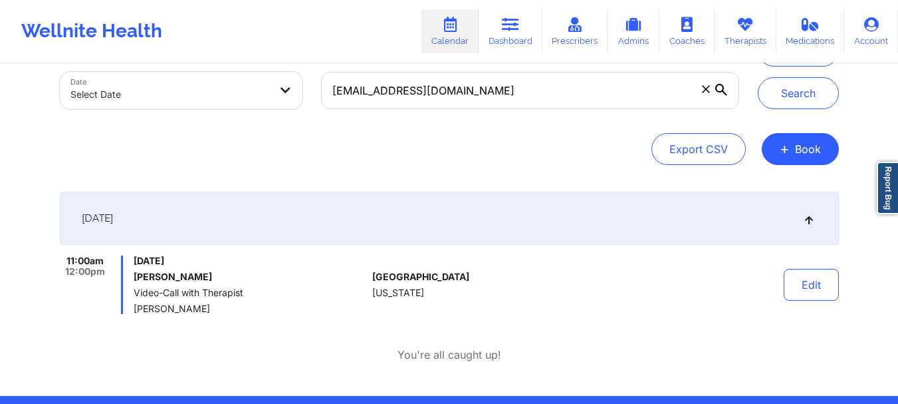
scroll to position [27, 0]
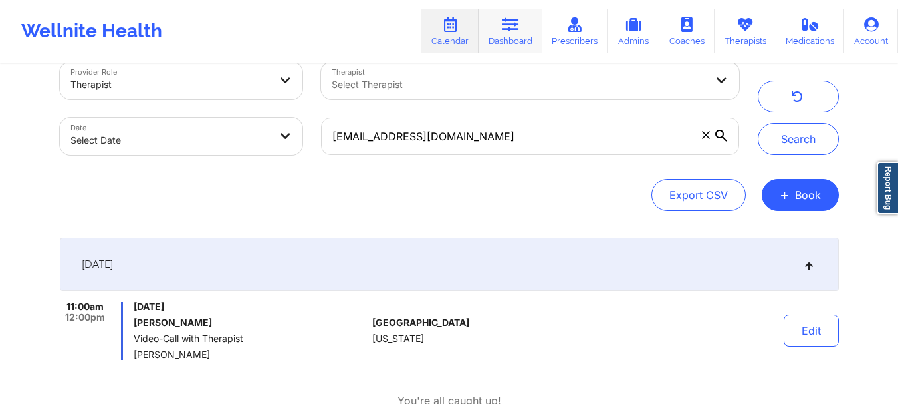
click at [503, 33] on link "Dashboard" at bounding box center [511, 31] width 64 height 44
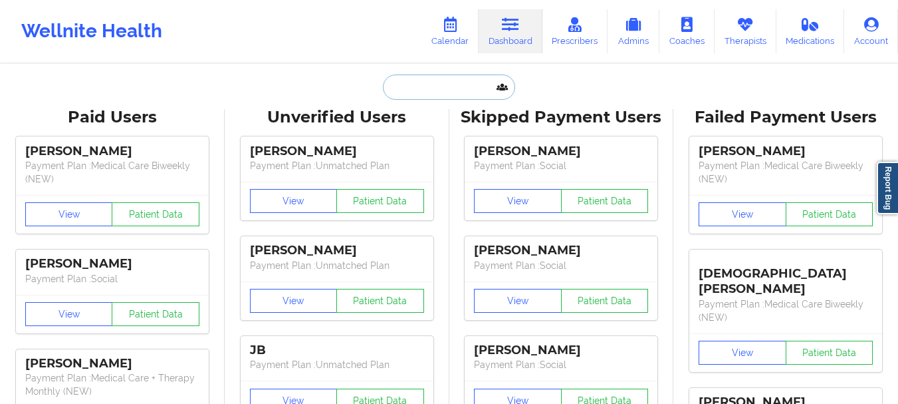
click at [408, 88] on input "text" at bounding box center [449, 86] width 132 height 25
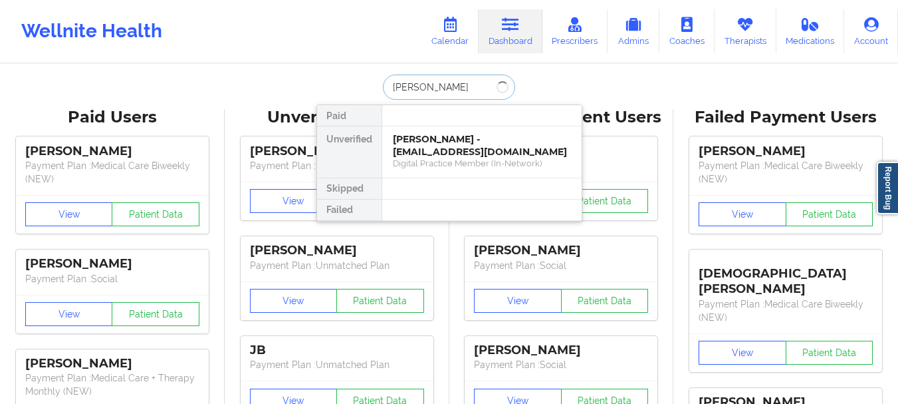
type input "[PERSON_NAME]"
click at [504, 166] on div "Digital Practice Member (In-Network)" at bounding box center [482, 163] width 178 height 11
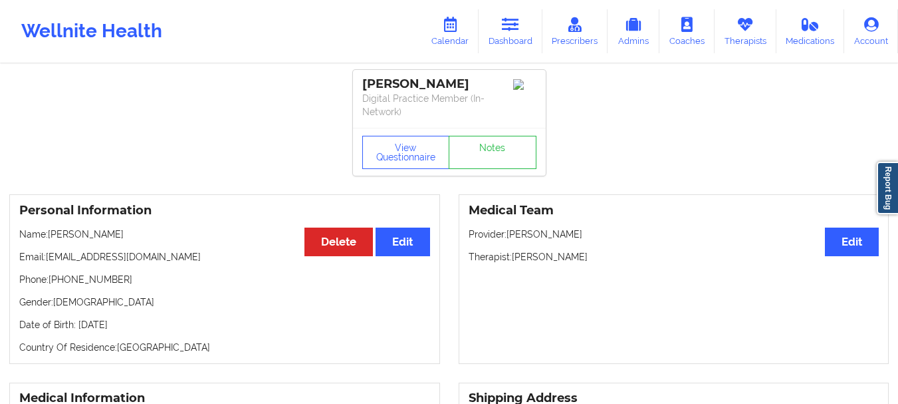
scroll to position [21, 0]
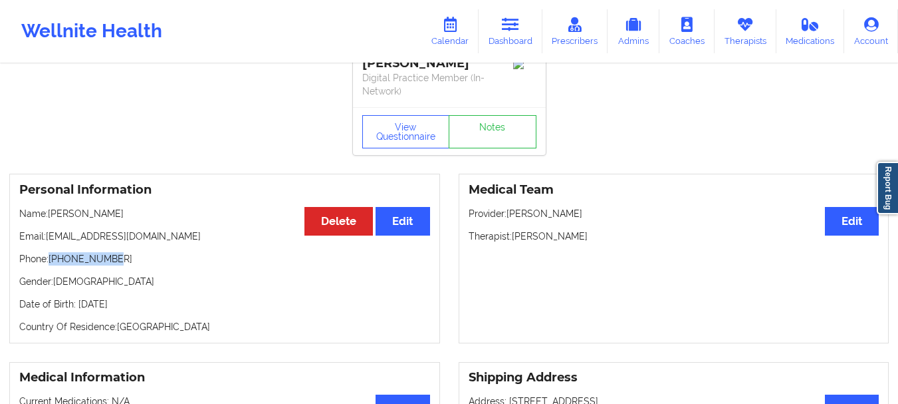
drag, startPoint x: 116, startPoint y: 259, endPoint x: 51, endPoint y: 259, distance: 65.8
click at [51, 259] on p "Phone: [PHONE_NUMBER]" at bounding box center [224, 258] width 411 height 13
copy p "[PHONE_NUMBER]"
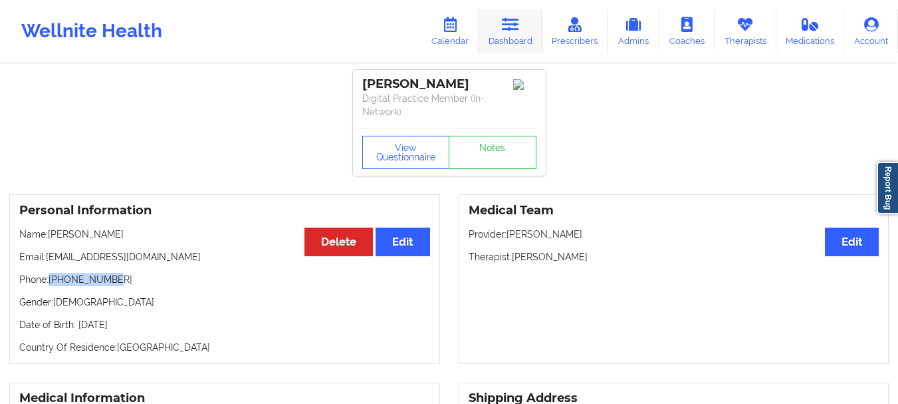
click at [532, 45] on link "Dashboard" at bounding box center [511, 31] width 64 height 44
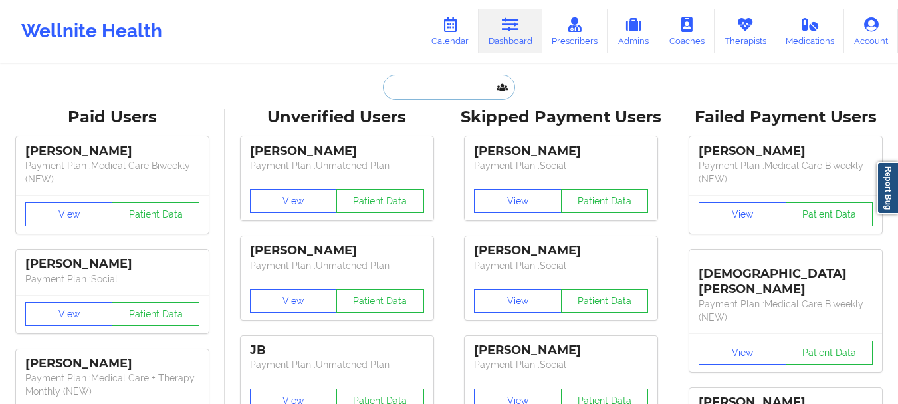
click at [418, 80] on input "text" at bounding box center [449, 86] width 132 height 25
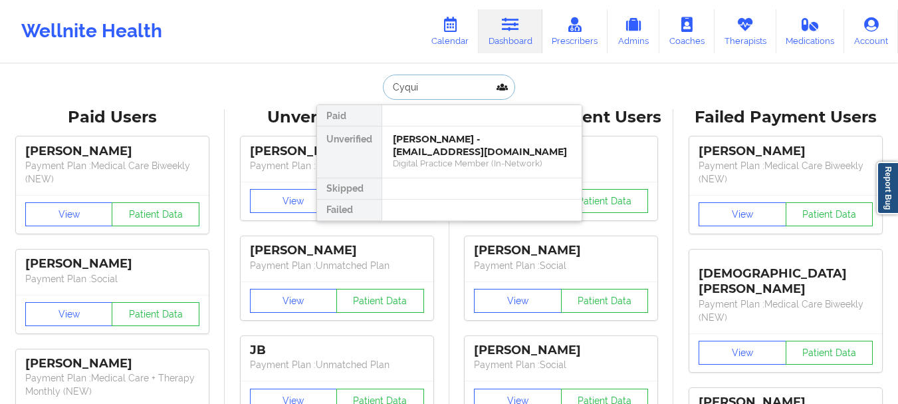
type input "Cyquia"
click at [457, 158] on div "Digital Practice Member (In-Network)" at bounding box center [482, 163] width 178 height 11
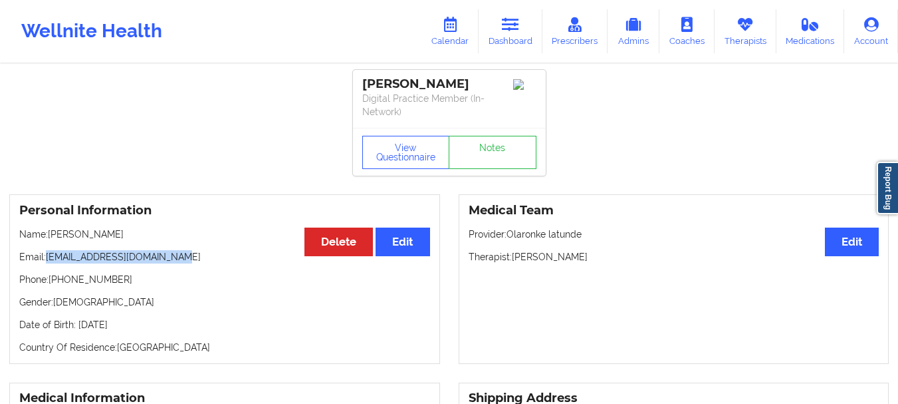
drag, startPoint x: 174, startPoint y: 256, endPoint x: 49, endPoint y: 260, distance: 125.7
click at [49, 260] on p "Email: [EMAIL_ADDRESS][DOMAIN_NAME]" at bounding box center [224, 256] width 411 height 13
copy p "[EMAIL_ADDRESS][DOMAIN_NAME]"
click at [442, 47] on link "Calendar" at bounding box center [450, 31] width 57 height 44
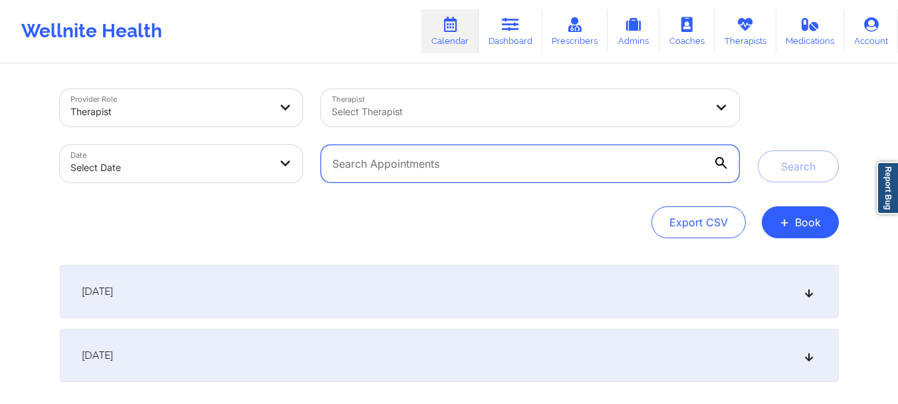
click at [369, 173] on input "text" at bounding box center [530, 163] width 418 height 37
paste input "[EMAIL_ADDRESS][DOMAIN_NAME]"
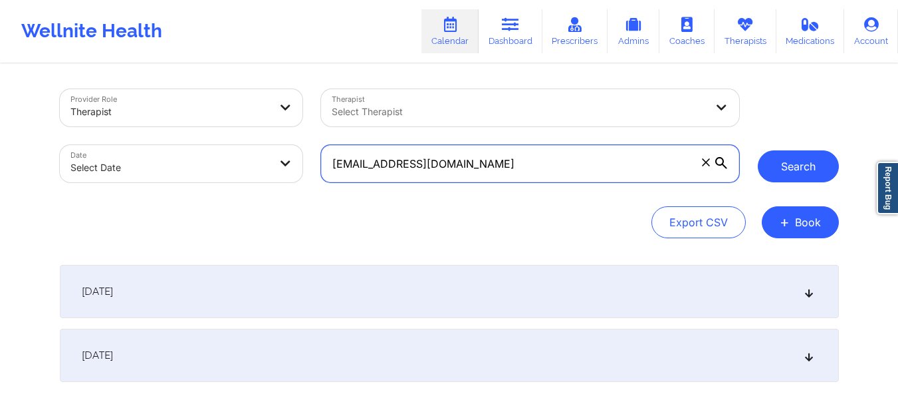
type input "[EMAIL_ADDRESS][DOMAIN_NAME]"
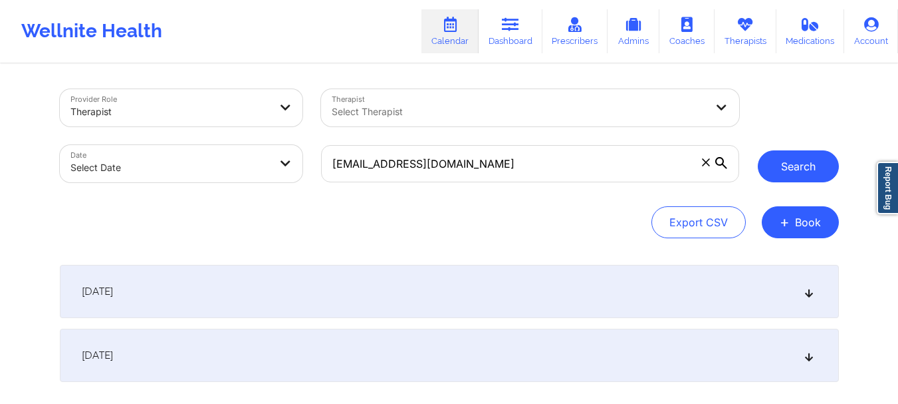
click at [789, 161] on button "Search" at bounding box center [798, 166] width 81 height 32
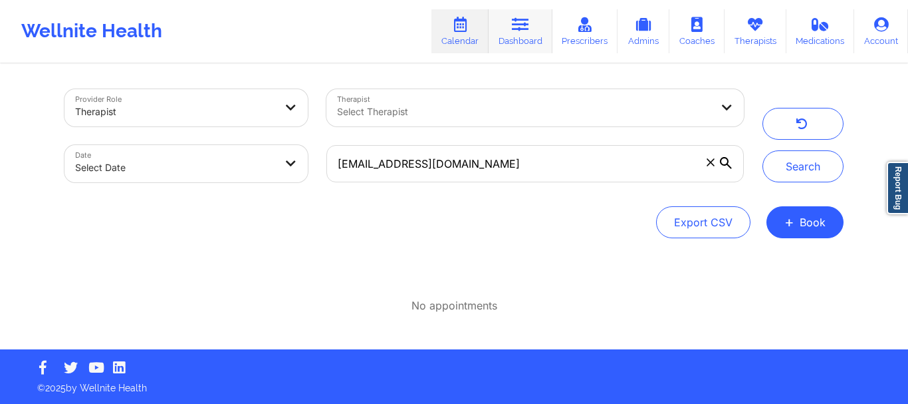
click at [527, 35] on link "Dashboard" at bounding box center [521, 31] width 64 height 44
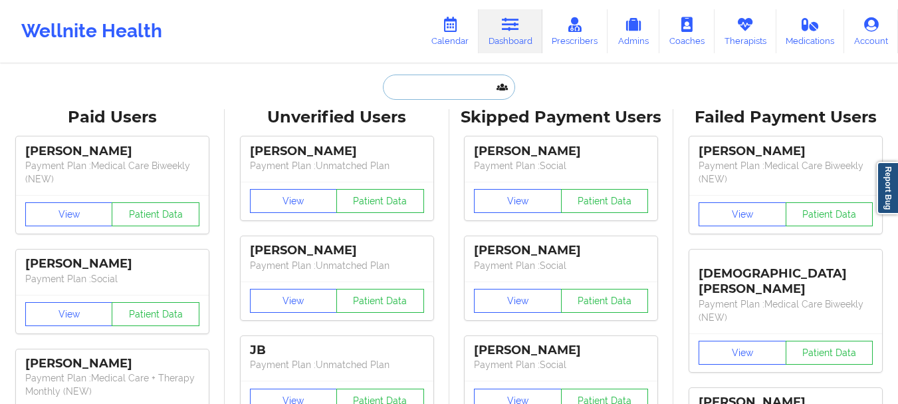
click at [459, 92] on input "text" at bounding box center [449, 86] width 132 height 25
paste input "[EMAIL_ADDRESS][DOMAIN_NAME]"
type input "[EMAIL_ADDRESS][DOMAIN_NAME]"
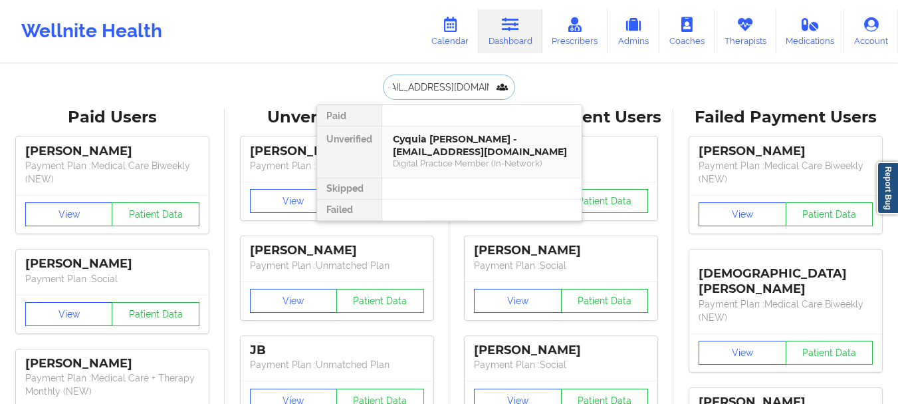
click at [450, 157] on div "Cyquia [PERSON_NAME] - [EMAIL_ADDRESS][DOMAIN_NAME]" at bounding box center [482, 145] width 178 height 25
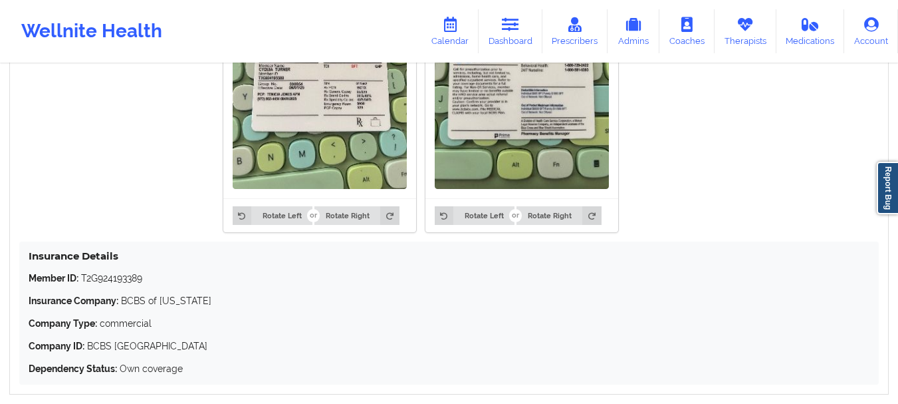
scroll to position [948, 0]
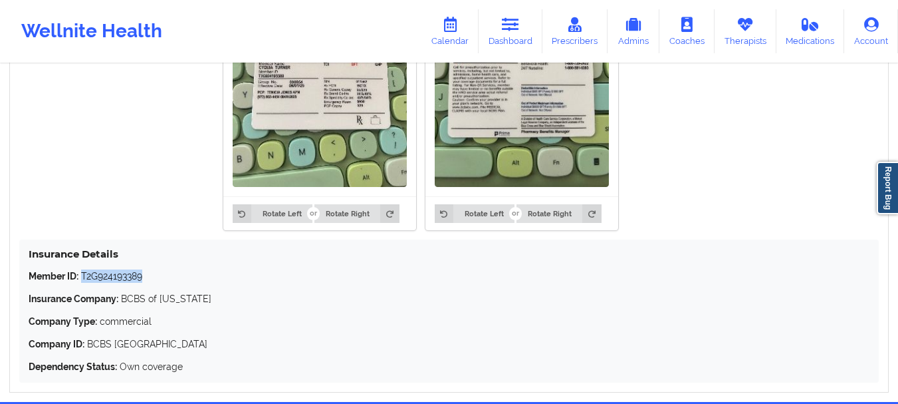
drag, startPoint x: 144, startPoint y: 276, endPoint x: 83, endPoint y: 276, distance: 61.2
click at [83, 276] on p "Member ID: T2G924193389" at bounding box center [449, 275] width 841 height 13
copy p "T2G924193389"
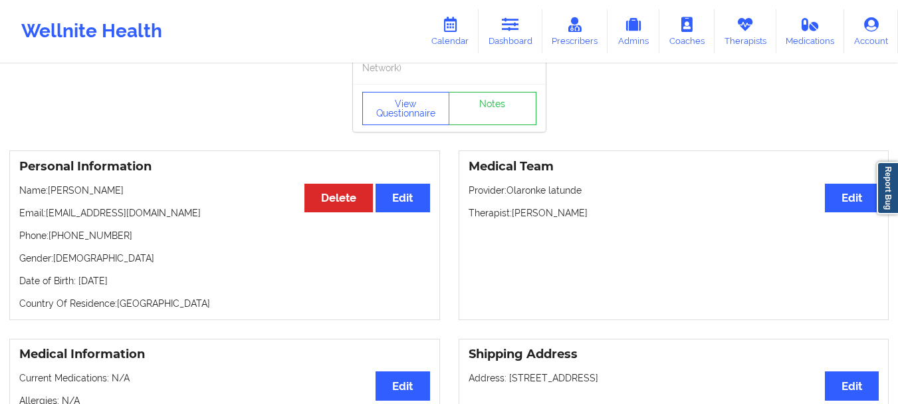
scroll to position [64, 0]
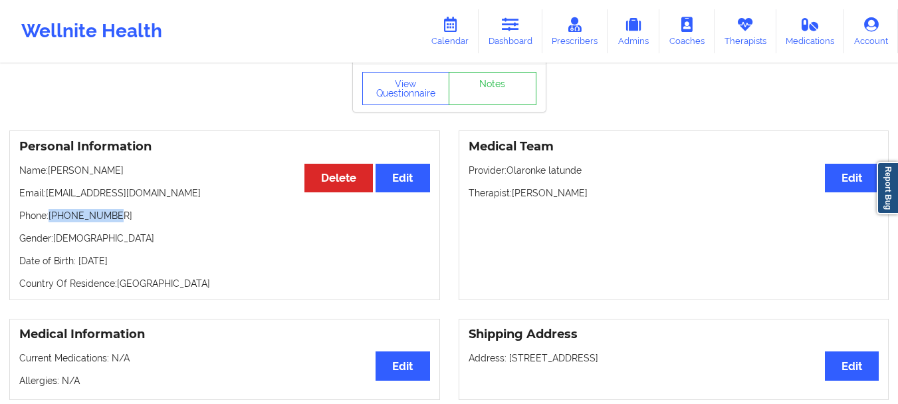
drag, startPoint x: 112, startPoint y: 215, endPoint x: 53, endPoint y: 221, distance: 59.5
click at [53, 221] on p "Phone: [PHONE_NUMBER]" at bounding box center [224, 215] width 411 height 13
copy p "[PHONE_NUMBER]"
click at [464, 47] on link "Calendar" at bounding box center [450, 31] width 57 height 44
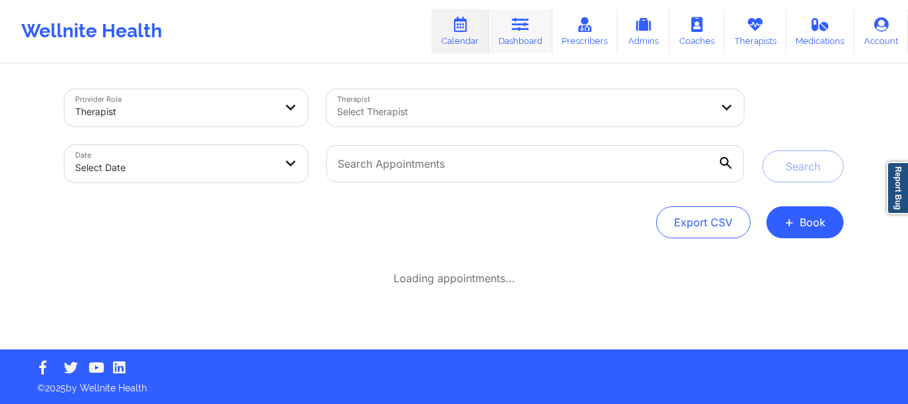
click at [531, 40] on link "Dashboard" at bounding box center [521, 31] width 64 height 44
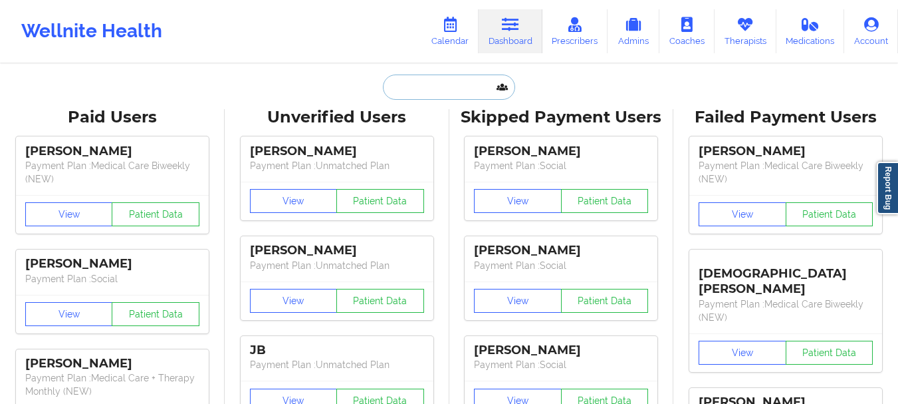
click at [422, 88] on input "text" at bounding box center [449, 86] width 132 height 25
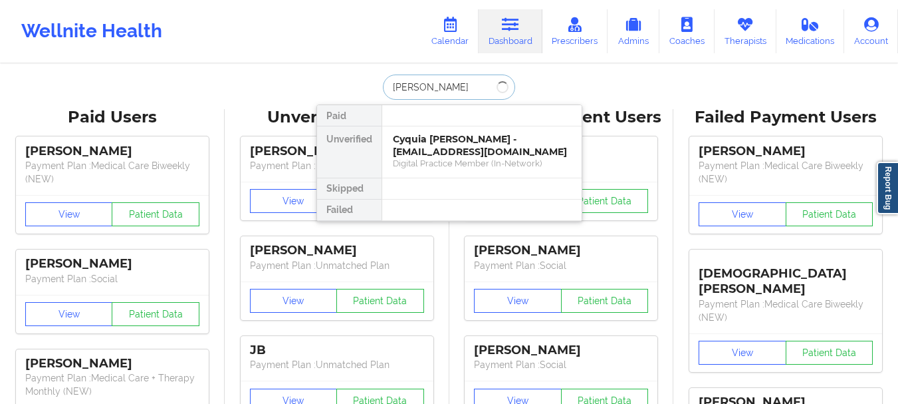
type input "[PERSON_NAME] e"
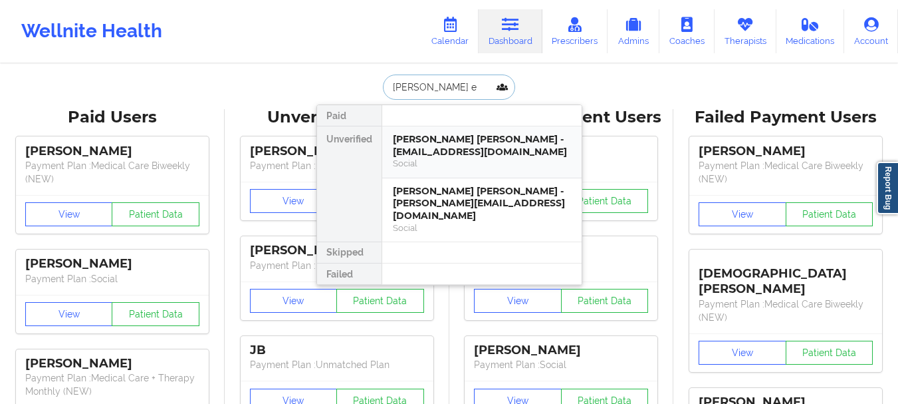
click at [442, 146] on div "[PERSON_NAME] [PERSON_NAME] - [EMAIL_ADDRESS][DOMAIN_NAME]" at bounding box center [482, 145] width 178 height 25
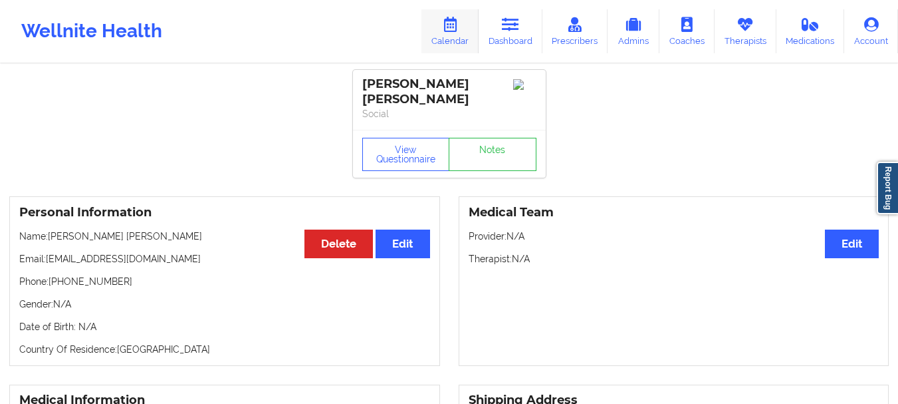
click at [436, 34] on link "Calendar" at bounding box center [450, 31] width 57 height 44
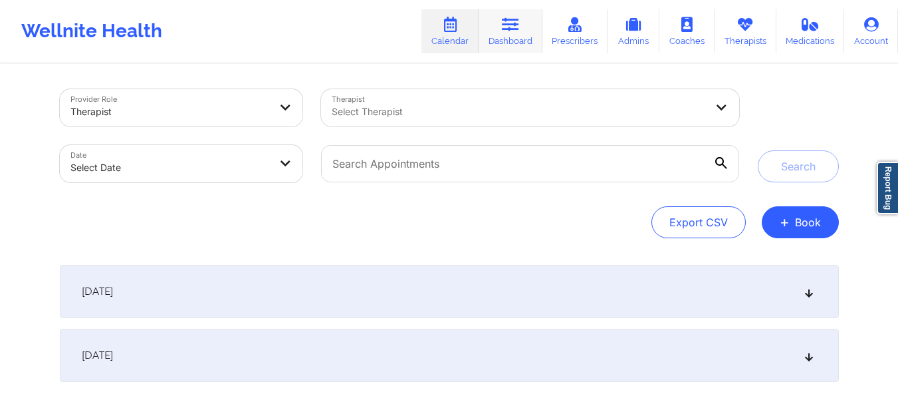
click at [504, 40] on link "Dashboard" at bounding box center [511, 31] width 64 height 44
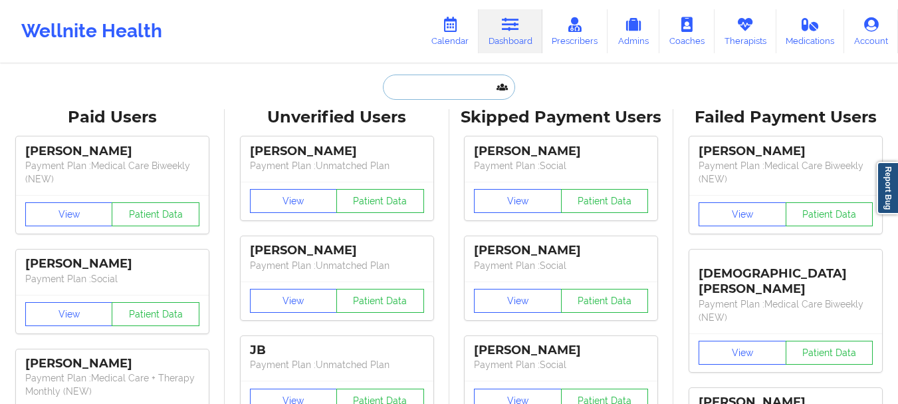
click at [442, 84] on input "text" at bounding box center [449, 86] width 132 height 25
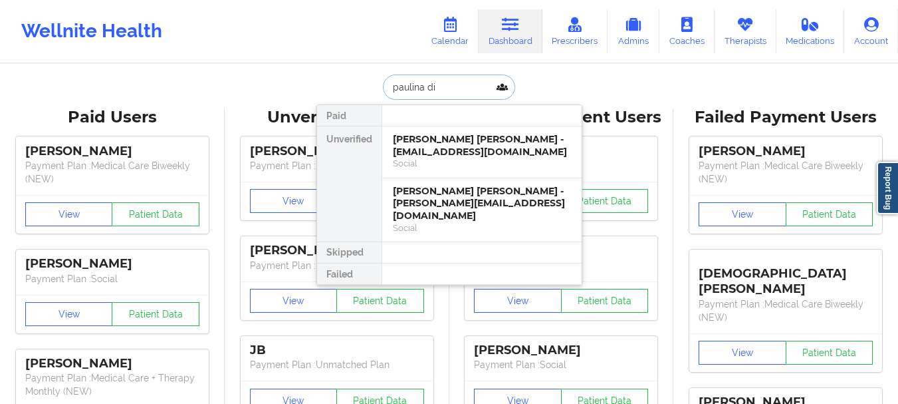
type input "[PERSON_NAME]"
click at [473, 222] on div "Social" at bounding box center [482, 227] width 178 height 11
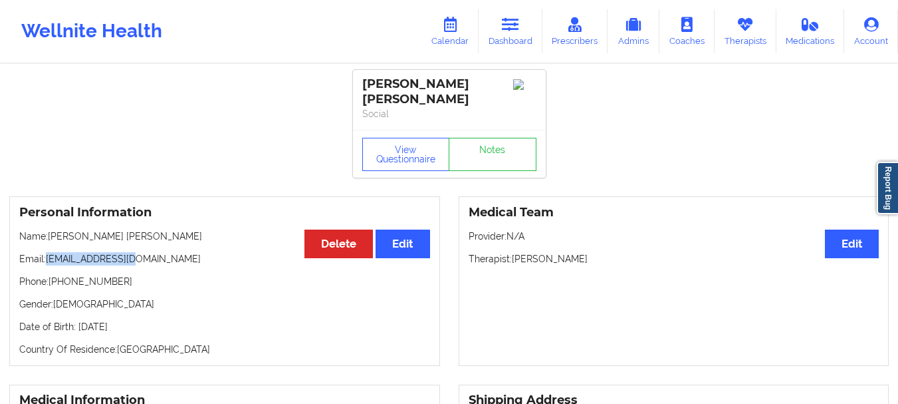
drag, startPoint x: 140, startPoint y: 247, endPoint x: 49, endPoint y: 249, distance: 91.1
click at [49, 252] on p "Email: [EMAIL_ADDRESS][DOMAIN_NAME]" at bounding box center [224, 258] width 411 height 13
copy p "[EMAIL_ADDRESS][DOMAIN_NAME]"
click at [457, 31] on icon at bounding box center [450, 24] width 17 height 15
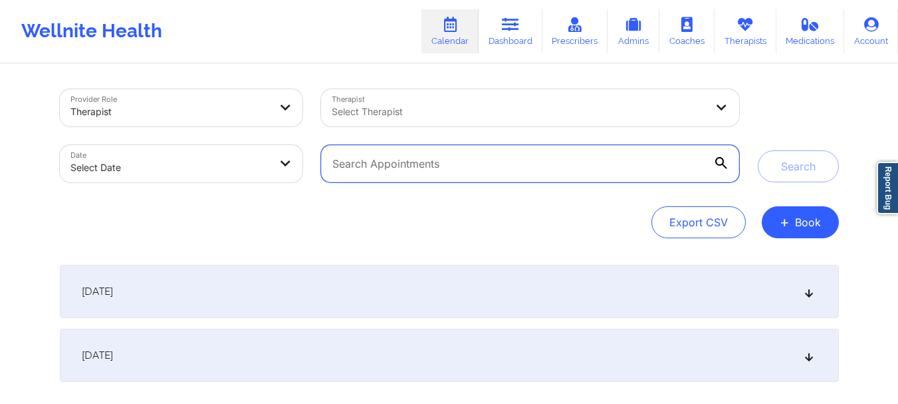
click at [417, 168] on input "text" at bounding box center [530, 163] width 418 height 37
paste input "[EMAIL_ADDRESS][DOMAIN_NAME]"
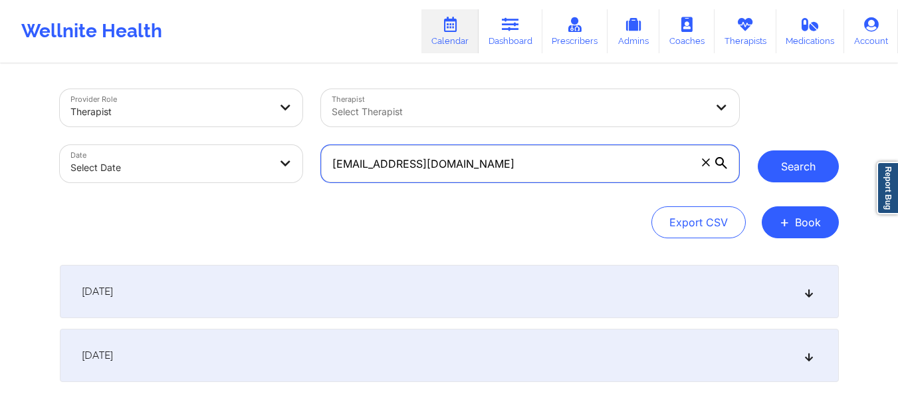
type input "[EMAIL_ADDRESS][DOMAIN_NAME]"
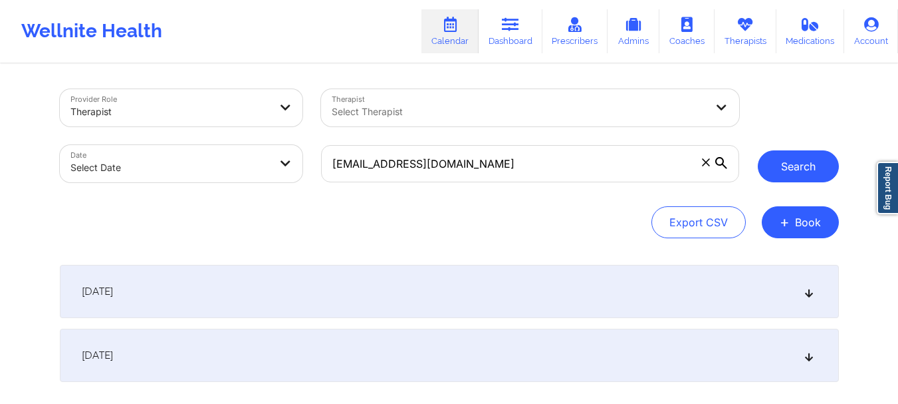
click at [806, 172] on button "Search" at bounding box center [798, 166] width 81 height 32
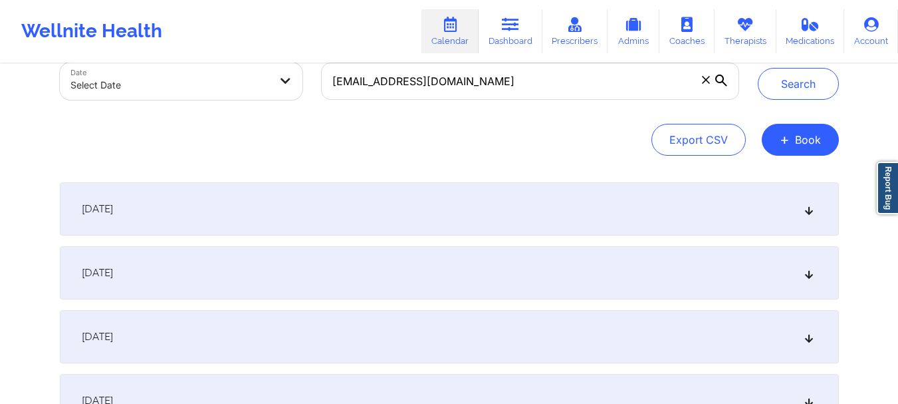
scroll to position [150, 0]
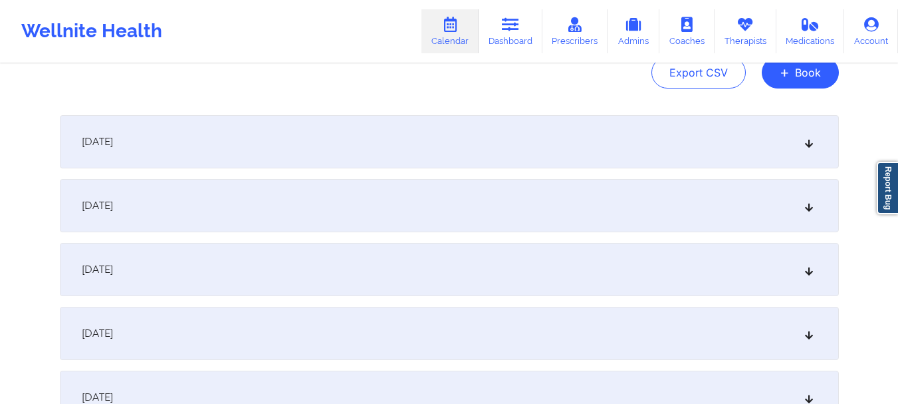
click at [809, 142] on icon at bounding box center [808, 141] width 11 height 9
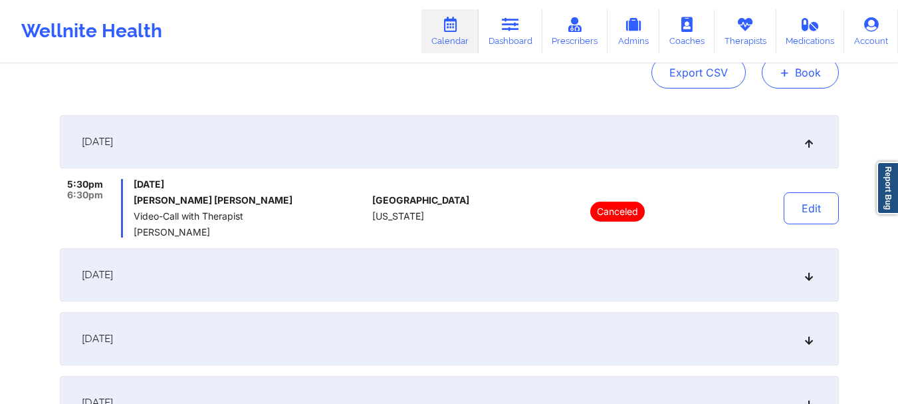
click at [820, 76] on button "+ Book" at bounding box center [800, 73] width 77 height 32
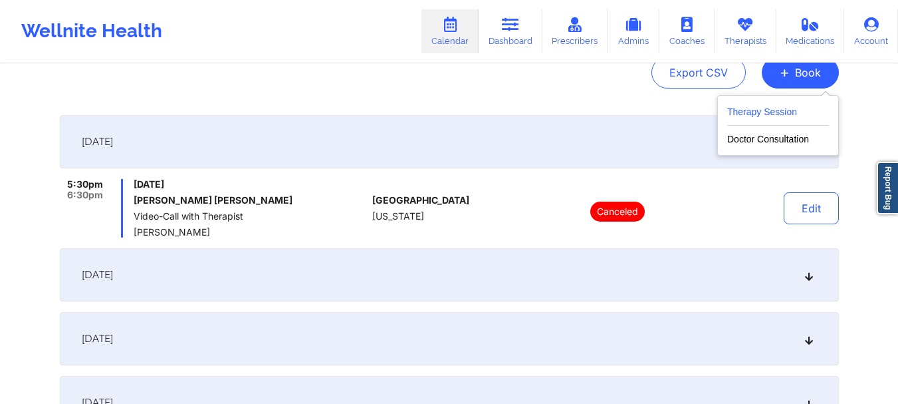
click at [763, 113] on button "Therapy Session" at bounding box center [779, 115] width 102 height 22
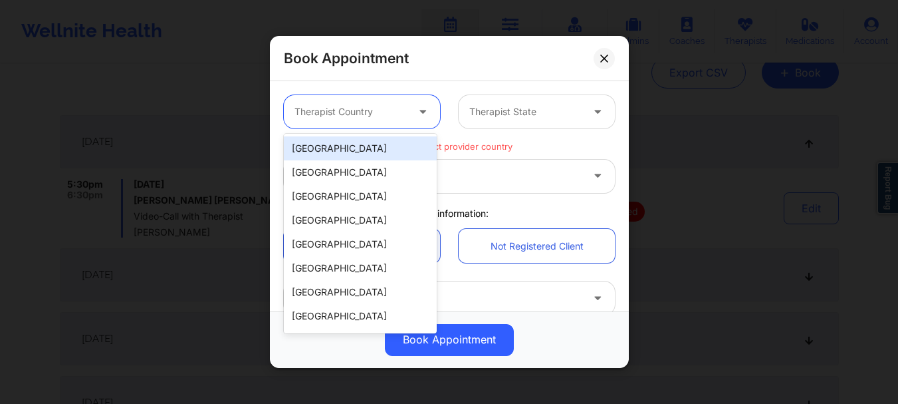
click at [411, 118] on div at bounding box center [424, 111] width 32 height 33
click at [381, 154] on div "[GEOGRAPHIC_DATA]" at bounding box center [360, 148] width 153 height 24
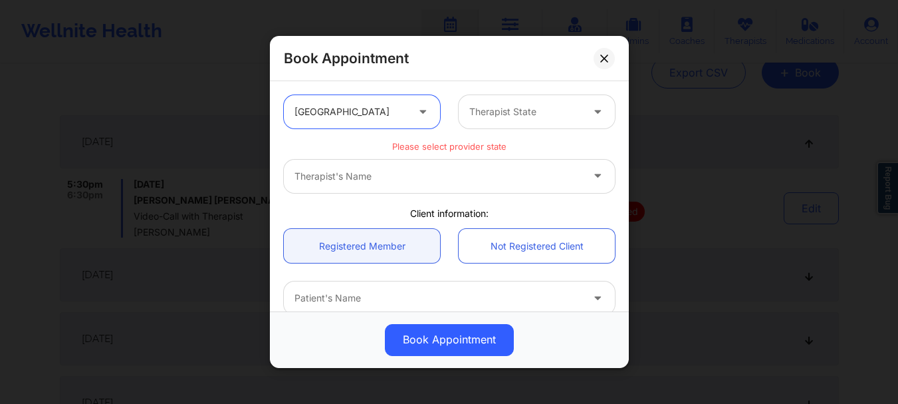
click at [378, 184] on div "Therapist's Name" at bounding box center [449, 176] width 331 height 33
click at [374, 180] on div "Therapist's Name" at bounding box center [449, 176] width 331 height 33
click at [354, 179] on div "Therapist's Name" at bounding box center [449, 176] width 331 height 33
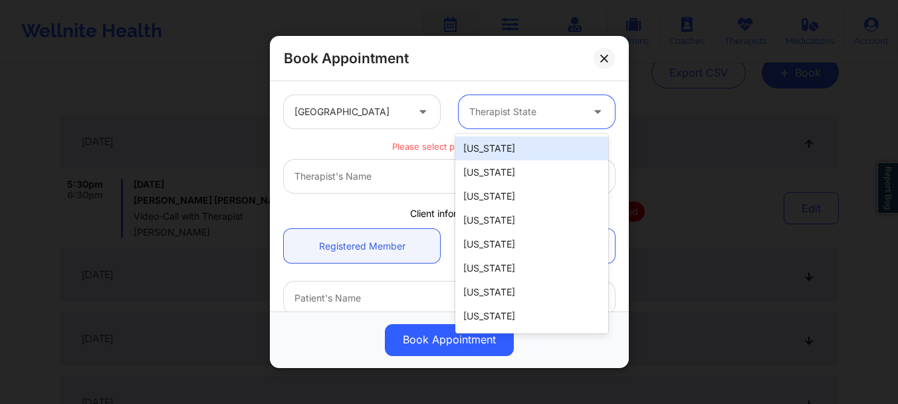
click at [498, 119] on div at bounding box center [525, 112] width 112 height 16
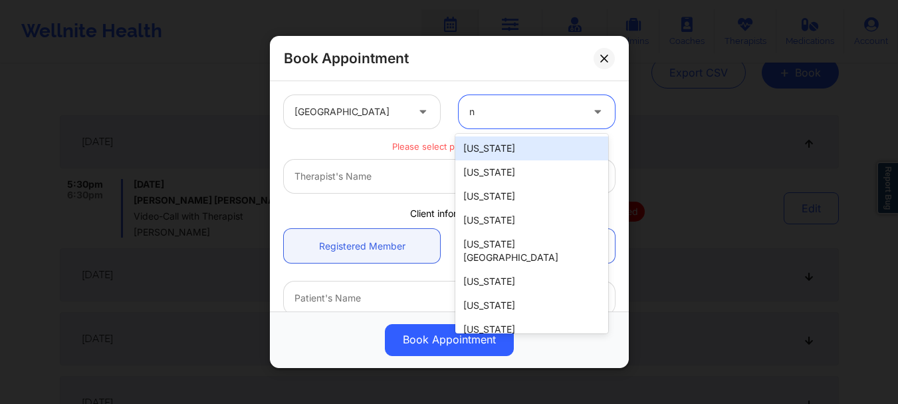
type input "ny"
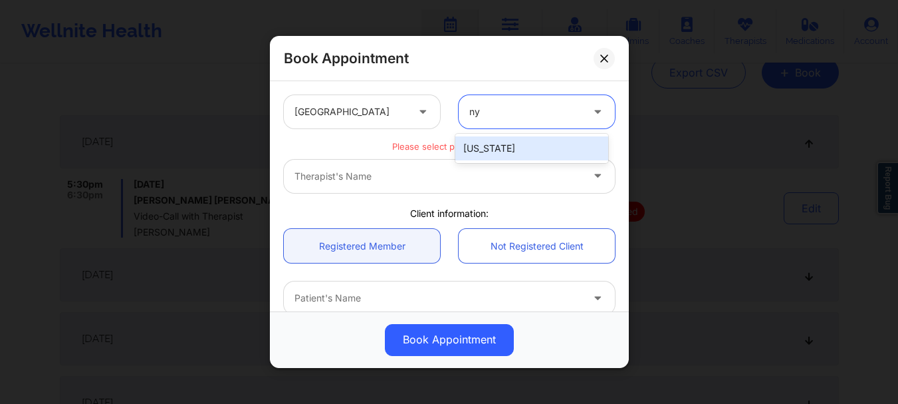
click at [513, 146] on div "[US_STATE]" at bounding box center [532, 148] width 153 height 24
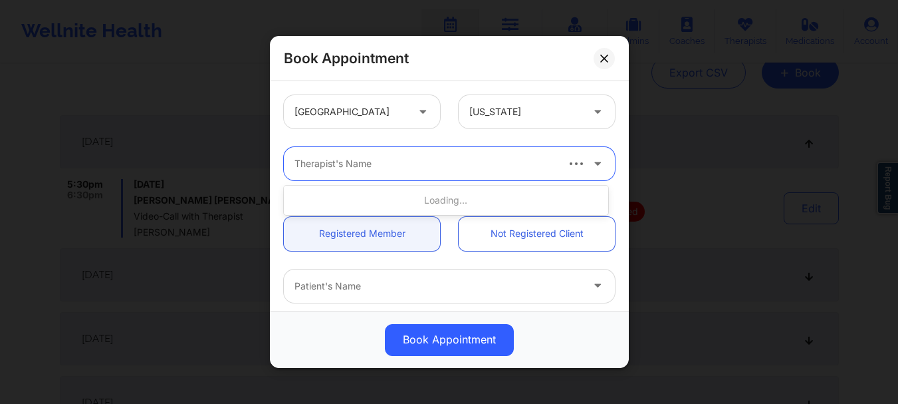
click at [467, 170] on div at bounding box center [425, 164] width 261 height 16
type input "anais"
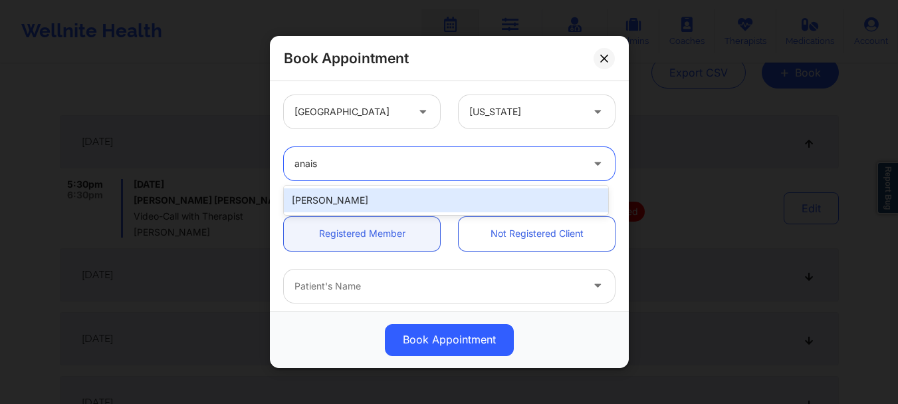
click at [439, 194] on div "[PERSON_NAME]" at bounding box center [446, 200] width 325 height 24
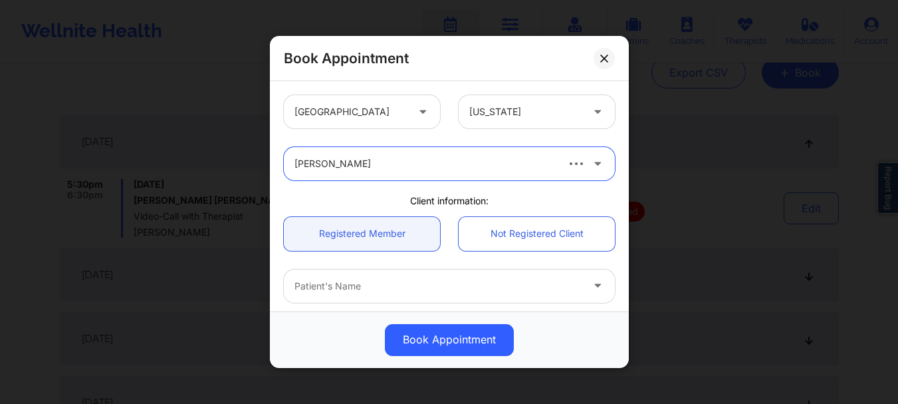
click at [374, 285] on div at bounding box center [438, 286] width 287 height 16
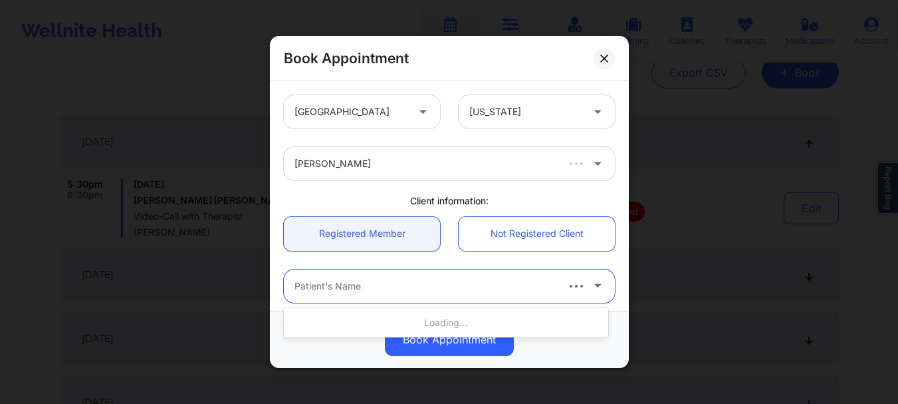
drag, startPoint x: 374, startPoint y: 285, endPoint x: 323, endPoint y: 287, distance: 51.2
click at [323, 287] on div at bounding box center [425, 286] width 261 height 16
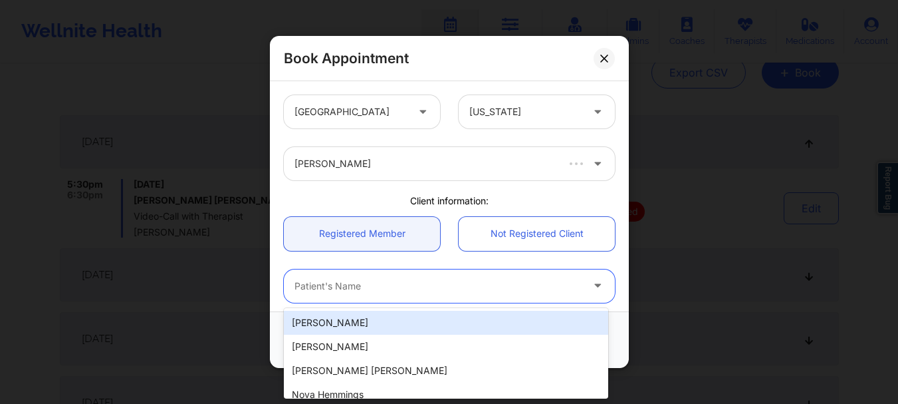
drag, startPoint x: 323, startPoint y: 287, endPoint x: 301, endPoint y: 280, distance: 22.9
click at [301, 280] on div at bounding box center [438, 286] width 287 height 16
